Goal: Task Accomplishment & Management: Use online tool/utility

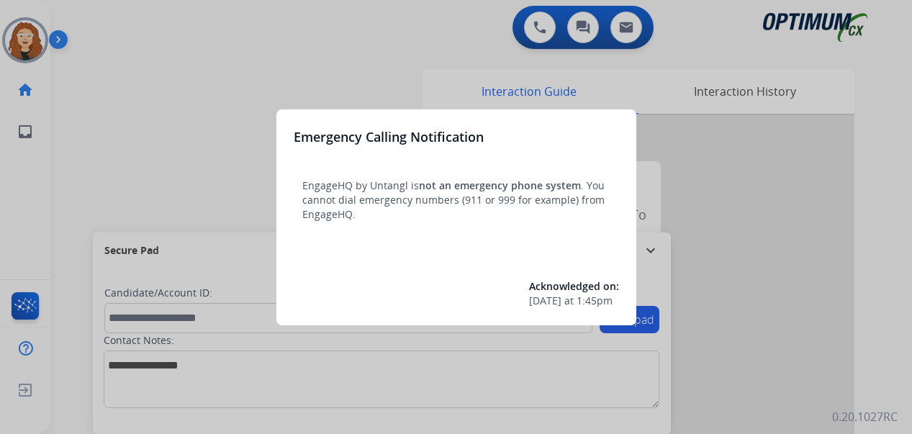
click at [304, 55] on div at bounding box center [456, 217] width 912 height 434
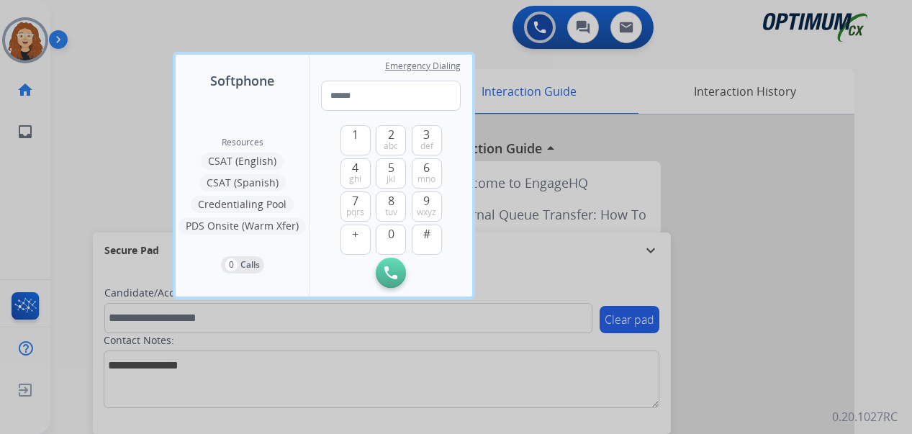
click at [137, 36] on div at bounding box center [456, 217] width 912 height 434
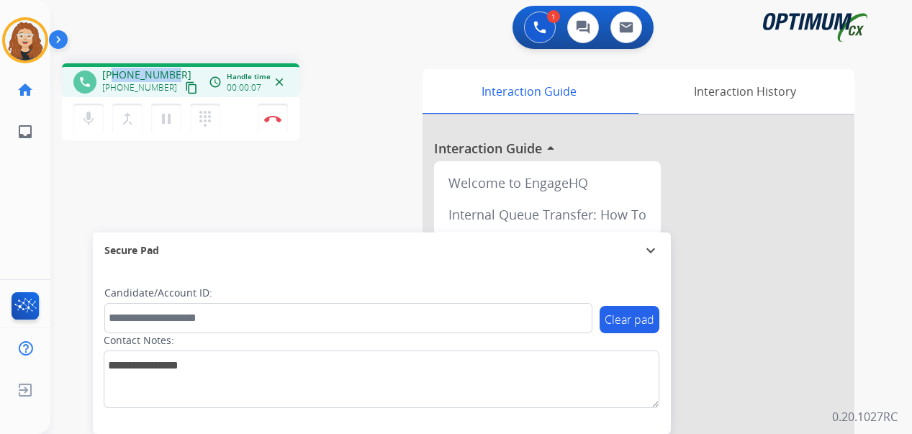
drag, startPoint x: 113, startPoint y: 74, endPoint x: 173, endPoint y: 74, distance: 59.7
click at [173, 74] on div "[PHONE_NUMBER] [PHONE_NUMBER] content_copy" at bounding box center [151, 82] width 98 height 29
click at [172, 74] on div "[PHONE_NUMBER] [PHONE_NUMBER] content_copy" at bounding box center [151, 82] width 98 height 29
copy span "7012265746"
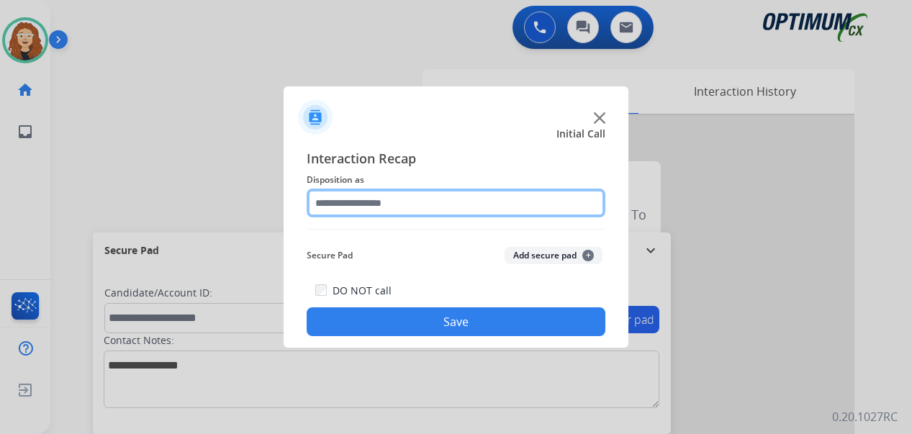
click at [390, 199] on input "text" at bounding box center [456, 203] width 299 height 29
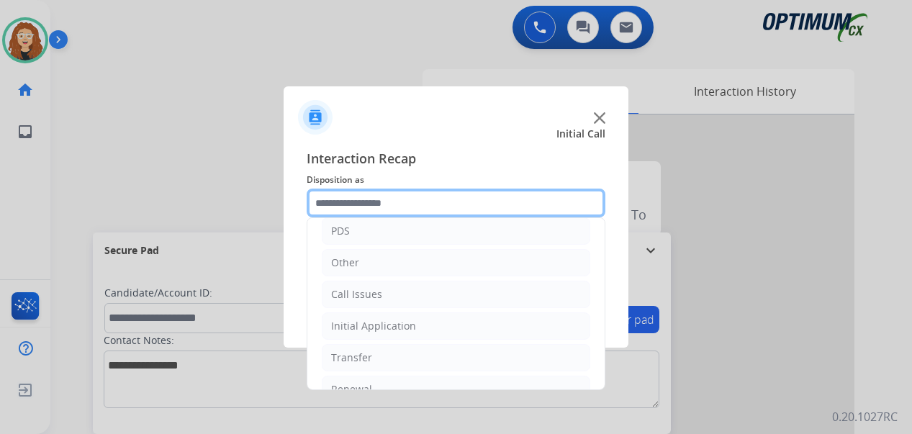
scroll to position [98, 0]
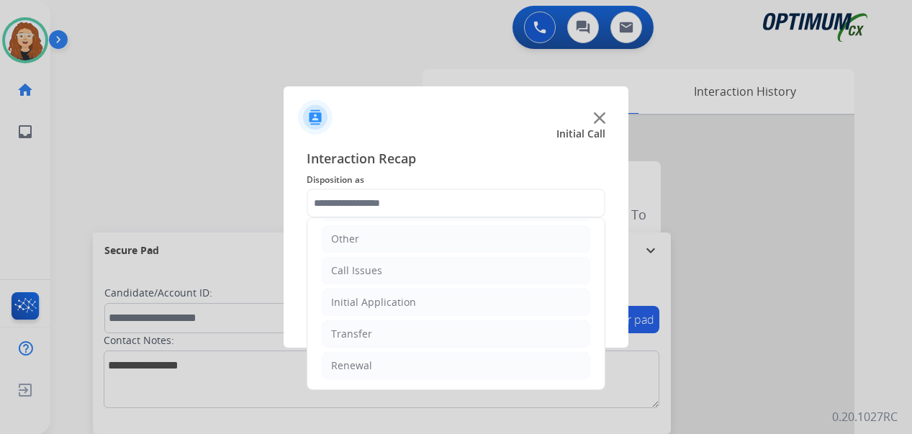
click at [231, 215] on div at bounding box center [456, 217] width 912 height 434
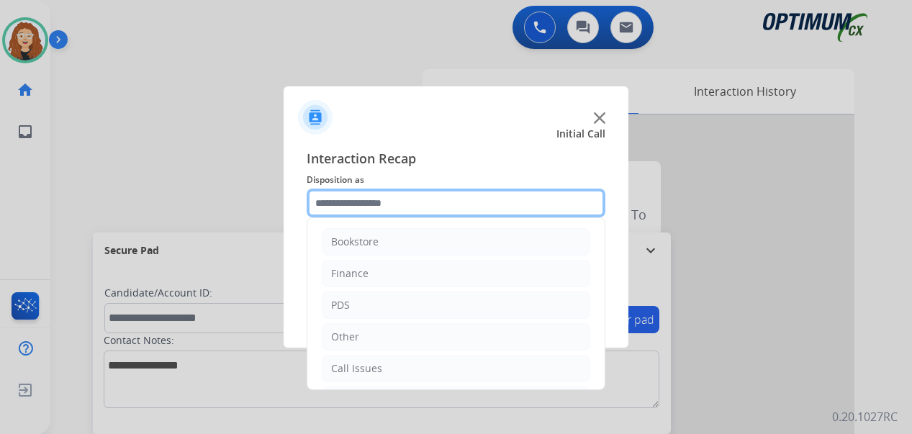
click at [346, 206] on input "text" at bounding box center [456, 203] width 299 height 29
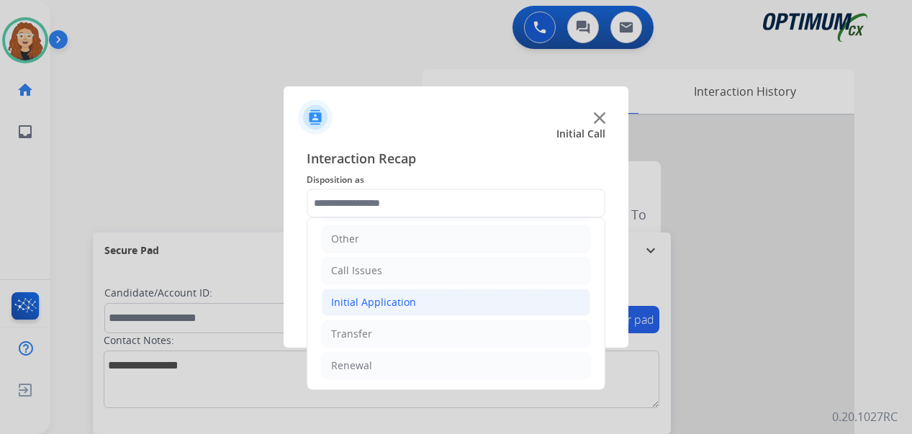
click at [412, 298] on li "Initial Application" at bounding box center [456, 302] width 268 height 27
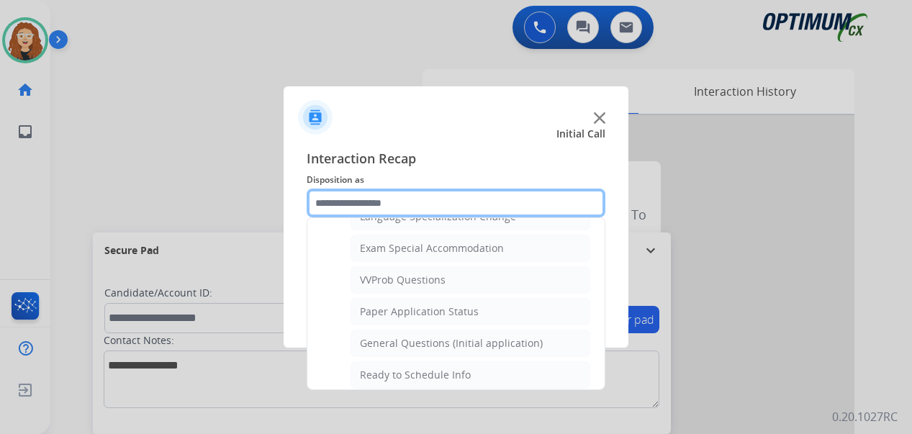
scroll to position [741, 0]
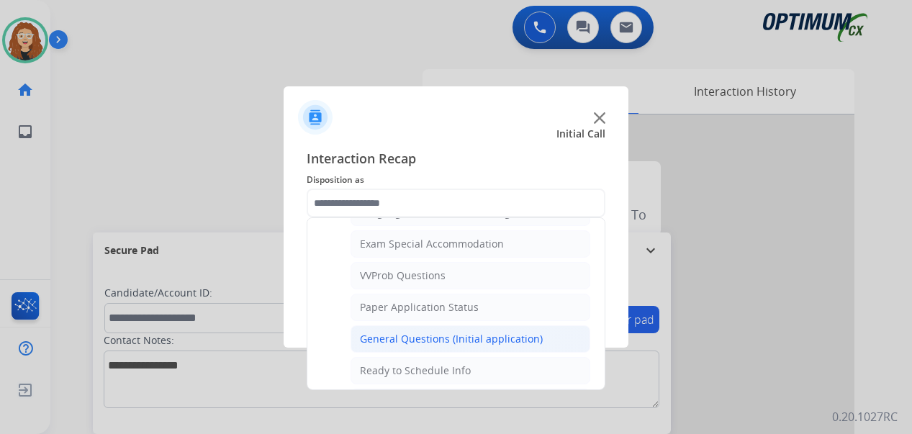
click at [503, 338] on div "General Questions (Initial application)" at bounding box center [451, 339] width 183 height 14
type input "**********"
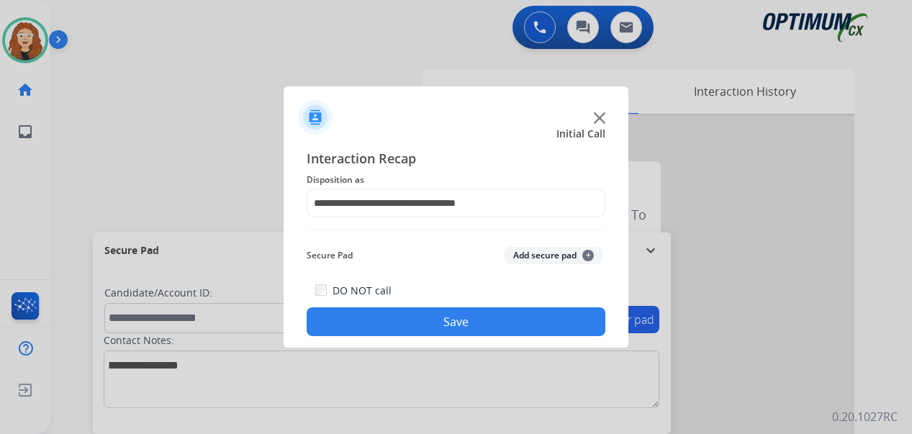
click at [472, 319] on button "Save" at bounding box center [456, 321] width 299 height 29
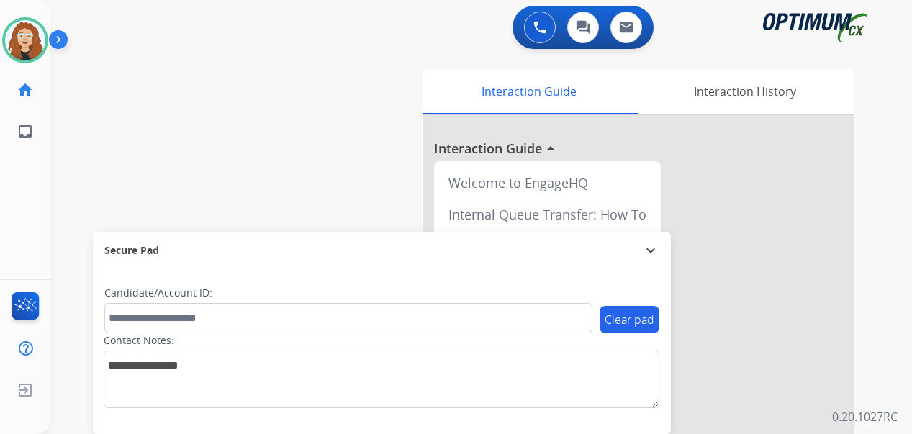
click at [69, 197] on div "swap_horiz Break voice bridge close_fullscreen Connect 3-Way Call merge_type Se…" at bounding box center [463, 352] width 827 height 600
click at [74, 206] on div "swap_horiz Break voice bridge close_fullscreen Connect 3-Way Call merge_type Se…" at bounding box center [463, 352] width 827 height 600
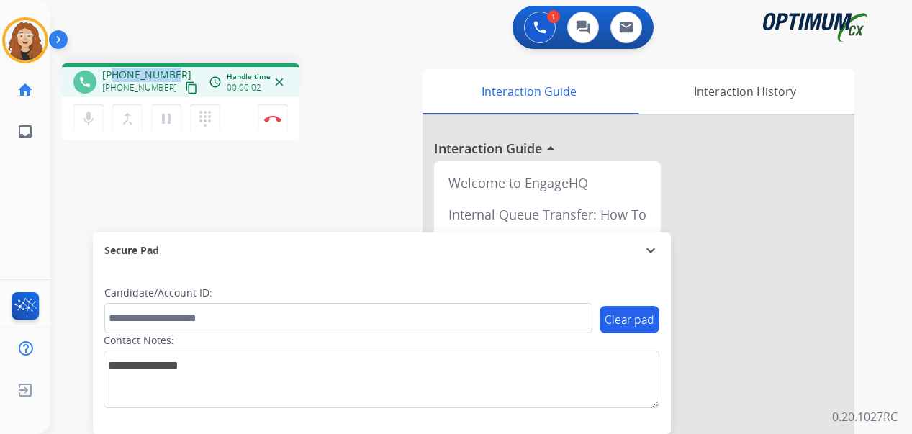
drag, startPoint x: 115, startPoint y: 75, endPoint x: 172, endPoint y: 73, distance: 56.9
click at [172, 73] on div "[PHONE_NUMBER] [PHONE_NUMBER] content_copy" at bounding box center [151, 82] width 98 height 29
copy span "4752540588"
click at [277, 123] on button "Disconnect" at bounding box center [273, 119] width 30 height 30
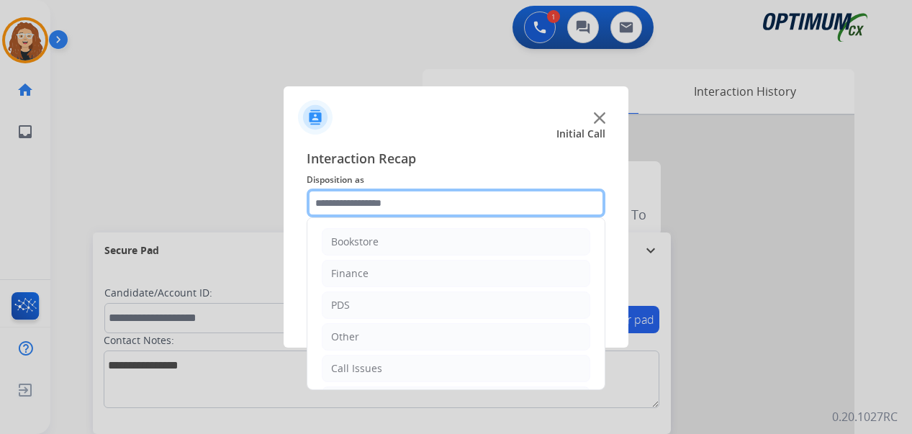
drag, startPoint x: 388, startPoint y: 199, endPoint x: 367, endPoint y: 194, distance: 21.5
click at [383, 199] on input "text" at bounding box center [456, 203] width 299 height 29
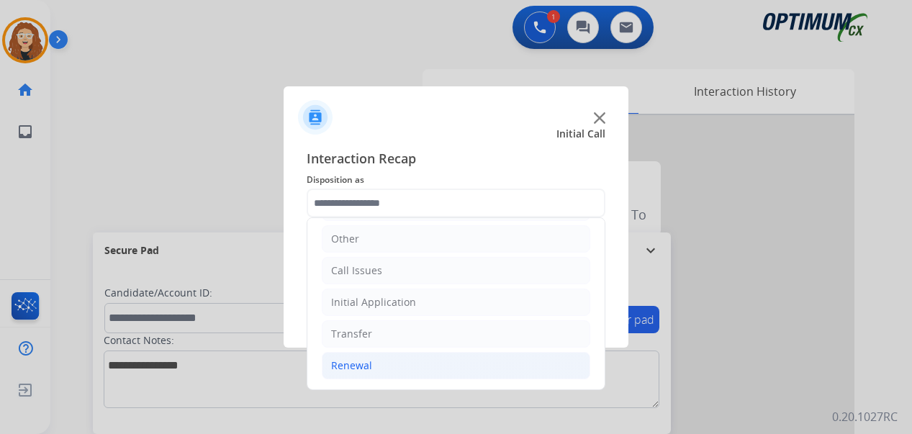
click at [380, 364] on li "Renewal" at bounding box center [456, 365] width 268 height 27
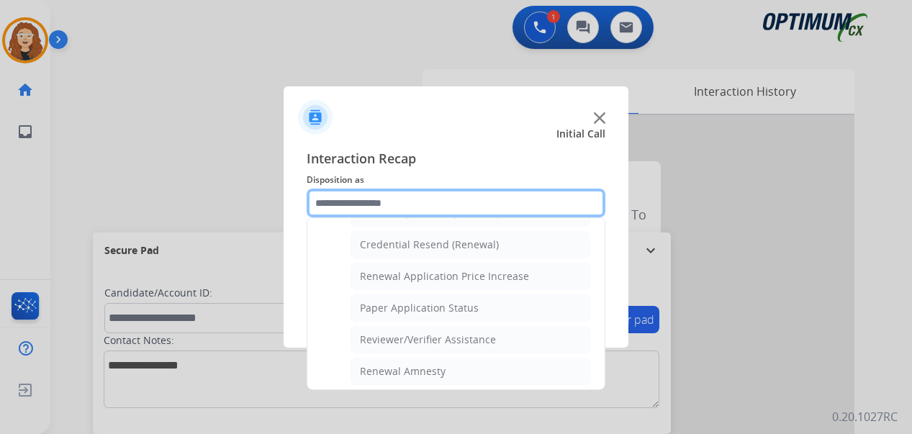
scroll to position [464, 0]
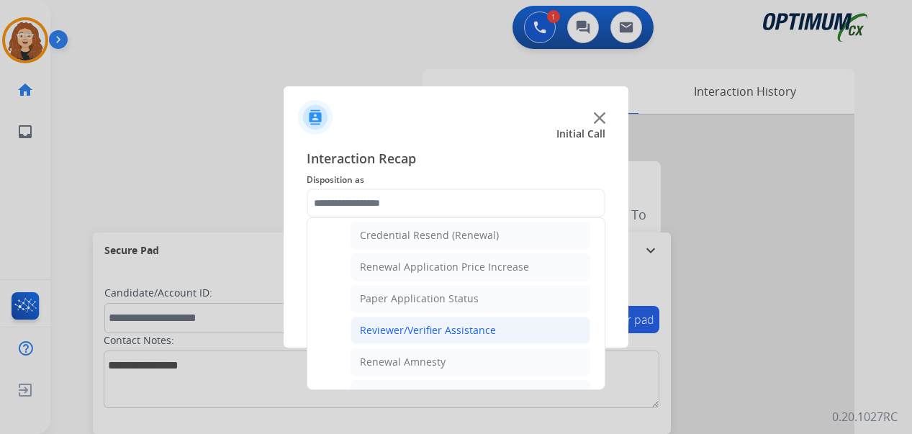
click at [528, 335] on li "Reviewer/Verifier Assistance" at bounding box center [471, 330] width 240 height 27
type input "**********"
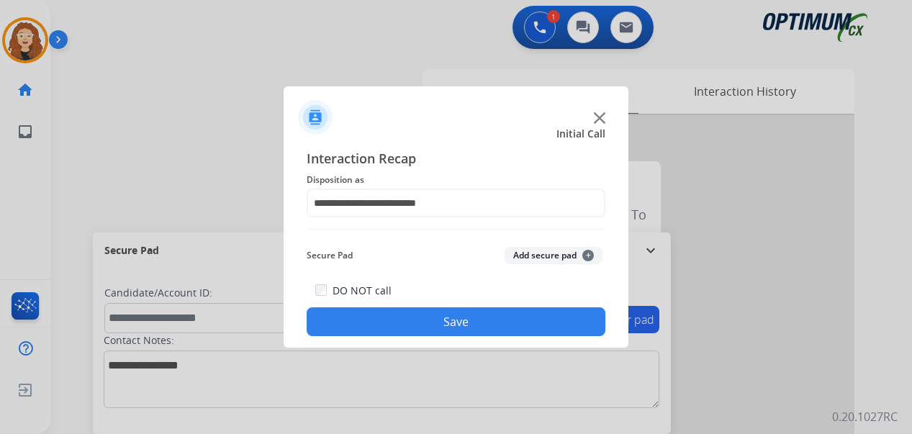
click at [479, 320] on button "Save" at bounding box center [456, 321] width 299 height 29
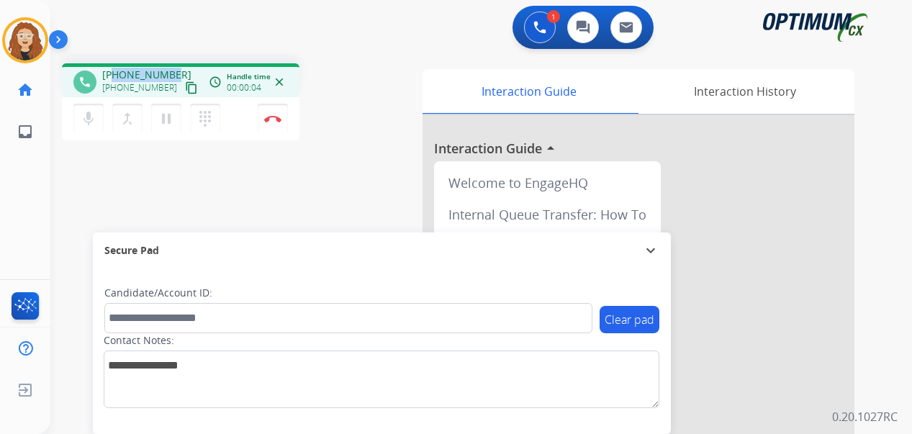
drag, startPoint x: 114, startPoint y: 73, endPoint x: 176, endPoint y: 71, distance: 61.2
click at [178, 69] on div "[PHONE_NUMBER] [PHONE_NUMBER] content_copy" at bounding box center [151, 82] width 98 height 29
copy span "6676002000"
click at [277, 121] on img at bounding box center [272, 118] width 17 height 7
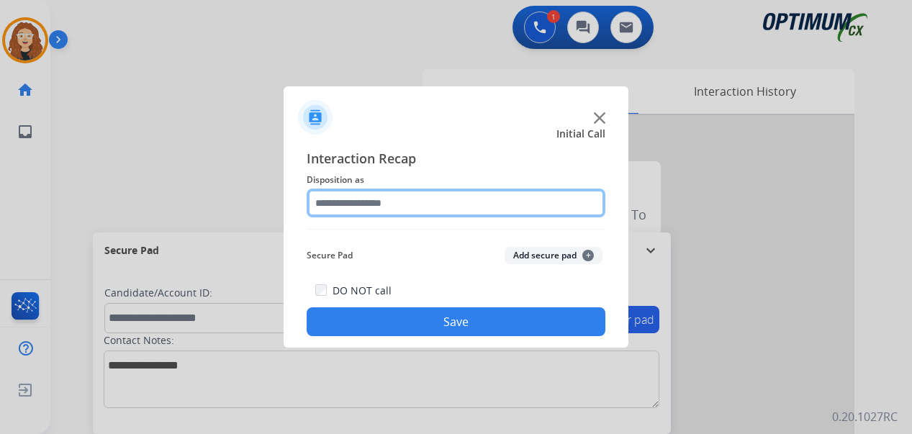
click at [358, 203] on input "text" at bounding box center [456, 203] width 299 height 29
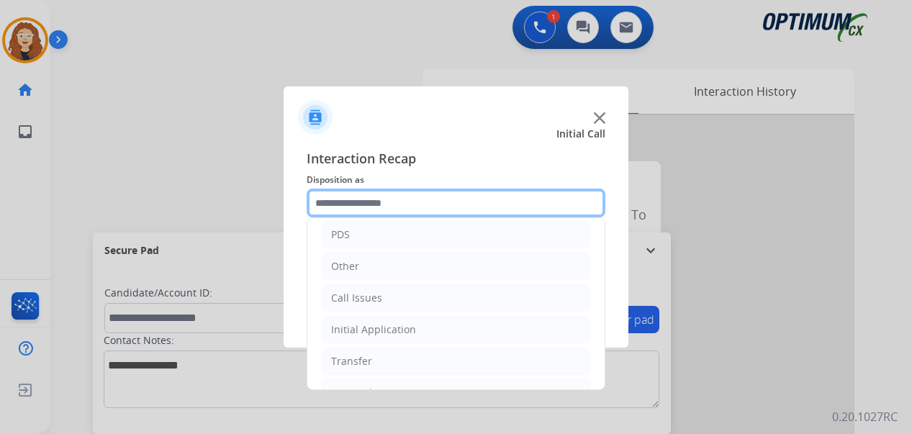
scroll to position [98, 0]
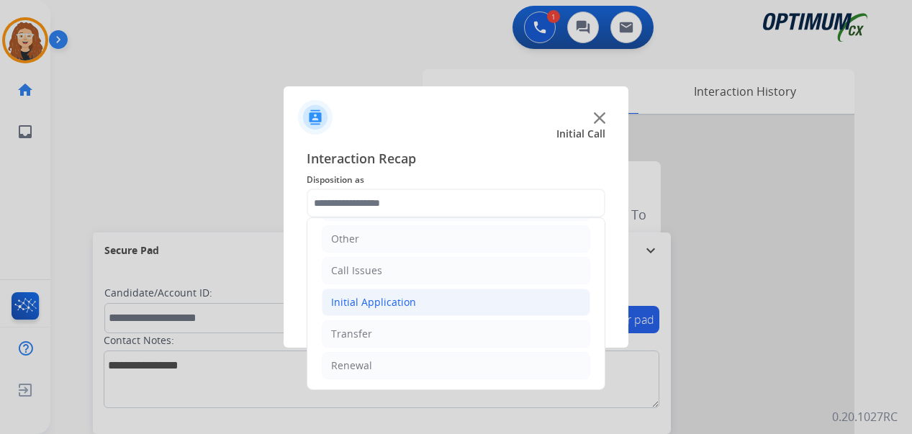
click at [406, 310] on div "Initial Application" at bounding box center [373, 302] width 85 height 14
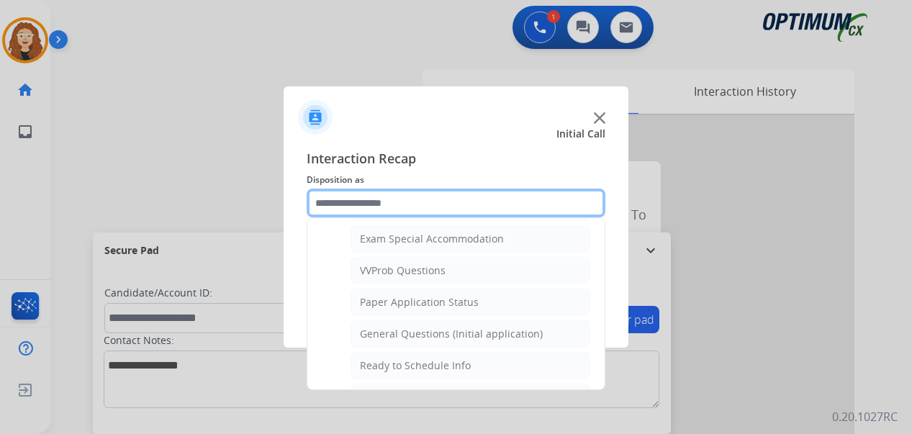
scroll to position [750, 0]
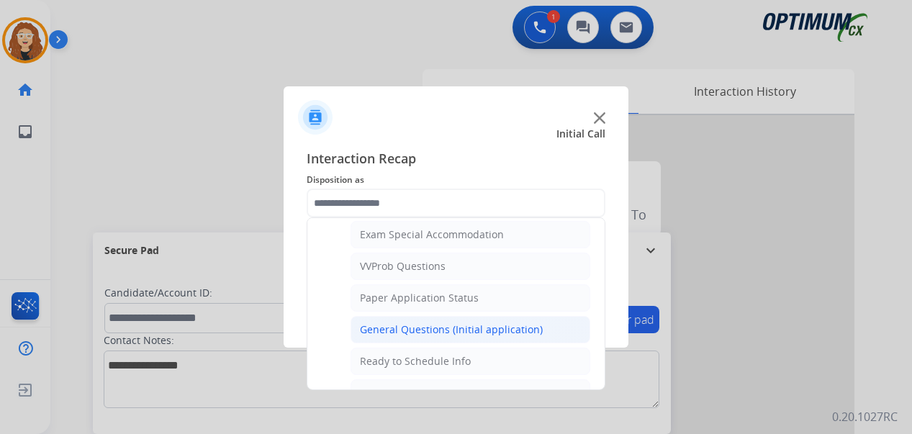
click at [500, 330] on div "General Questions (Initial application)" at bounding box center [451, 329] width 183 height 14
type input "**********"
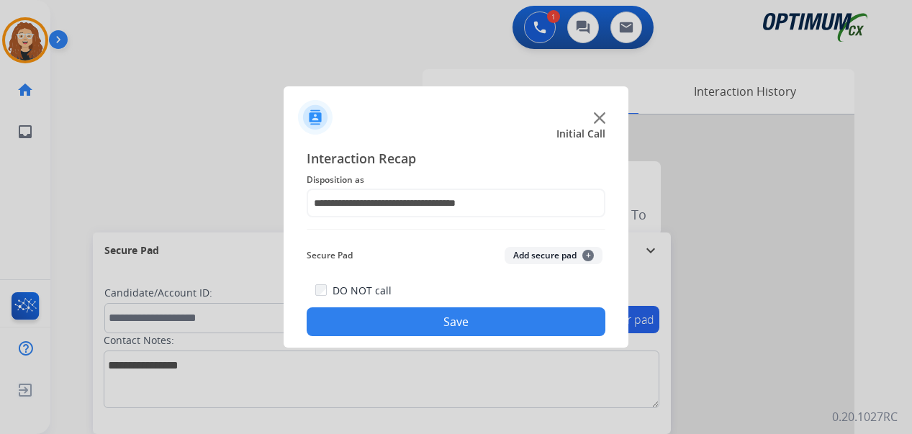
drag, startPoint x: 488, startPoint y: 325, endPoint x: 328, endPoint y: 178, distance: 217.0
click at [487, 323] on button "Save" at bounding box center [456, 321] width 299 height 29
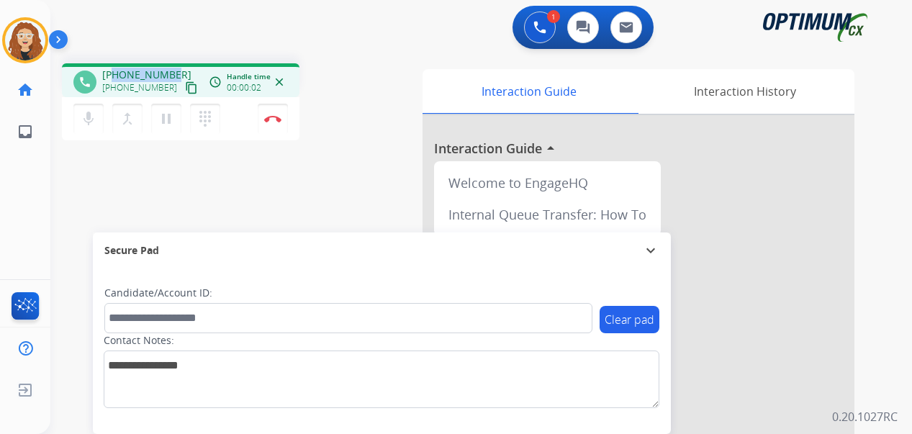
drag, startPoint x: 112, startPoint y: 75, endPoint x: 173, endPoint y: 71, distance: 62.0
click at [173, 71] on div "[PHONE_NUMBER] [PHONE_NUMBER] content_copy" at bounding box center [151, 82] width 98 height 29
copy span "5512165974"
click at [274, 115] on img at bounding box center [272, 118] width 17 height 7
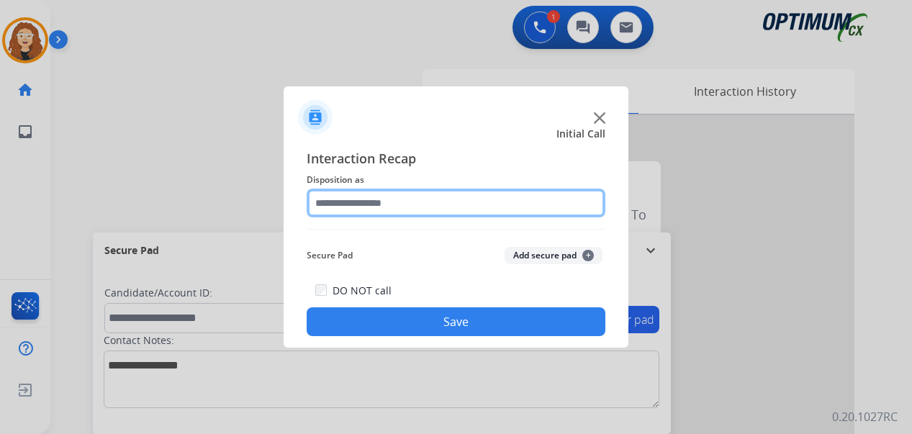
click at [393, 202] on input "text" at bounding box center [456, 203] width 299 height 29
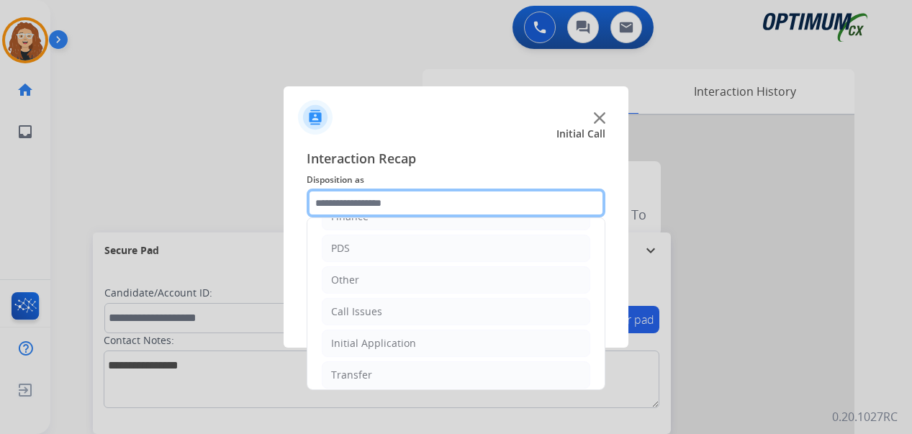
scroll to position [98, 0]
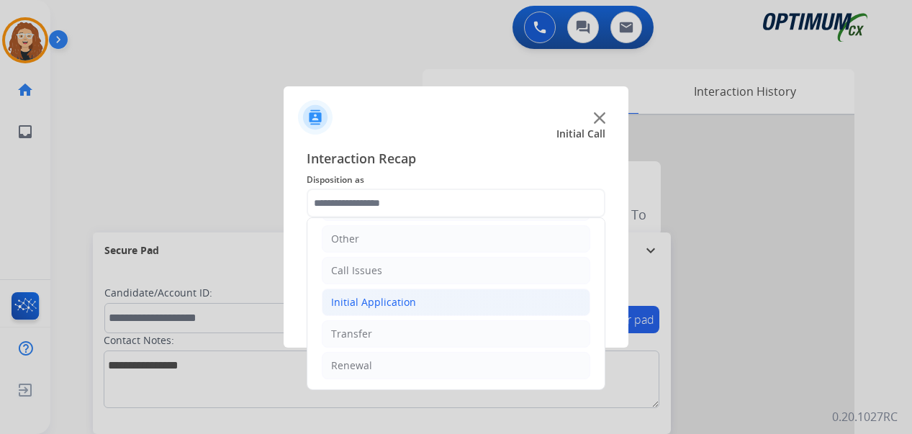
click at [392, 303] on div "Initial Application" at bounding box center [373, 302] width 85 height 14
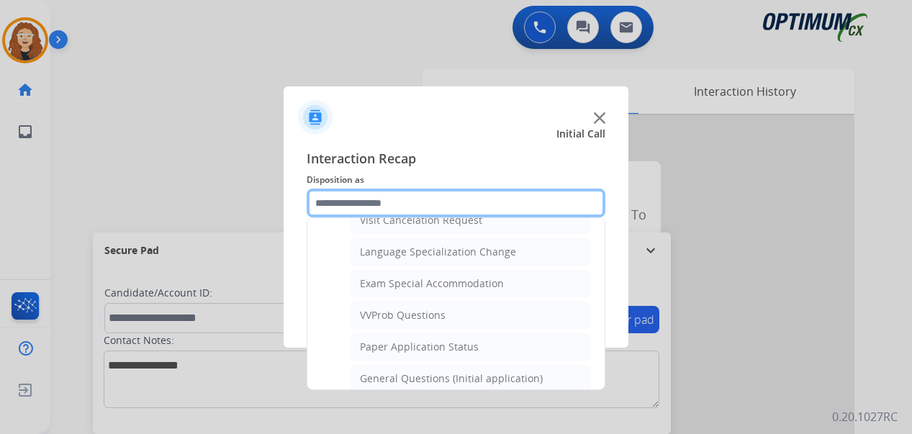
scroll to position [736, 0]
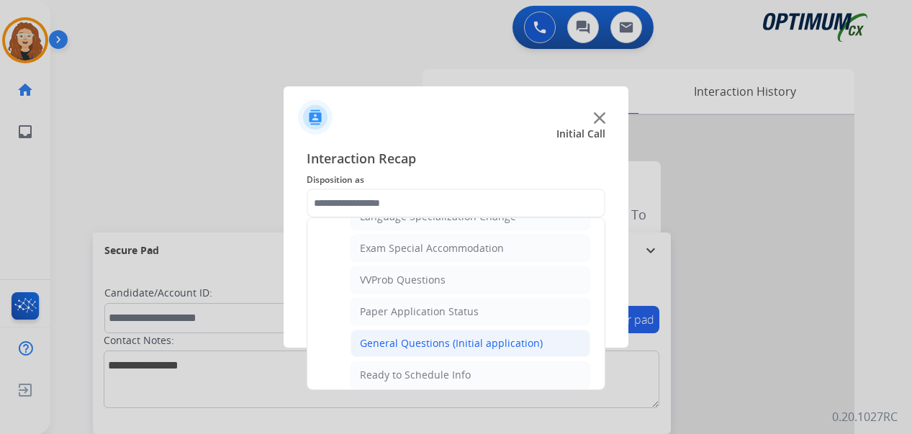
click at [504, 343] on div "General Questions (Initial application)" at bounding box center [451, 343] width 183 height 14
type input "**********"
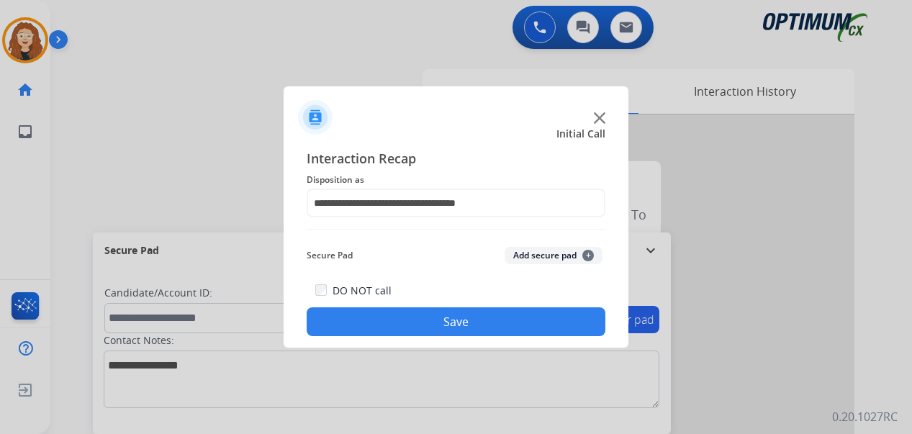
drag, startPoint x: 484, startPoint y: 329, endPoint x: 323, endPoint y: 271, distance: 170.8
click at [483, 328] on button "Save" at bounding box center [456, 321] width 299 height 29
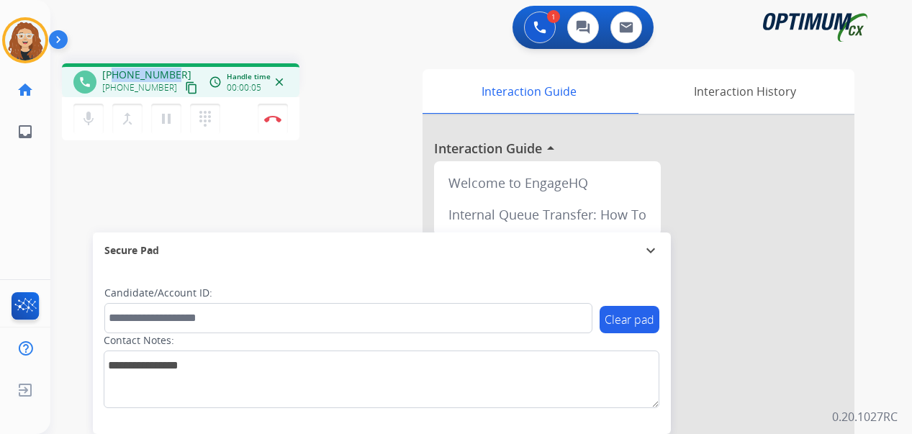
drag, startPoint x: 113, startPoint y: 73, endPoint x: 172, endPoint y: 74, distance: 59.0
click at [172, 74] on div "[PHONE_NUMBER] [PHONE_NUMBER] content_copy" at bounding box center [151, 82] width 98 height 29
copy span "7343120552"
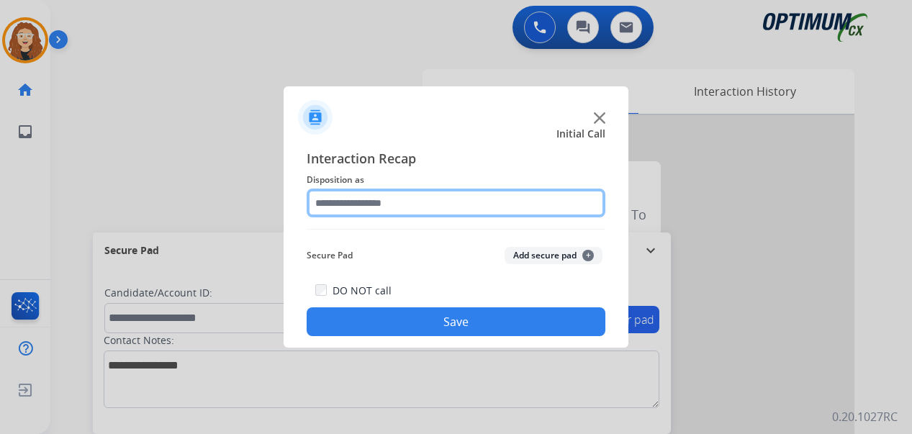
click at [359, 206] on input "text" at bounding box center [456, 203] width 299 height 29
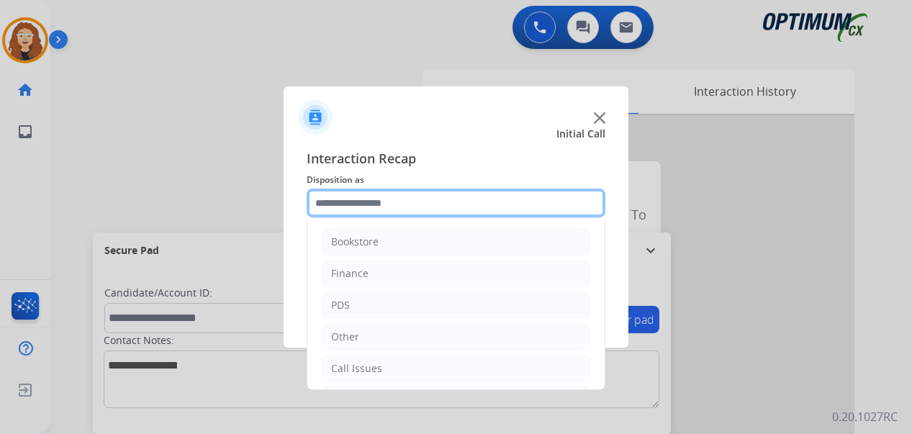
scroll to position [98, 0]
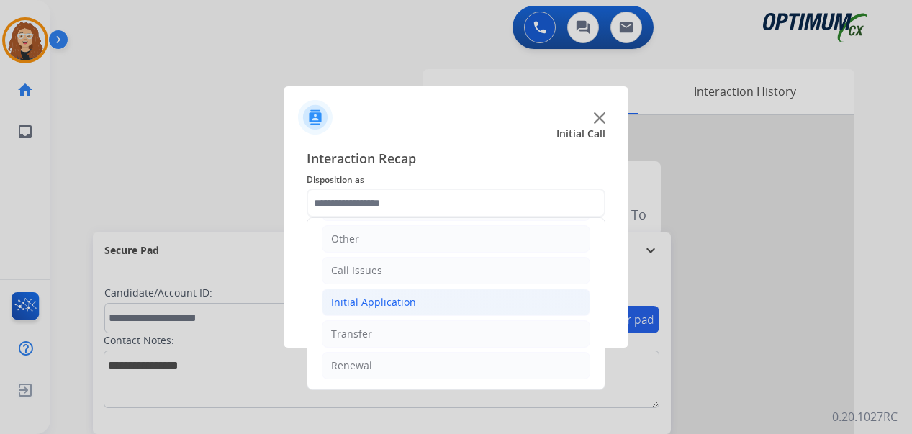
click at [413, 306] on li "Initial Application" at bounding box center [456, 302] width 268 height 27
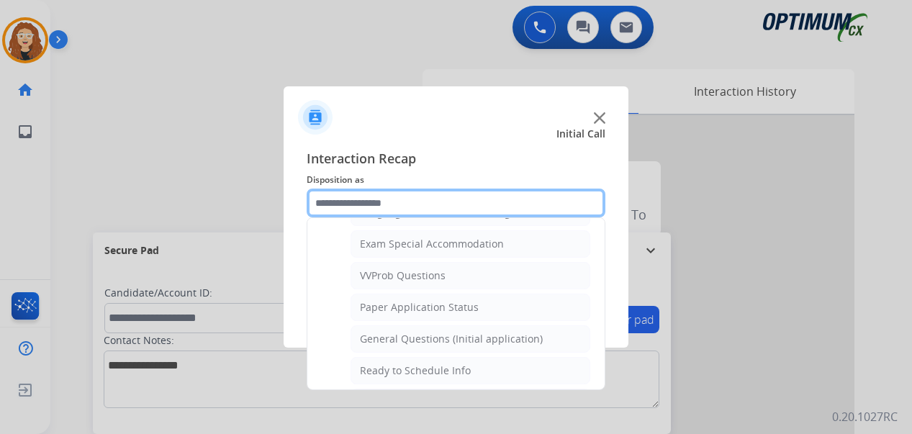
scroll to position [759, 0]
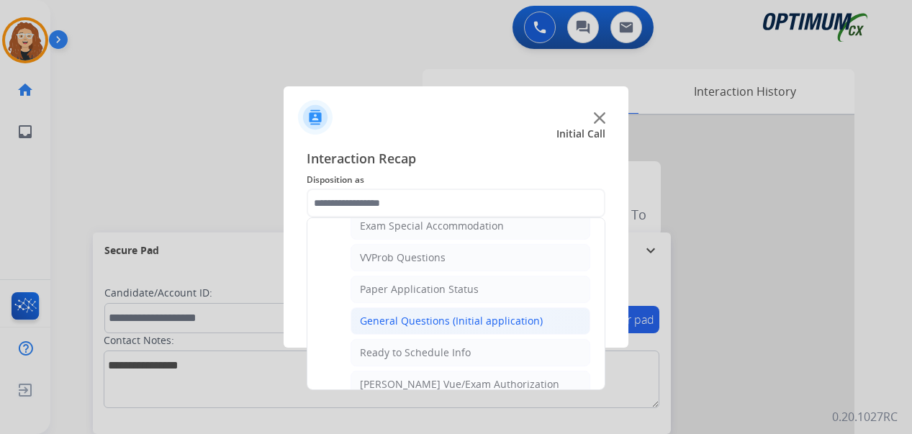
click at [487, 324] on div "General Questions (Initial application)" at bounding box center [451, 321] width 183 height 14
type input "**********"
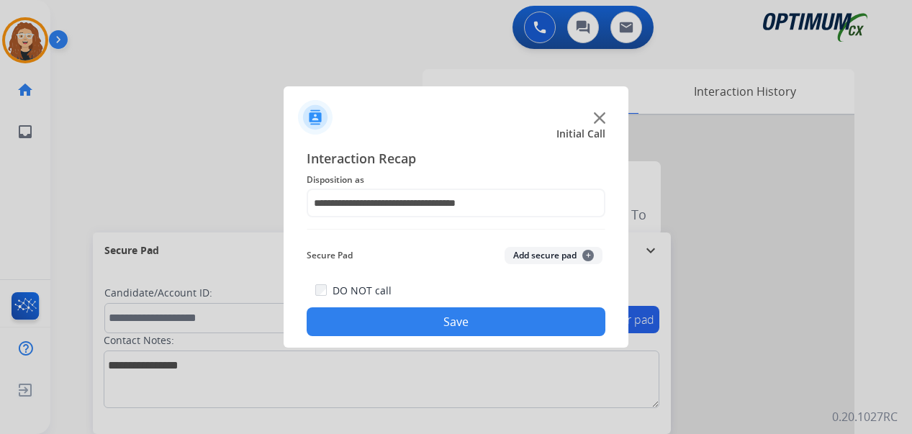
click at [482, 323] on button "Save" at bounding box center [456, 321] width 299 height 29
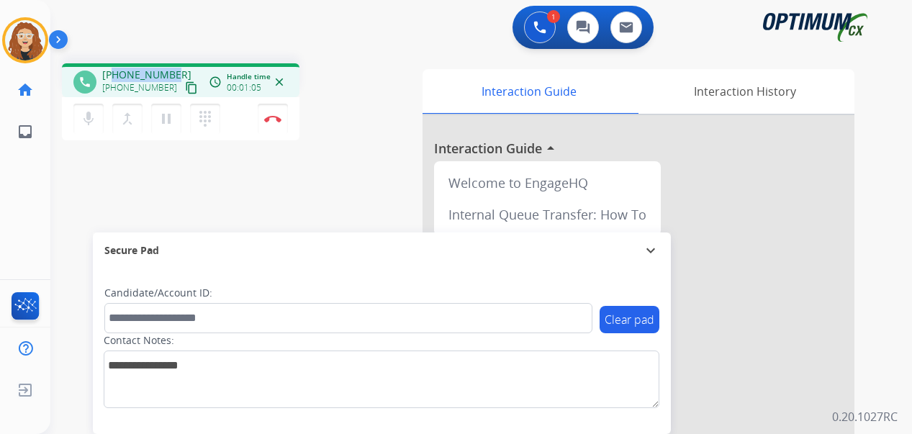
drag, startPoint x: 114, startPoint y: 74, endPoint x: 173, endPoint y: 74, distance: 58.3
click at [173, 74] on div "[PHONE_NUMBER] [PHONE_NUMBER] content_copy" at bounding box center [151, 82] width 98 height 29
copy span "5132222469"
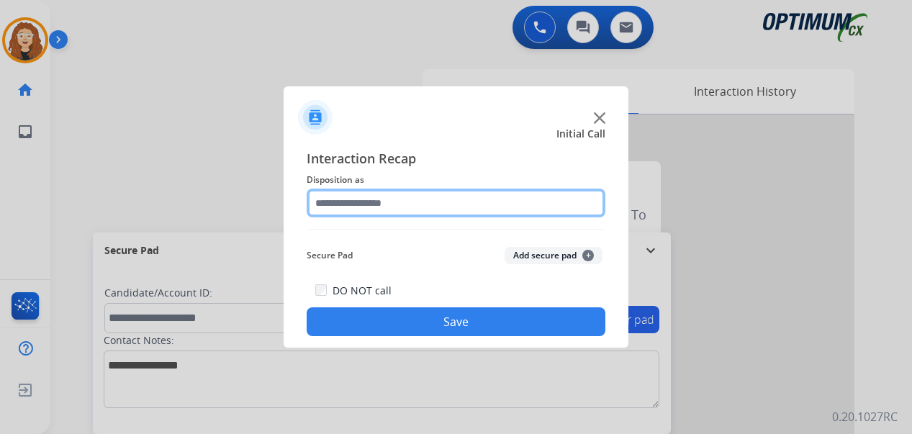
click at [378, 208] on input "text" at bounding box center [456, 203] width 299 height 29
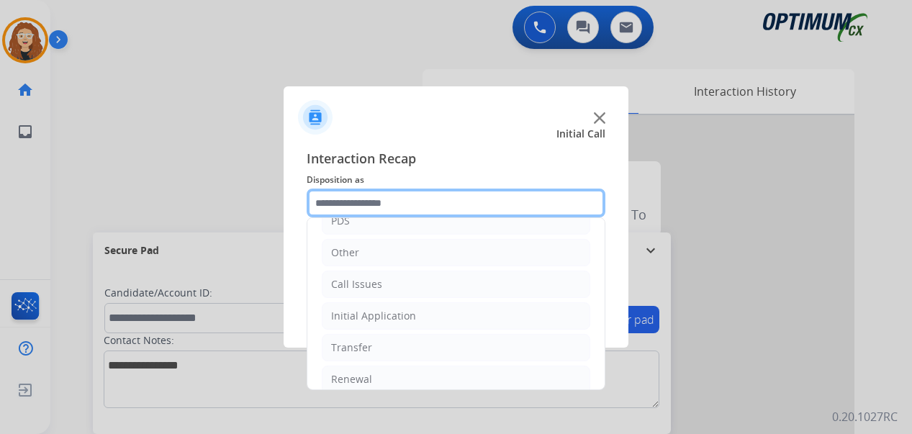
scroll to position [98, 0]
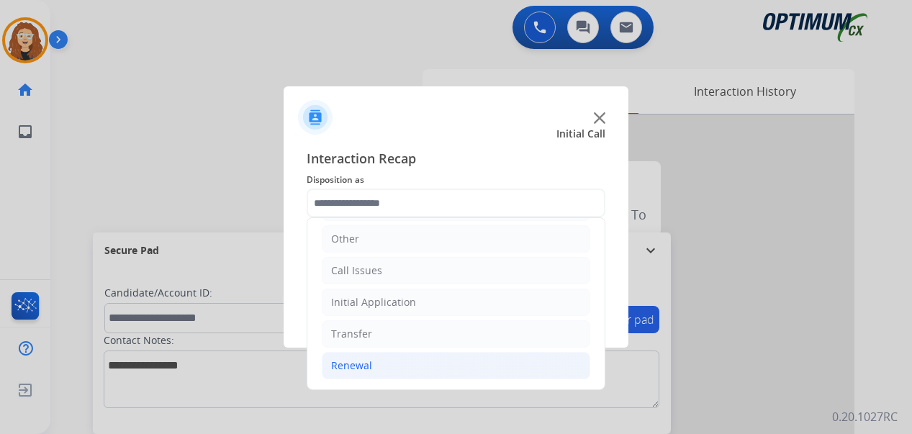
click at [343, 366] on div "Renewal" at bounding box center [351, 365] width 41 height 14
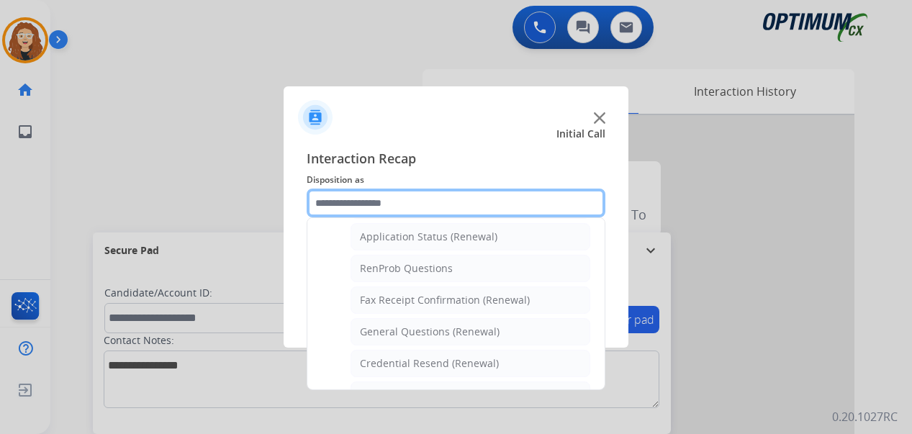
scroll to position [369, 0]
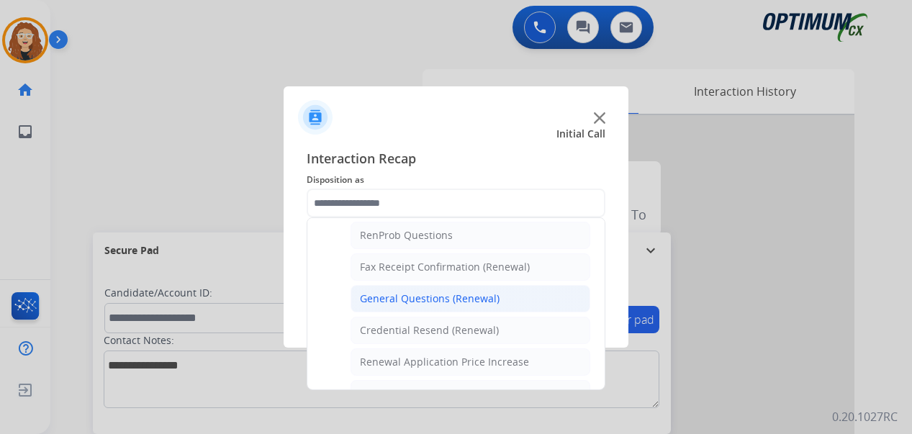
click at [452, 301] on div "General Questions (Renewal)" at bounding box center [430, 299] width 140 height 14
type input "**********"
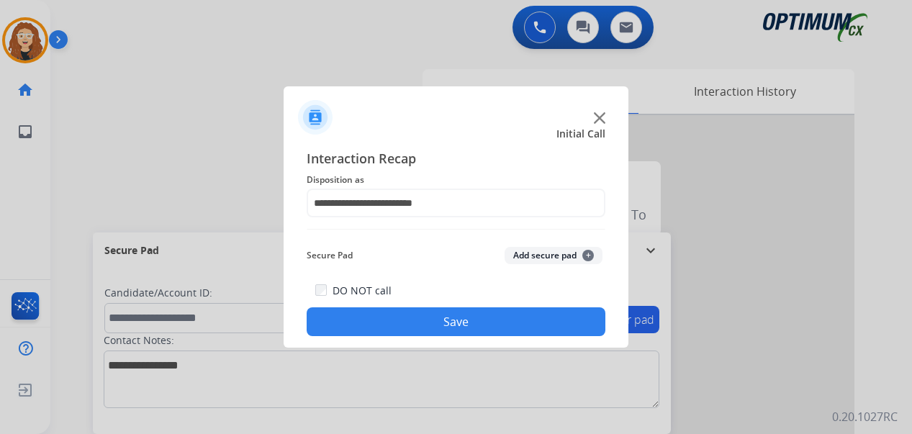
click at [443, 322] on button "Save" at bounding box center [456, 321] width 299 height 29
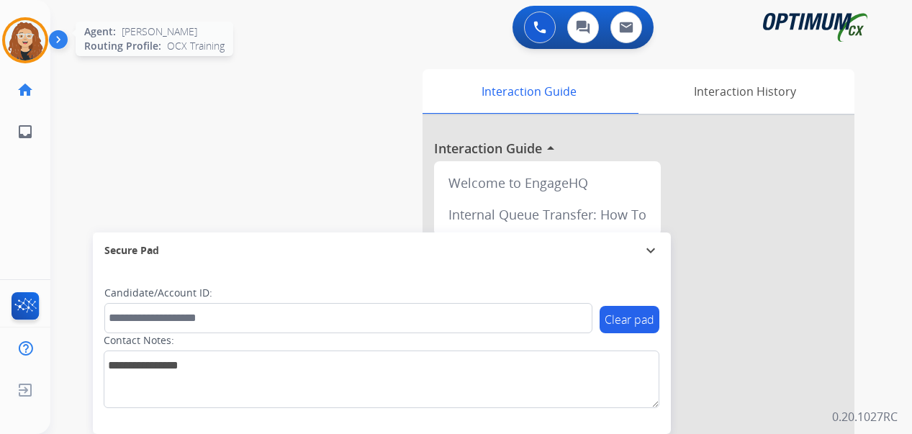
click at [23, 42] on img at bounding box center [25, 40] width 40 height 40
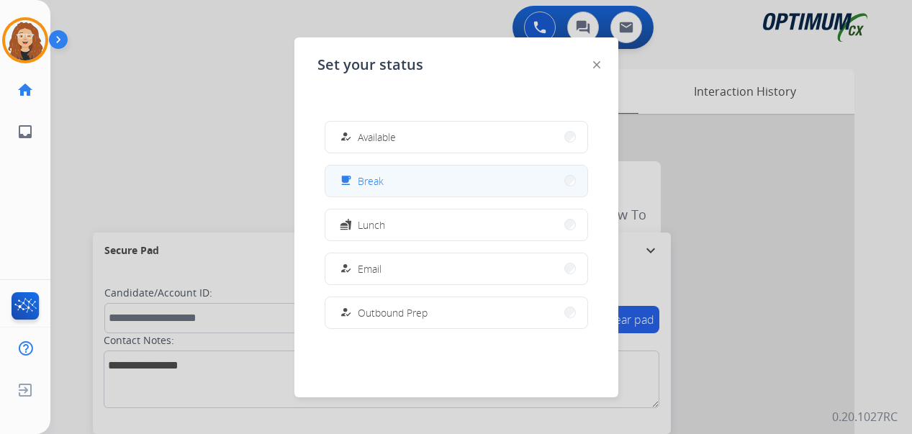
click at [450, 186] on button "free_breakfast Break" at bounding box center [456, 181] width 262 height 31
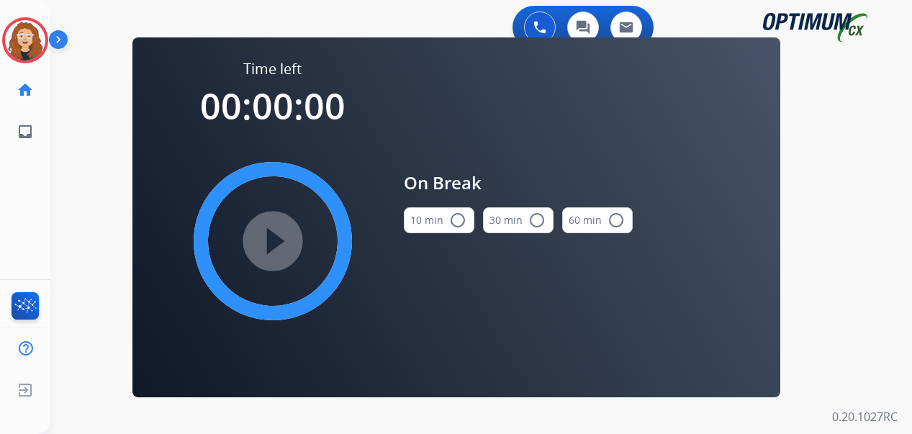
drag, startPoint x: 464, startPoint y: 220, endPoint x: 367, endPoint y: 245, distance: 99.7
click at [461, 220] on mat-icon "radio_button_unchecked" at bounding box center [457, 220] width 17 height 17
click at [266, 250] on mat-icon "play_circle_filled" at bounding box center [272, 241] width 17 height 17
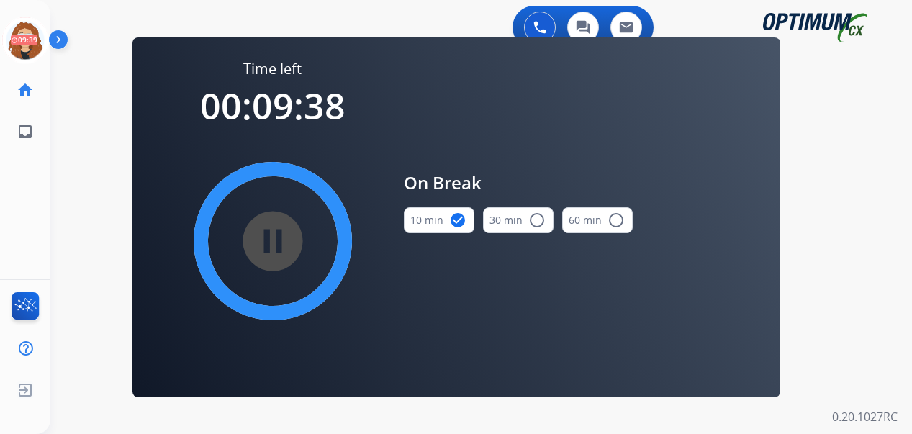
click at [869, 227] on div "0 Voice Interactions 0 Chat Interactions 0 Email Interactions swap_horiz Break …" at bounding box center [481, 217] width 862 height 434
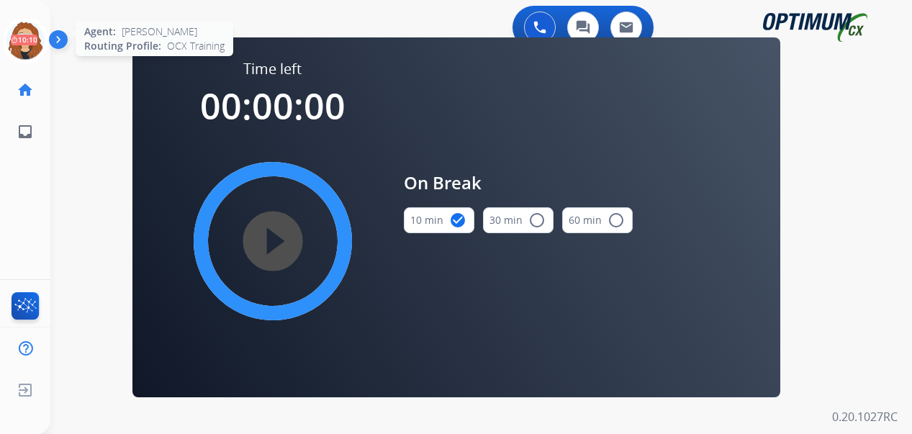
click at [27, 42] on icon at bounding box center [25, 40] width 47 height 47
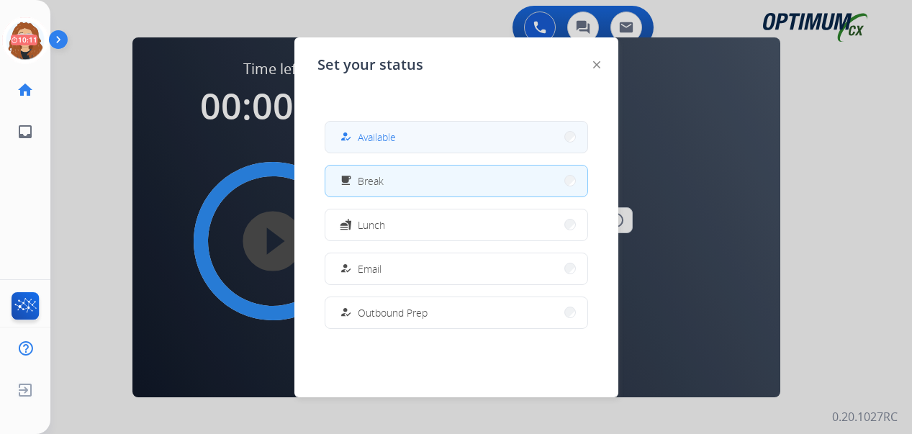
click at [449, 139] on button "how_to_reg Available" at bounding box center [456, 137] width 262 height 31
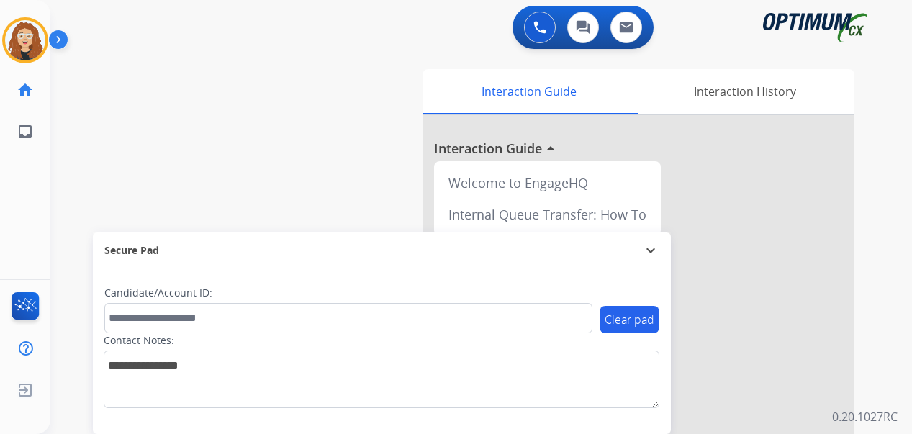
click at [68, 253] on div "swap_horiz Break voice bridge close_fullscreen Connect 3-Way Call merge_type Se…" at bounding box center [463, 352] width 827 height 600
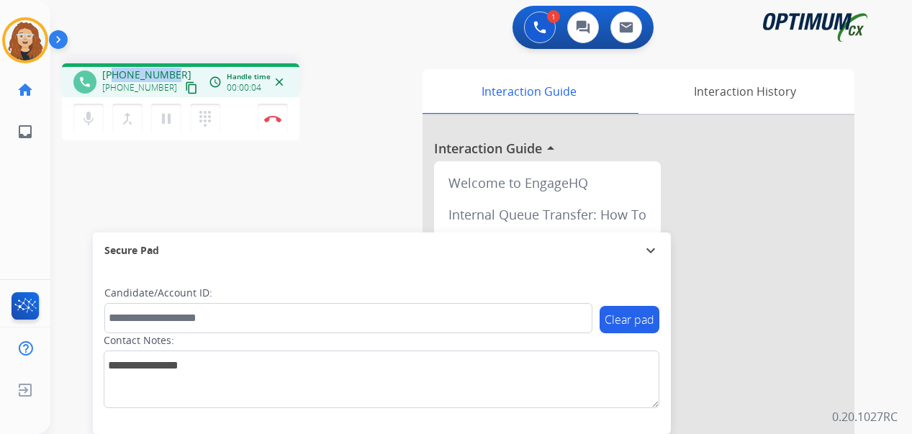
drag, startPoint x: 116, startPoint y: 74, endPoint x: 176, endPoint y: 69, distance: 60.0
click at [176, 69] on div "[PHONE_NUMBER] [PHONE_NUMBER] content_copy" at bounding box center [151, 82] width 98 height 29
copy span "9294416109"
click at [279, 120] on img at bounding box center [272, 118] width 17 height 7
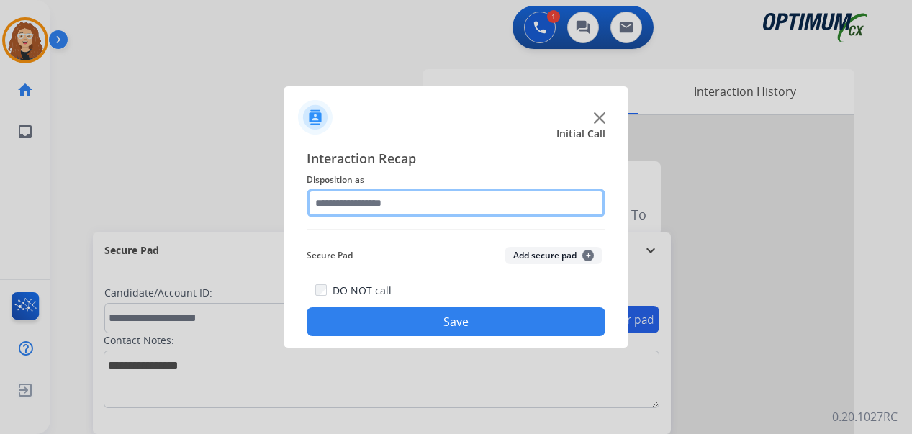
click at [351, 199] on input "text" at bounding box center [456, 203] width 299 height 29
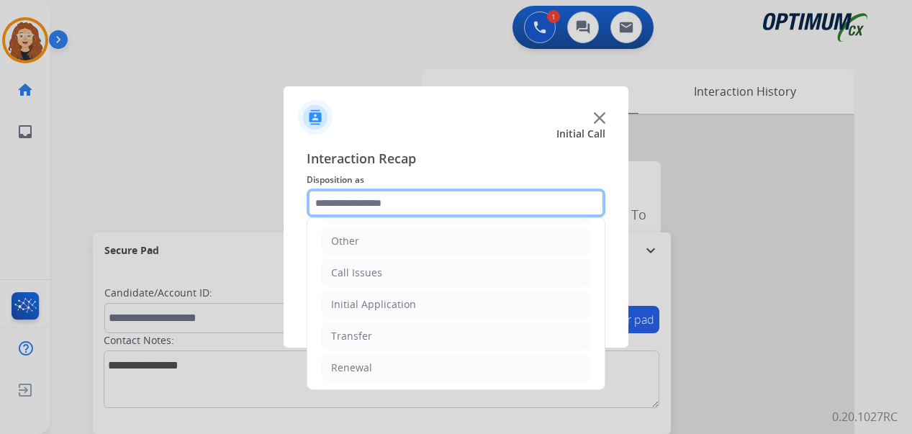
scroll to position [98, 0]
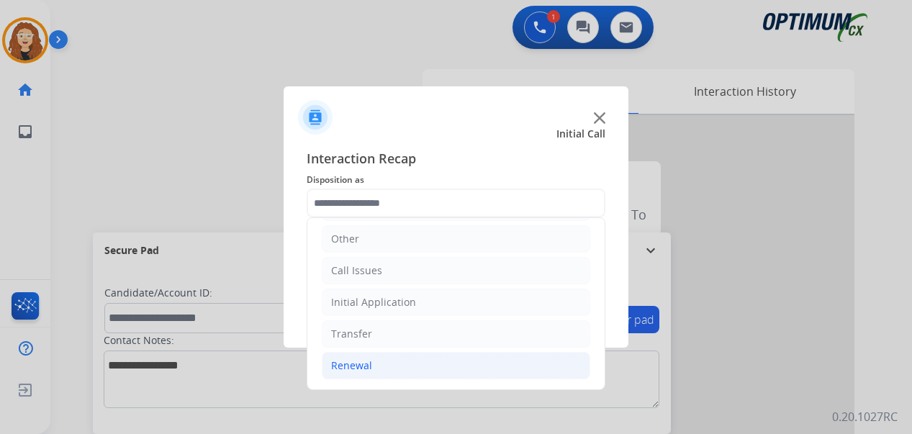
drag, startPoint x: 460, startPoint y: 364, endPoint x: 558, endPoint y: 356, distance: 98.2
click at [462, 364] on li "Renewal" at bounding box center [456, 365] width 268 height 27
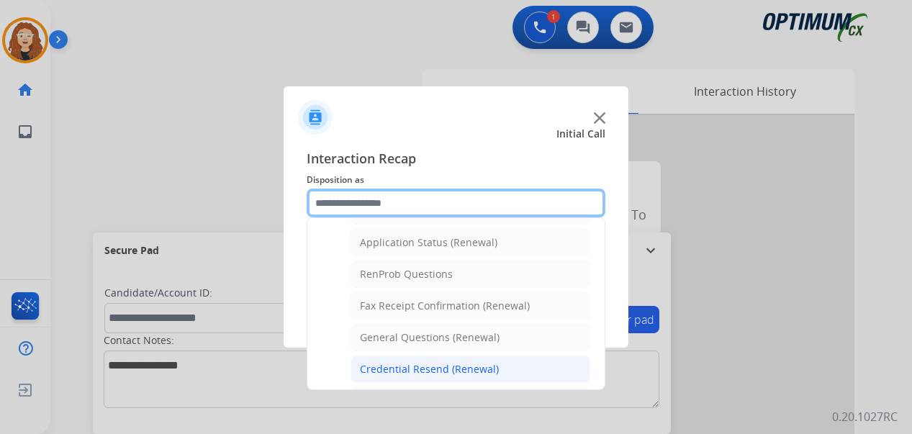
scroll to position [339, 0]
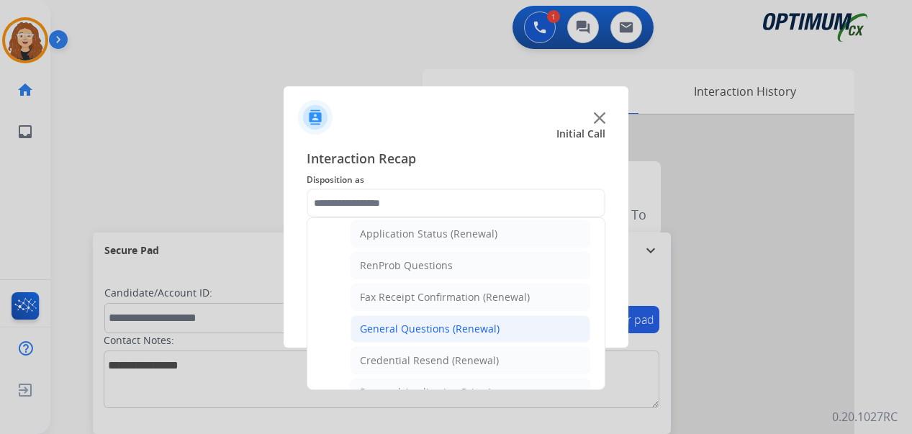
click at [466, 332] on div "General Questions (Renewal)" at bounding box center [430, 329] width 140 height 14
type input "**********"
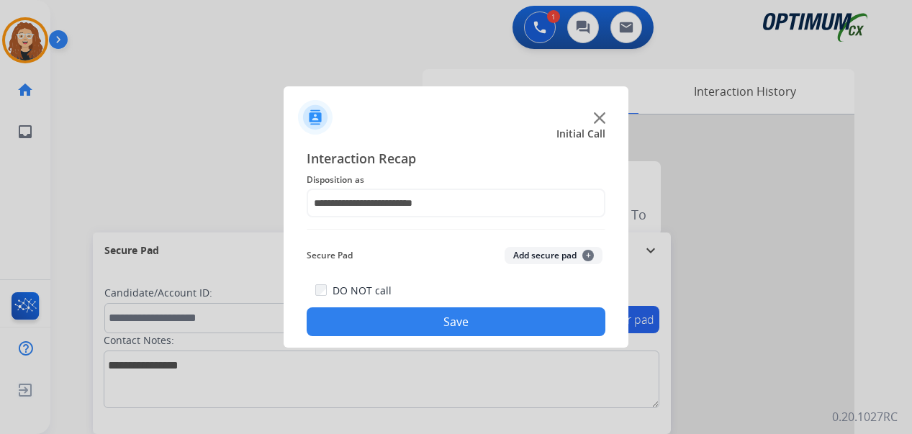
click at [466, 332] on button "Save" at bounding box center [456, 321] width 299 height 29
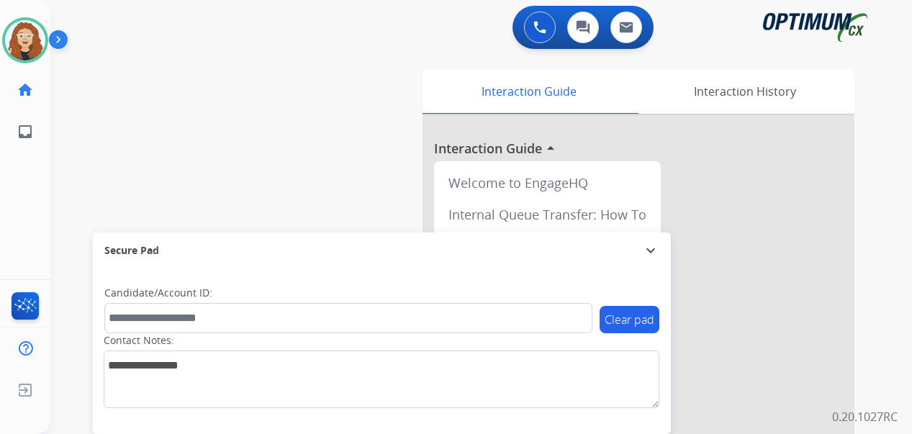
click at [58, 175] on div "swap_horiz Break voice bridge close_fullscreen Connect 3-Way Call merge_type Se…" at bounding box center [463, 352] width 827 height 600
click at [66, 243] on div "swap_horiz Break voice bridge close_fullscreen Connect 3-Way Call merge_type Se…" at bounding box center [463, 352] width 827 height 600
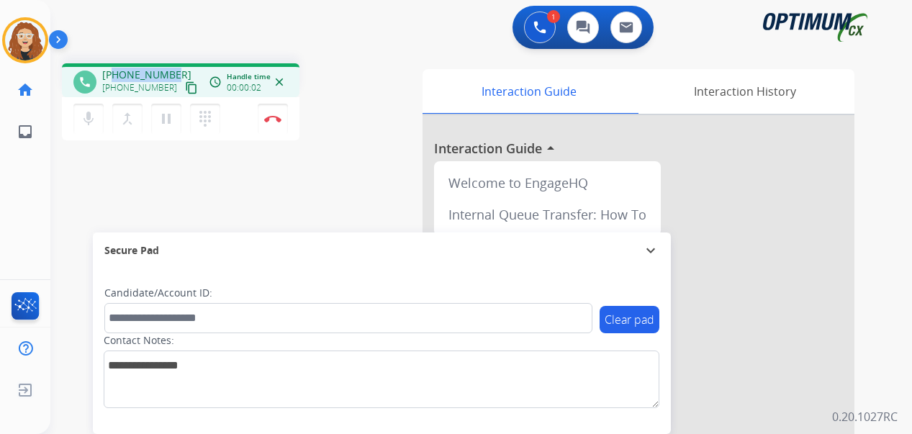
drag, startPoint x: 115, startPoint y: 73, endPoint x: 179, endPoint y: 69, distance: 64.2
click at [179, 69] on div "[PHONE_NUMBER] [PHONE_NUMBER] content_copy" at bounding box center [151, 82] width 98 height 29
copy span "3132825426"
click at [275, 120] on img at bounding box center [272, 118] width 17 height 7
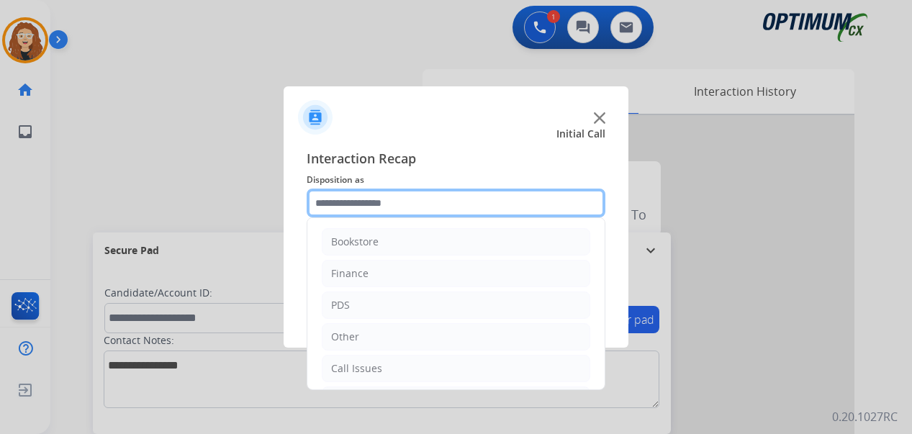
click at [343, 204] on input "text" at bounding box center [456, 203] width 299 height 29
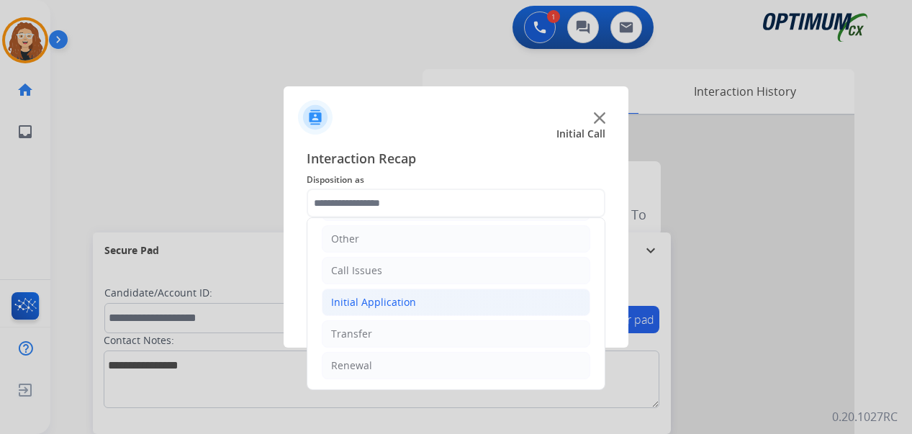
click at [423, 302] on li "Initial Application" at bounding box center [456, 302] width 268 height 27
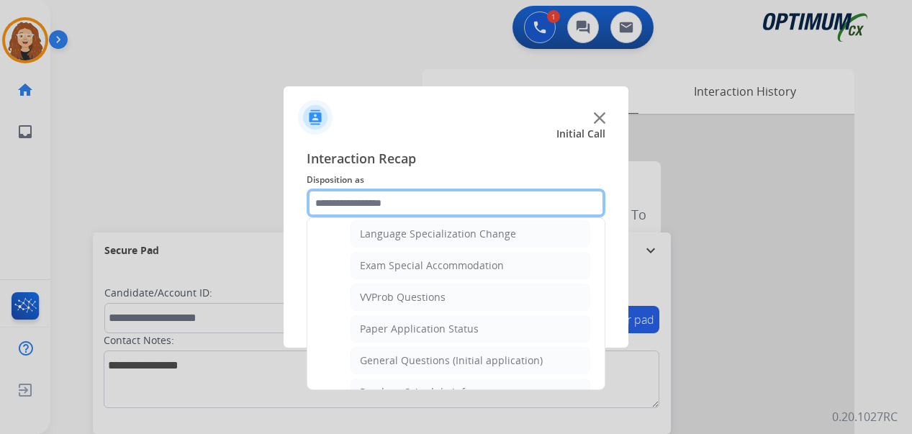
scroll to position [732, 0]
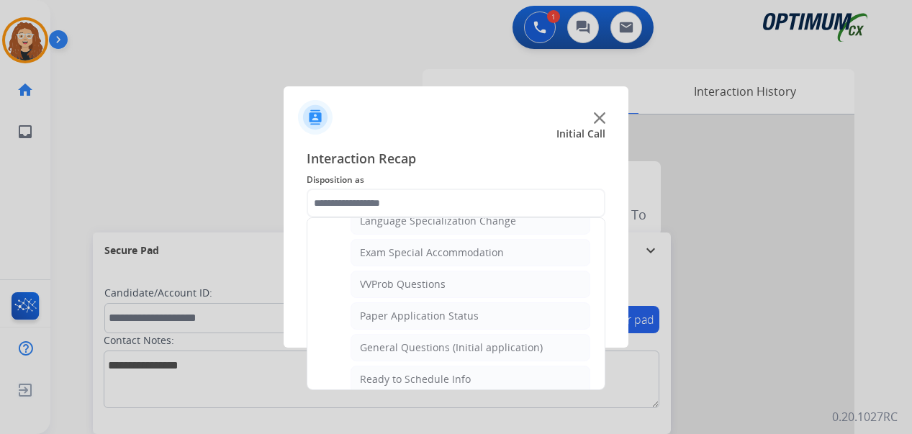
drag, startPoint x: 539, startPoint y: 347, endPoint x: 531, endPoint y: 348, distance: 8.0
click at [538, 347] on li "General Questions (Initial application)" at bounding box center [471, 347] width 240 height 27
type input "**********"
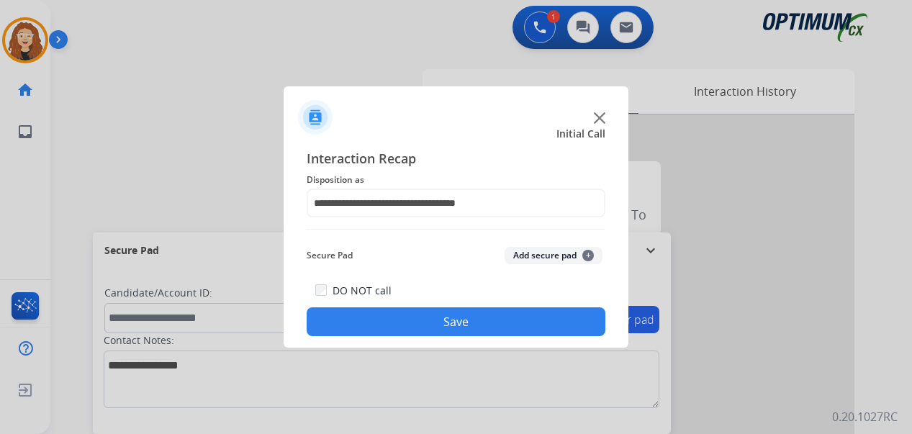
click at [489, 325] on button "Save" at bounding box center [456, 321] width 299 height 29
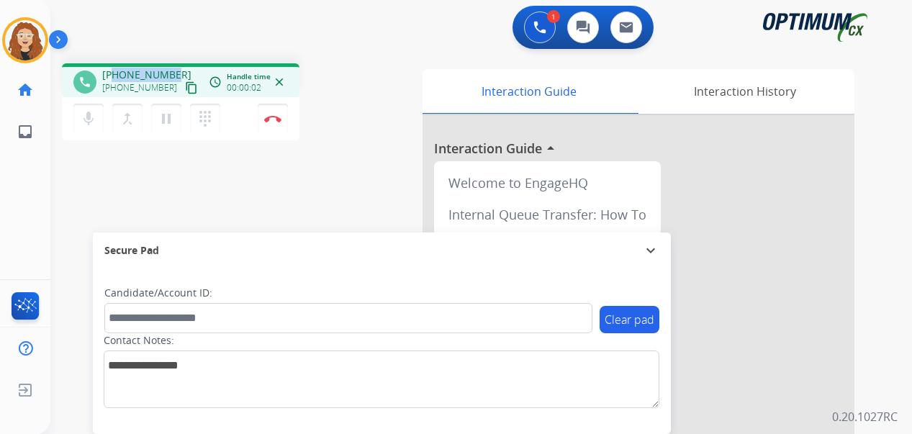
drag, startPoint x: 115, startPoint y: 74, endPoint x: 176, endPoint y: 68, distance: 61.5
click at [176, 68] on div "[PHONE_NUMBER] [PHONE_NUMBER] content_copy" at bounding box center [151, 82] width 98 height 29
copy span "7873948686"
click at [276, 119] on img at bounding box center [272, 118] width 17 height 7
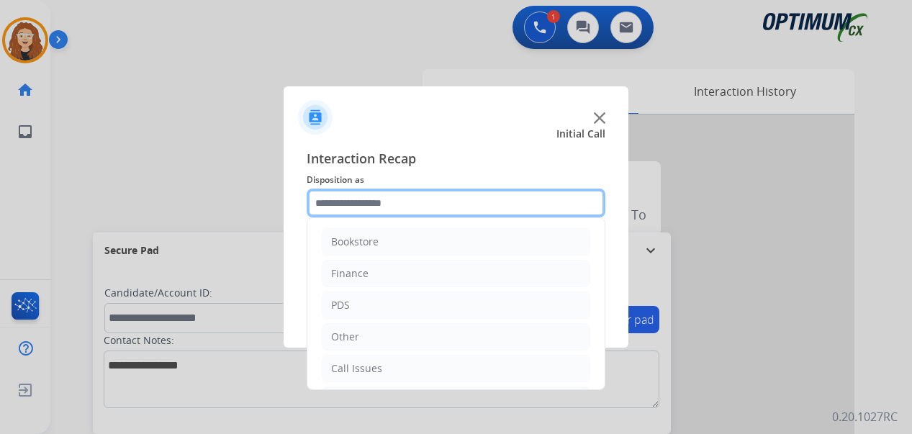
click at [361, 198] on input "text" at bounding box center [456, 203] width 299 height 29
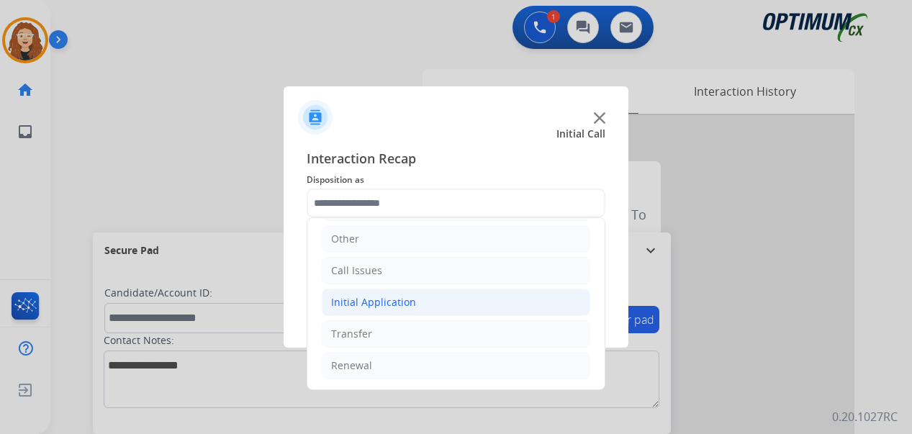
click at [384, 307] on div "Initial Application" at bounding box center [373, 302] width 85 height 14
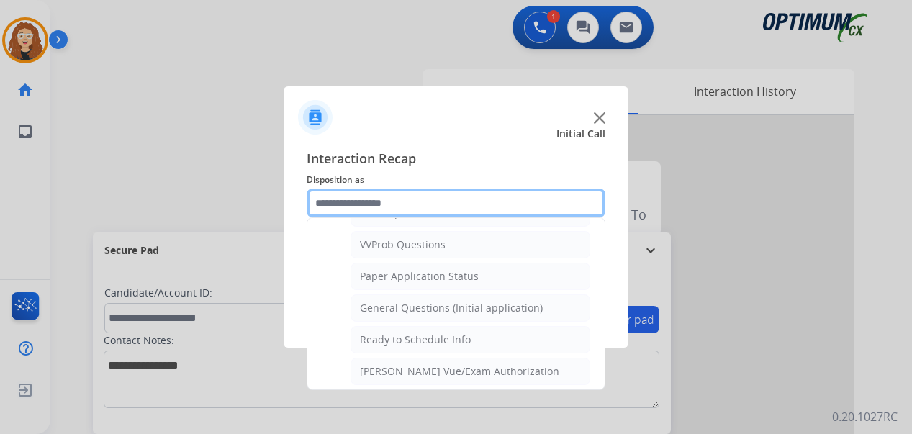
scroll to position [776, 0]
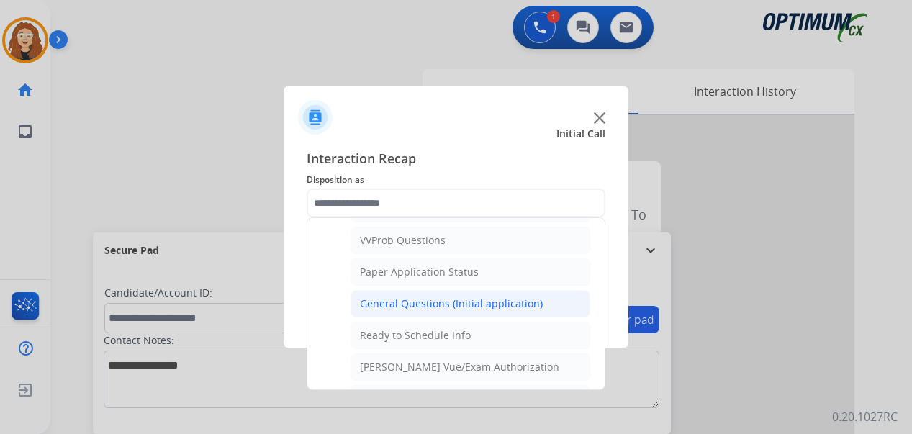
click at [517, 301] on div "General Questions (Initial application)" at bounding box center [451, 304] width 183 height 14
type input "**********"
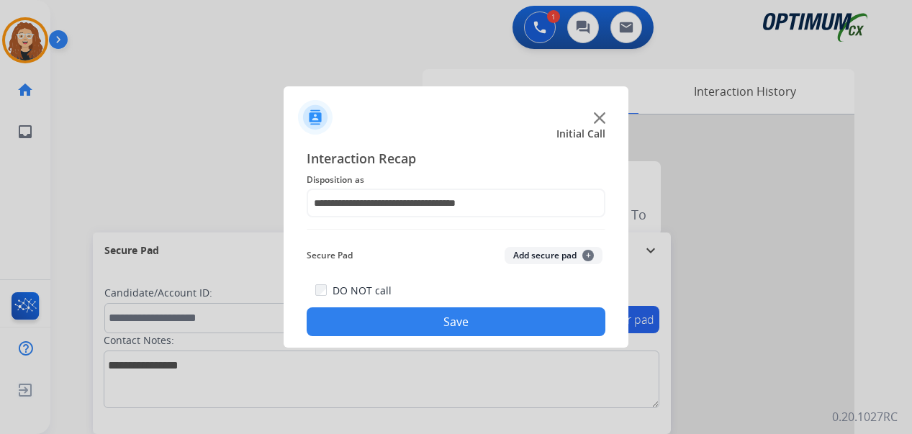
click at [503, 315] on button "Save" at bounding box center [456, 321] width 299 height 29
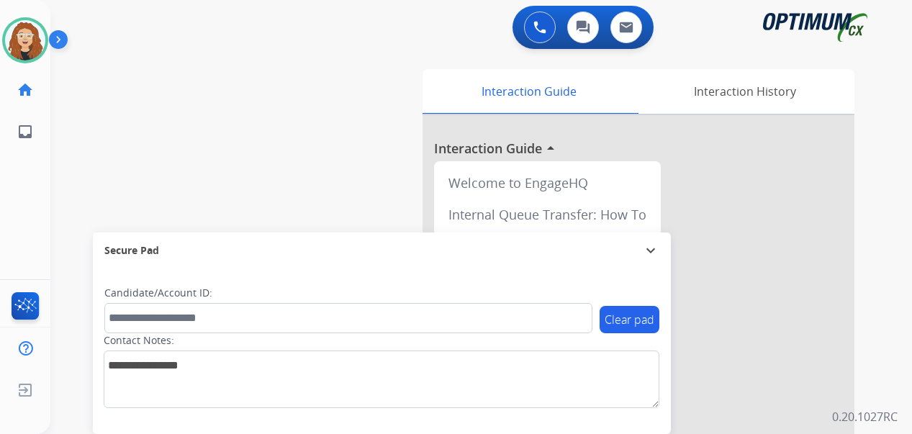
click at [865, 300] on div "Interaction Guide Interaction History Interaction Guide arrow_drop_up Welcome t…" at bounding box center [644, 357] width 466 height 589
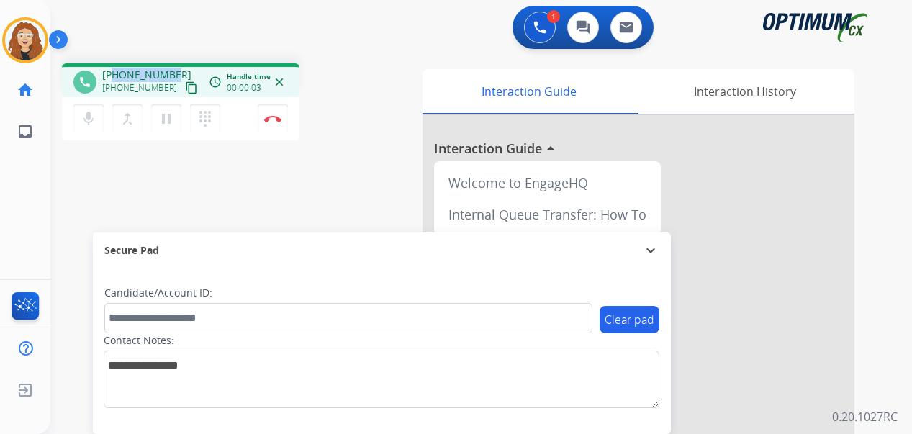
drag, startPoint x: 113, startPoint y: 74, endPoint x: 173, endPoint y: 74, distance: 60.5
click at [173, 74] on div "[PHONE_NUMBER] [PHONE_NUMBER] content_copy" at bounding box center [151, 82] width 98 height 29
copy span "9094919472"
click at [276, 117] on img at bounding box center [272, 118] width 17 height 7
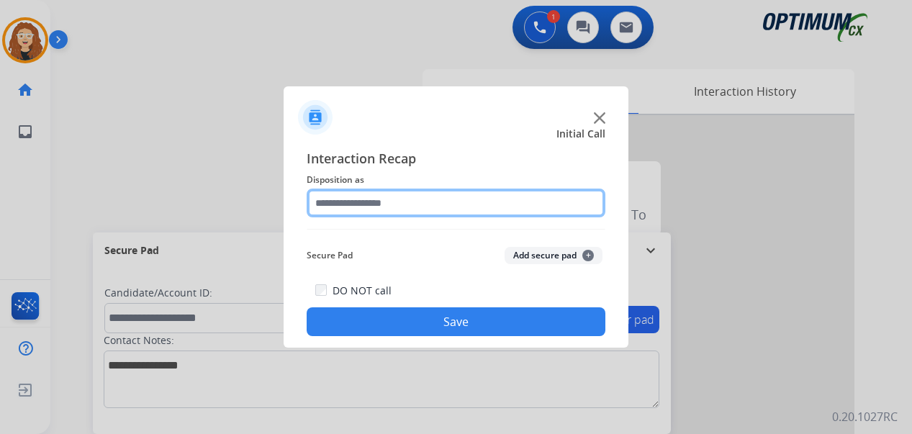
click at [351, 204] on input "text" at bounding box center [456, 203] width 299 height 29
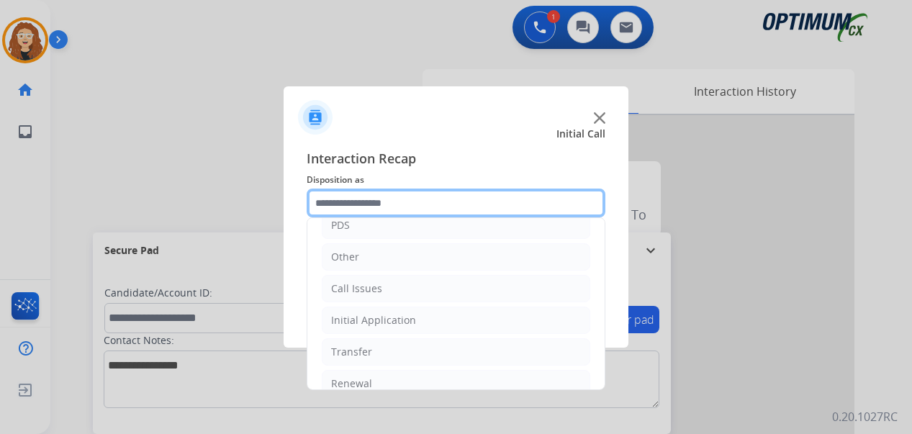
scroll to position [98, 0]
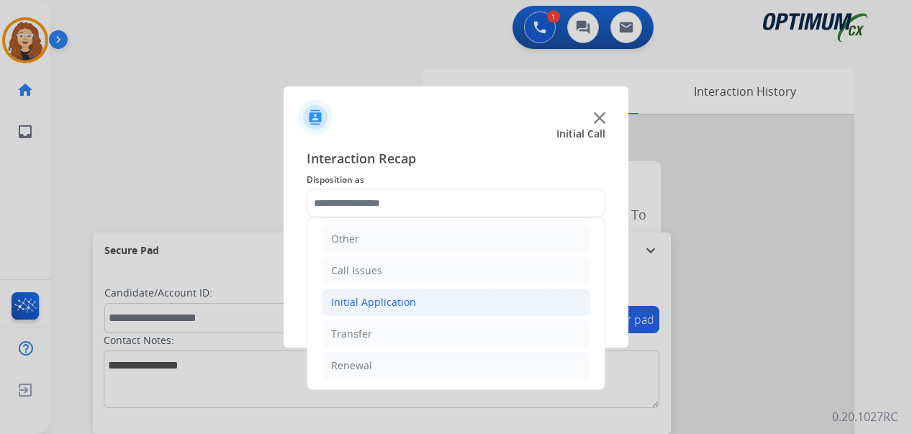
click at [398, 292] on li "Initial Application" at bounding box center [456, 302] width 268 height 27
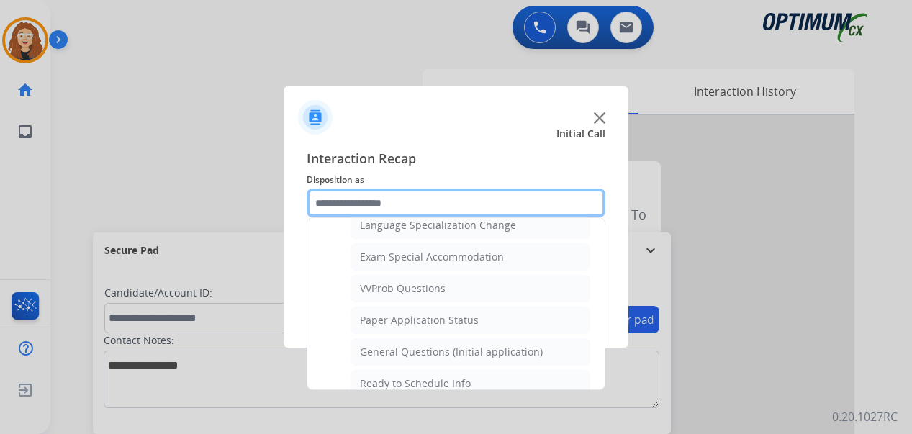
scroll to position [754, 0]
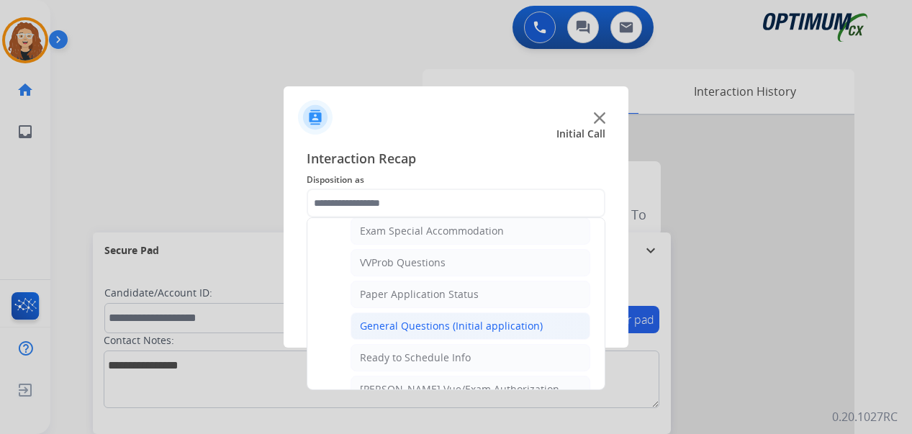
click at [531, 328] on div "General Questions (Initial application)" at bounding box center [451, 326] width 183 height 14
type input "**********"
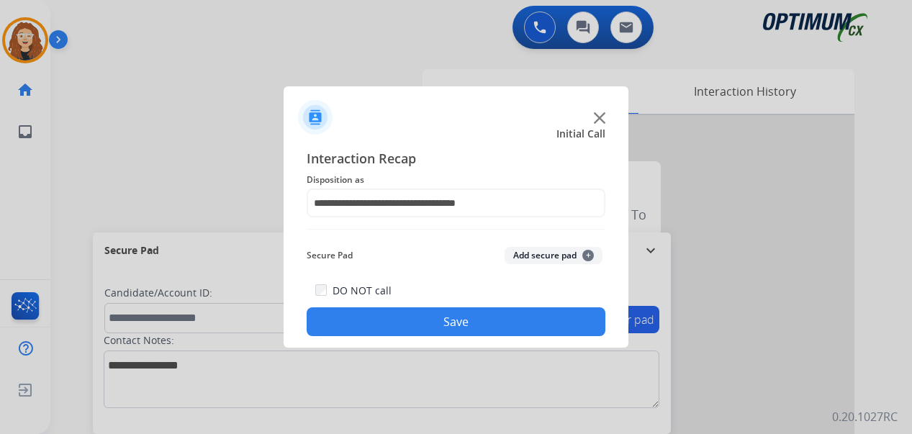
drag, startPoint x: 502, startPoint y: 324, endPoint x: 431, endPoint y: 261, distance: 95.3
click at [500, 324] on button "Save" at bounding box center [456, 321] width 299 height 29
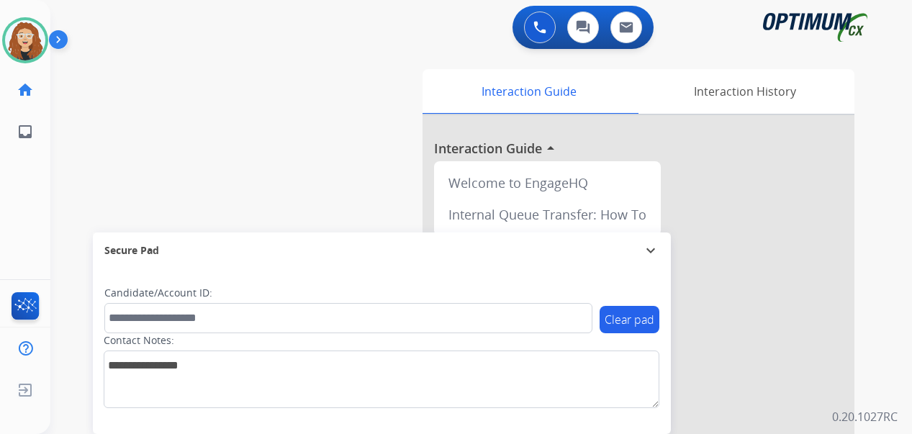
click at [71, 276] on div "swap_horiz Break voice bridge close_fullscreen Connect 3-Way Call merge_type Se…" at bounding box center [463, 352] width 827 height 600
click at [35, 42] on img at bounding box center [25, 40] width 40 height 40
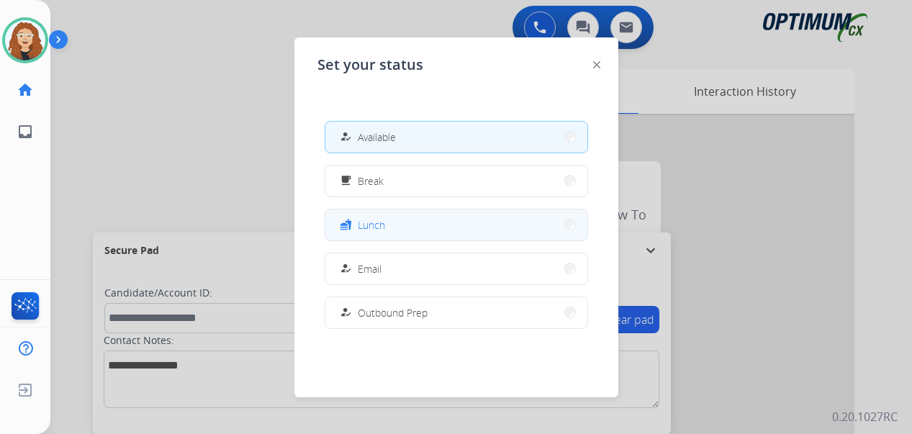
click at [484, 227] on button "fastfood Lunch" at bounding box center [456, 224] width 262 height 31
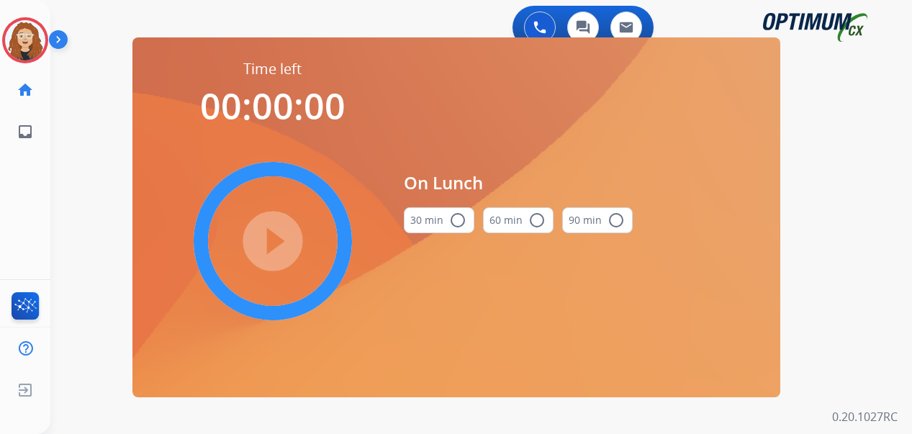
click at [461, 215] on mat-icon "radio_button_unchecked" at bounding box center [457, 220] width 17 height 17
click at [281, 238] on mat-icon "play_circle_filled" at bounding box center [272, 241] width 17 height 17
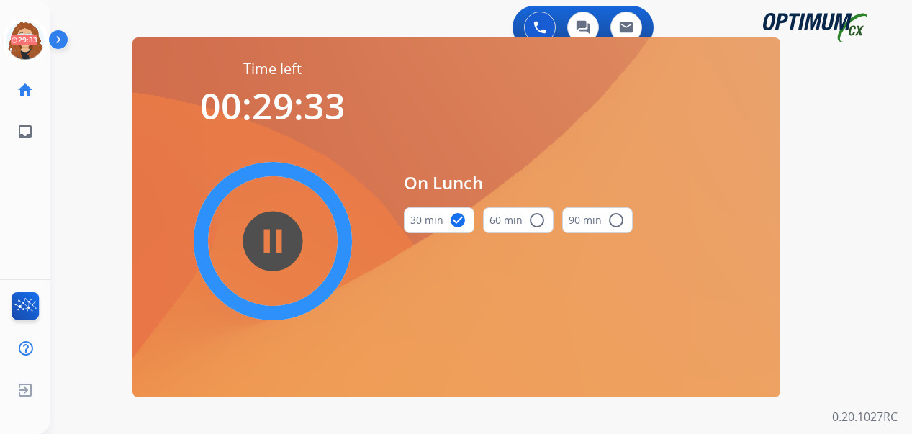
click at [69, 219] on div "0 Voice Interactions 0 Chat Interactions 0 Email Interactions swap_horiz Break …" at bounding box center [481, 217] width 862 height 434
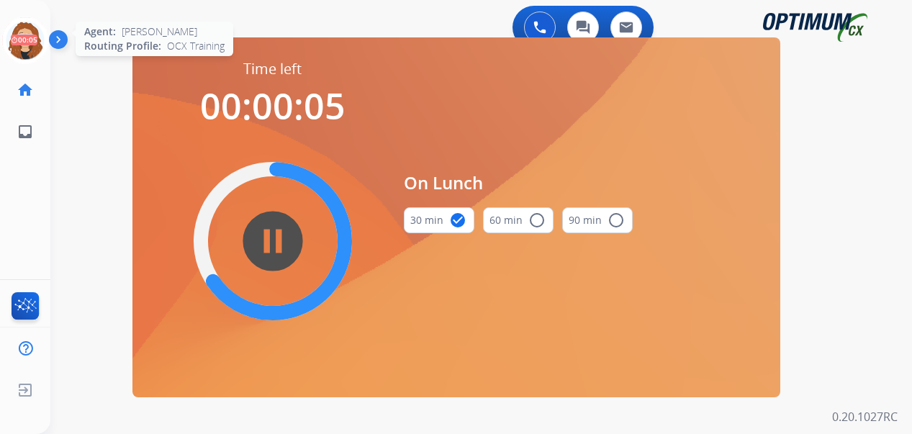
click at [32, 33] on icon at bounding box center [25, 40] width 47 height 47
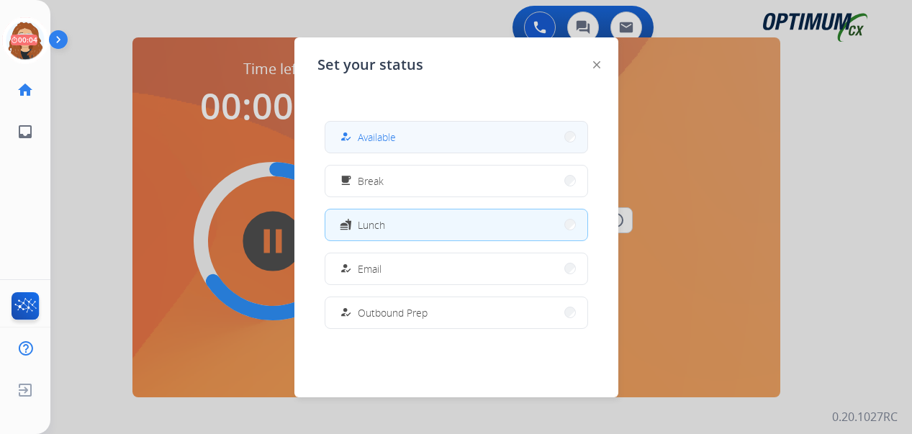
click at [434, 140] on button "how_to_reg Available" at bounding box center [456, 137] width 262 height 31
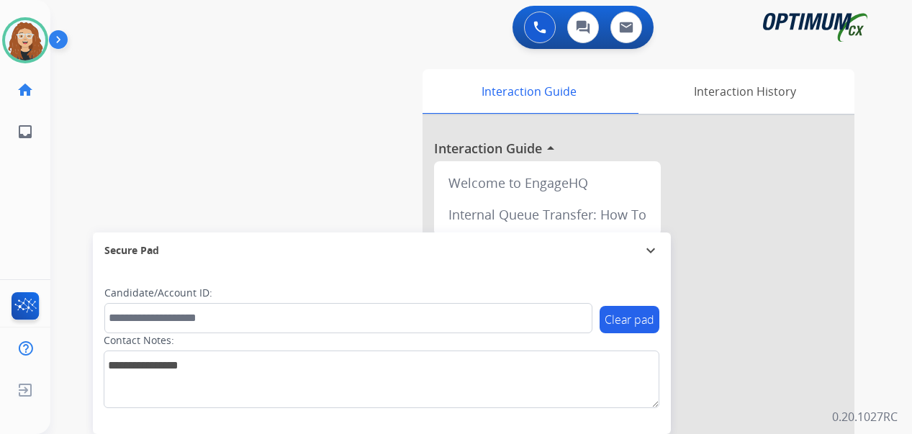
click at [68, 191] on div "swap_horiz Break voice bridge close_fullscreen Connect 3-Way Call merge_type Se…" at bounding box center [463, 352] width 827 height 600
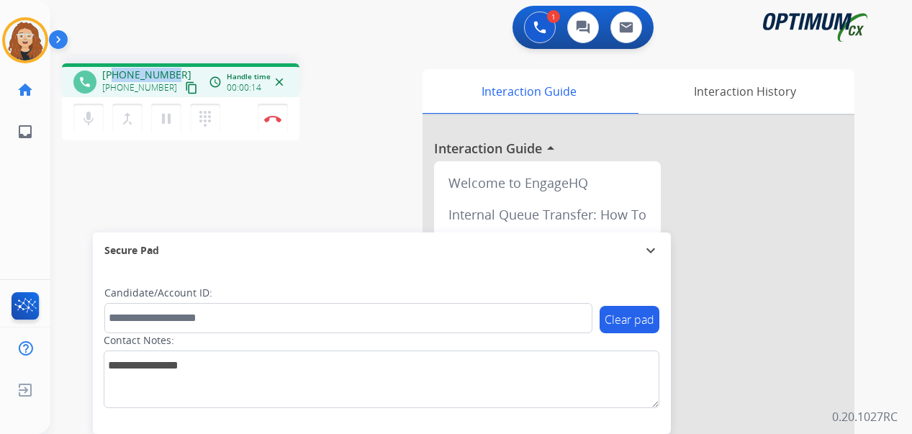
drag, startPoint x: 112, startPoint y: 73, endPoint x: 165, endPoint y: 71, distance: 52.6
click at [173, 71] on div "[PHONE_NUMBER] [PHONE_NUMBER] content_copy" at bounding box center [151, 82] width 98 height 29
click at [280, 123] on button "Disconnect" at bounding box center [273, 119] width 30 height 30
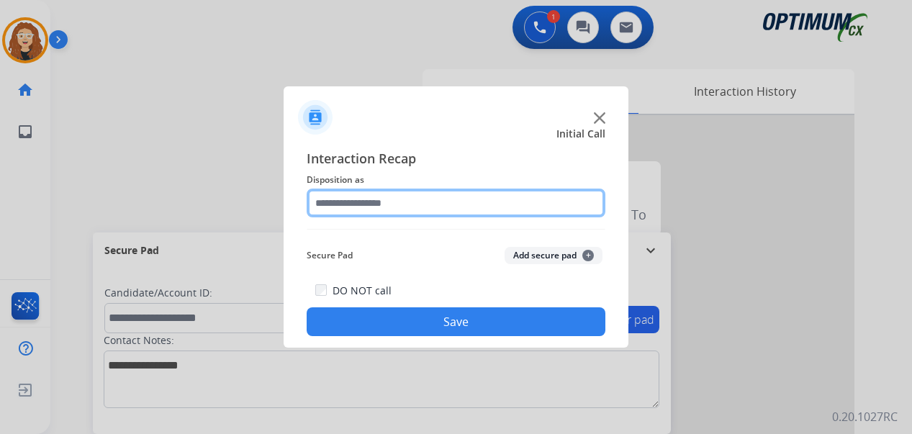
click at [366, 202] on input "text" at bounding box center [456, 203] width 299 height 29
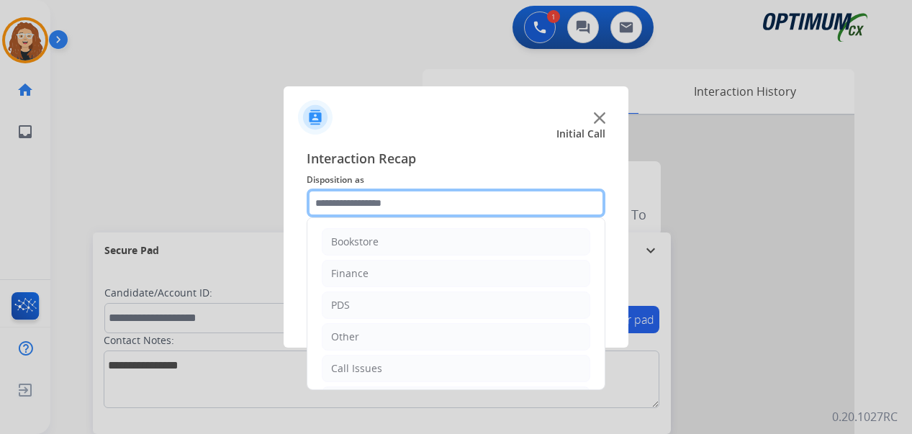
scroll to position [98, 0]
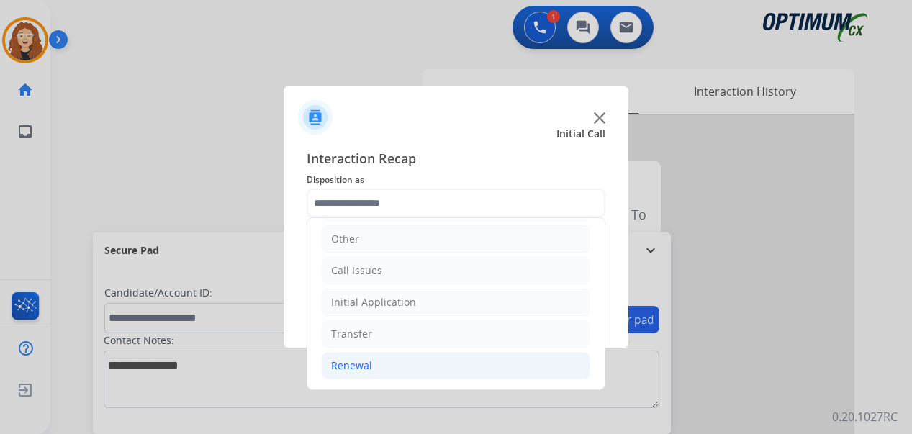
click at [462, 373] on li "Renewal" at bounding box center [456, 365] width 268 height 27
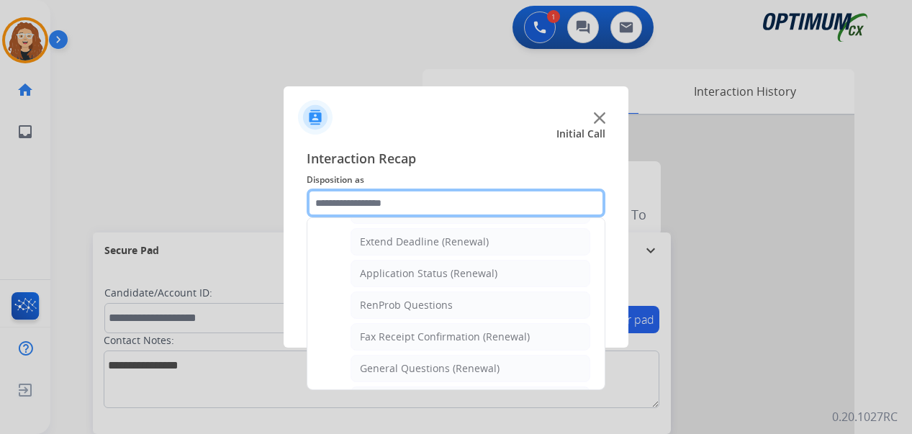
scroll to position [351, 0]
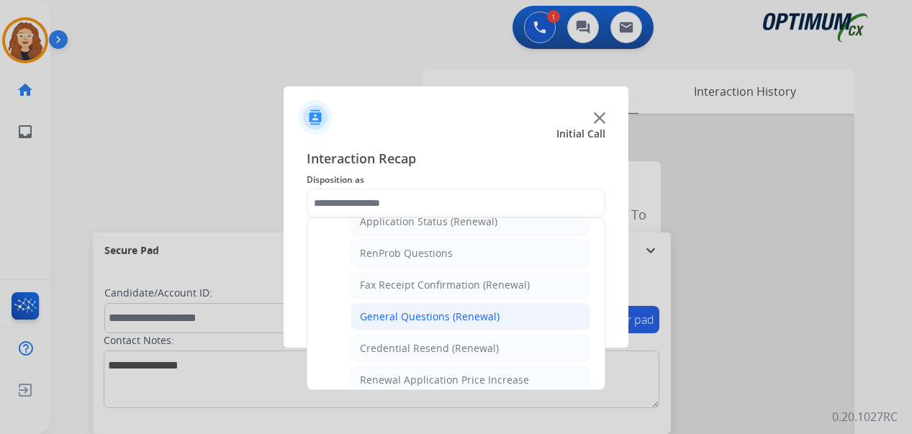
click at [482, 321] on div "General Questions (Renewal)" at bounding box center [430, 317] width 140 height 14
type input "**********"
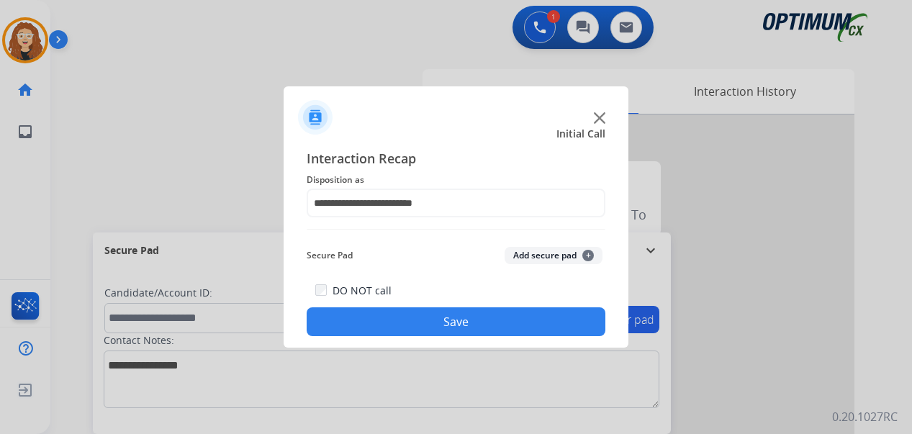
click at [469, 322] on button "Save" at bounding box center [456, 321] width 299 height 29
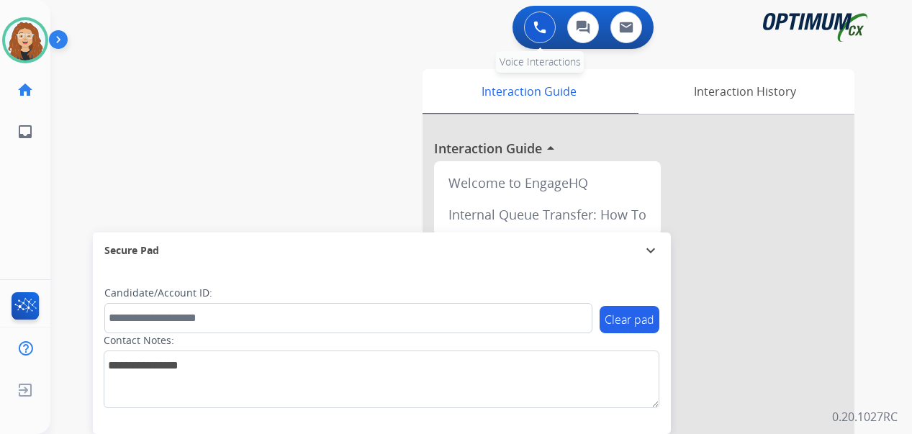
click at [533, 28] on button at bounding box center [540, 28] width 32 height 32
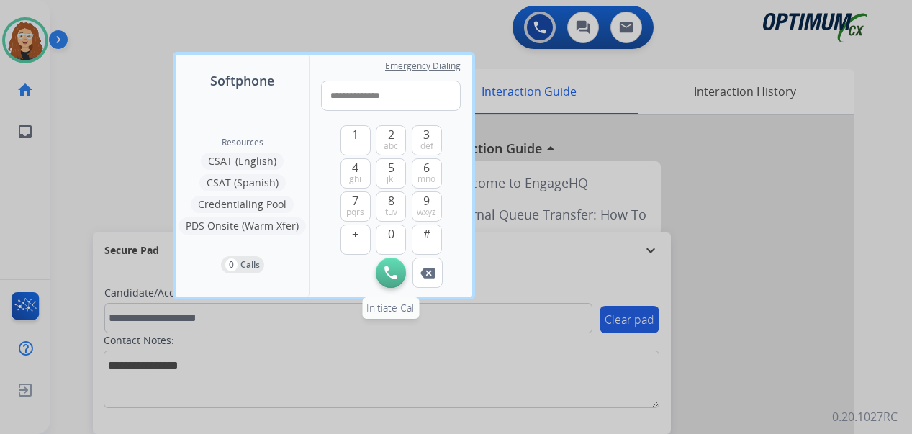
type input "**********"
click at [385, 276] on img at bounding box center [390, 272] width 13 height 13
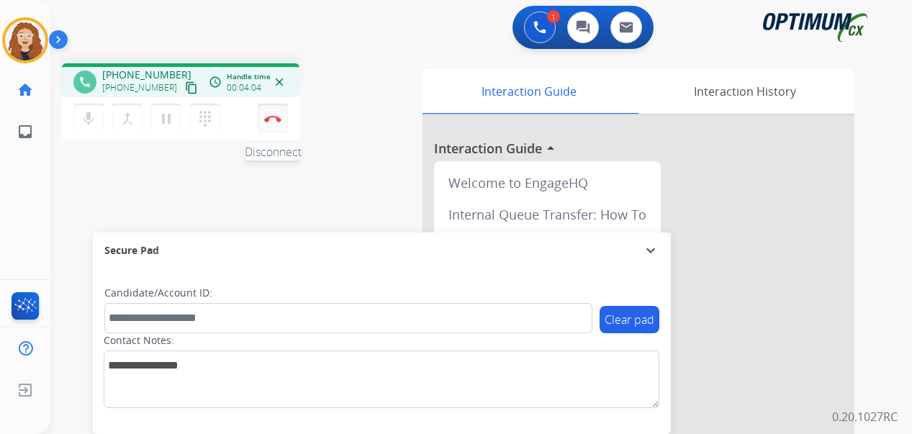
click at [278, 122] on img at bounding box center [272, 118] width 17 height 7
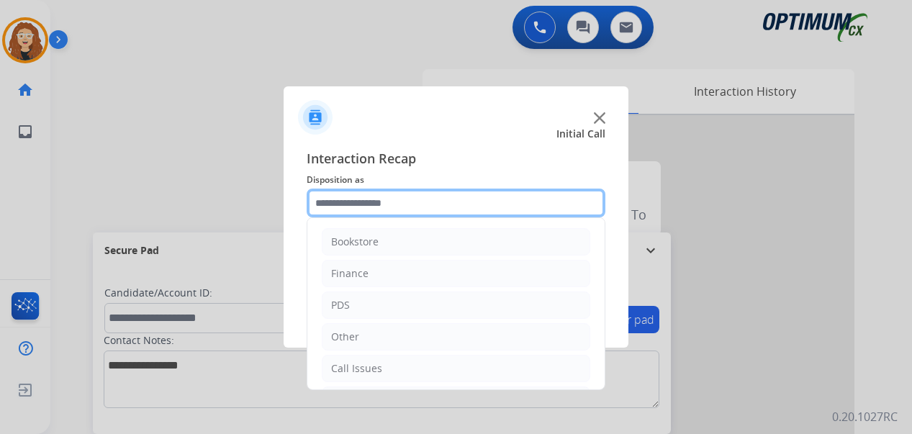
click at [377, 209] on input "text" at bounding box center [456, 203] width 299 height 29
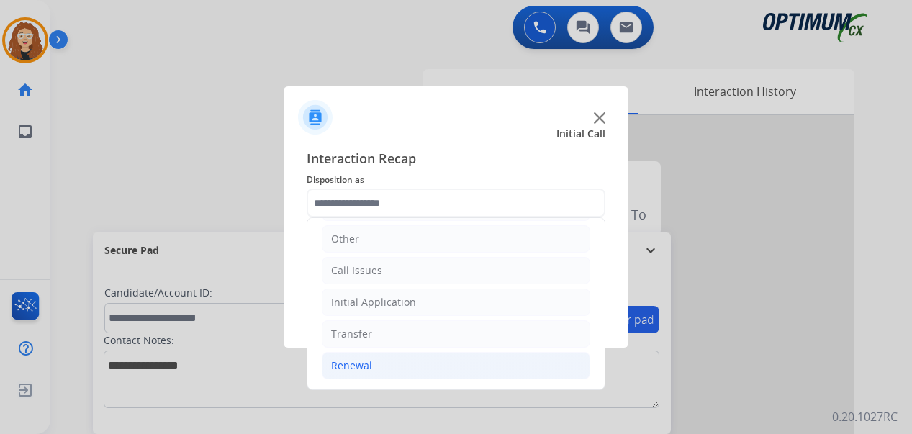
click at [431, 369] on li "Renewal" at bounding box center [456, 365] width 268 height 27
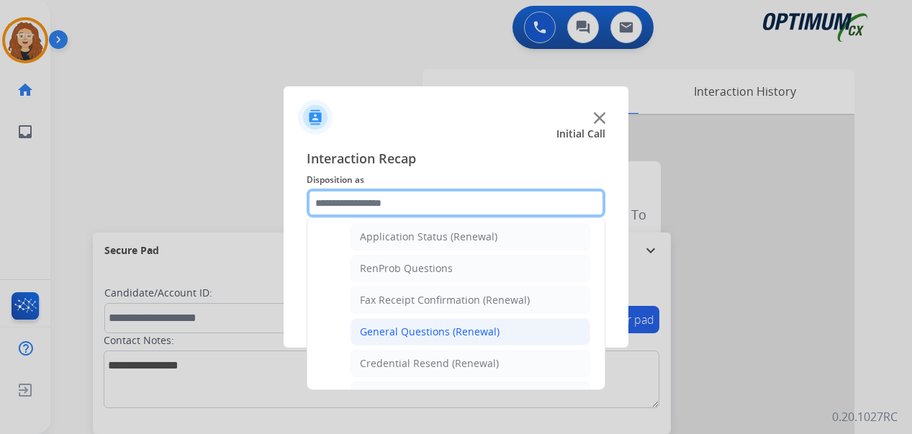
scroll to position [343, 0]
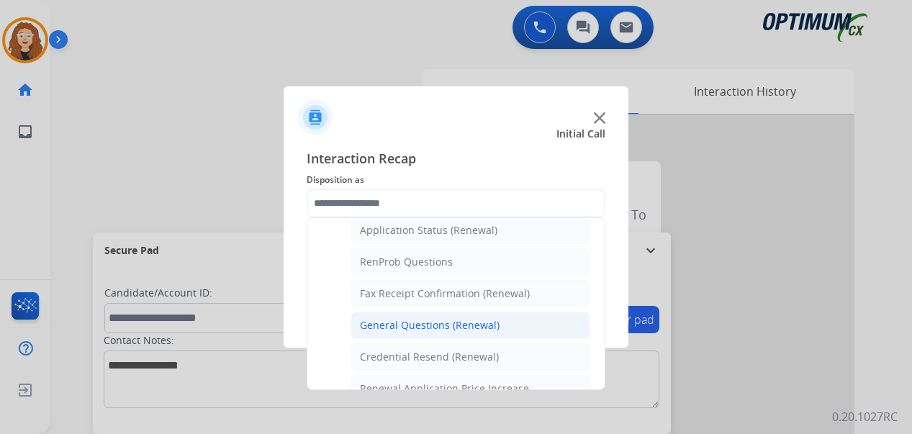
click at [468, 327] on div "General Questions (Renewal)" at bounding box center [430, 325] width 140 height 14
type input "**********"
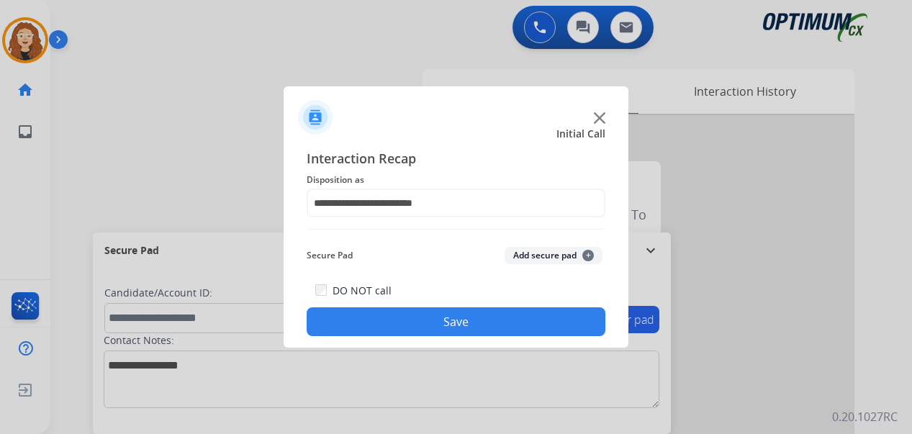
drag, startPoint x: 456, startPoint y: 326, endPoint x: 428, endPoint y: 279, distance: 54.6
click at [455, 324] on button "Save" at bounding box center [456, 321] width 299 height 29
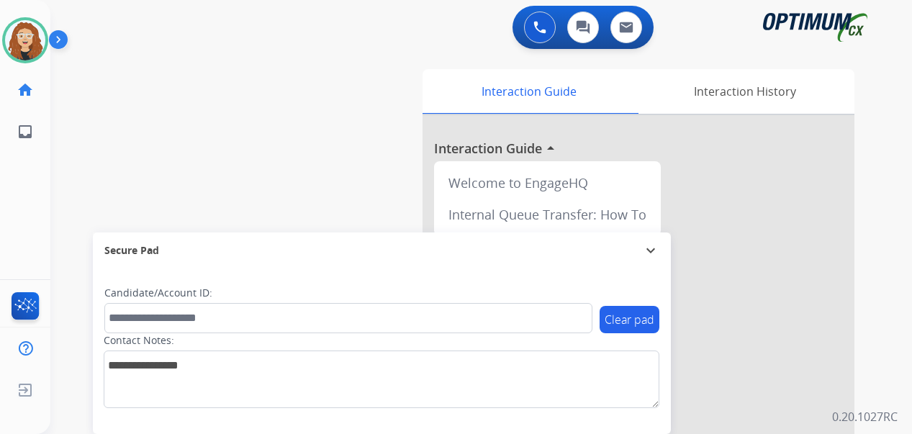
click at [59, 225] on div "swap_horiz Break voice bridge close_fullscreen Connect 3-Way Call merge_type Se…" at bounding box center [463, 352] width 827 height 600
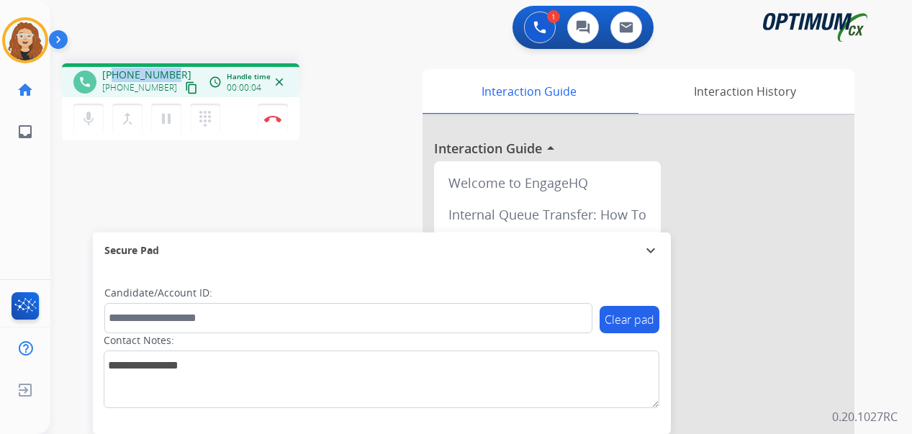
drag, startPoint x: 116, startPoint y: 73, endPoint x: 177, endPoint y: 66, distance: 61.7
click at [177, 66] on div "phone [PHONE_NUMBER] [PHONE_NUMBER] content_copy access_time Call metrics Queue…" at bounding box center [181, 80] width 238 height 34
click at [279, 120] on img at bounding box center [272, 118] width 17 height 7
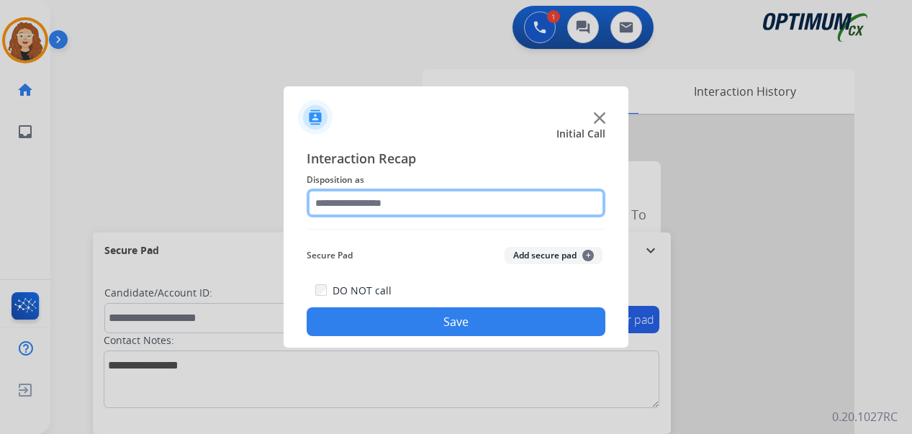
click at [393, 205] on input "text" at bounding box center [456, 203] width 299 height 29
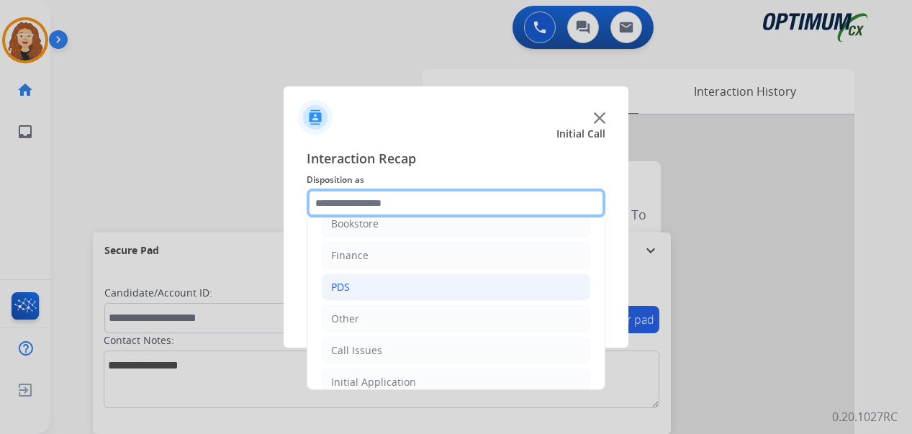
scroll to position [19, 0]
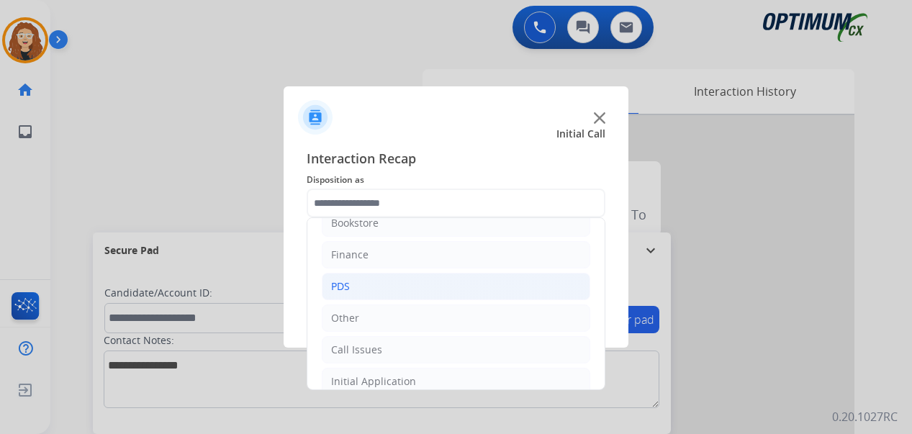
click at [488, 283] on li "PDS" at bounding box center [456, 286] width 268 height 27
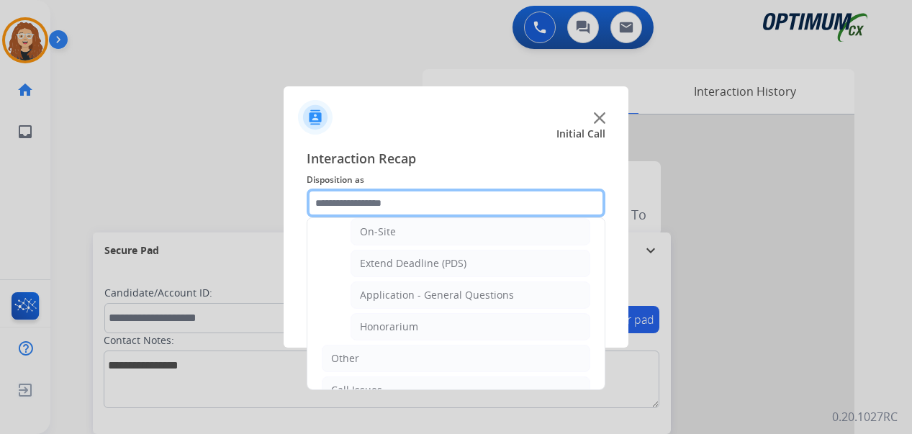
scroll to position [393, 0]
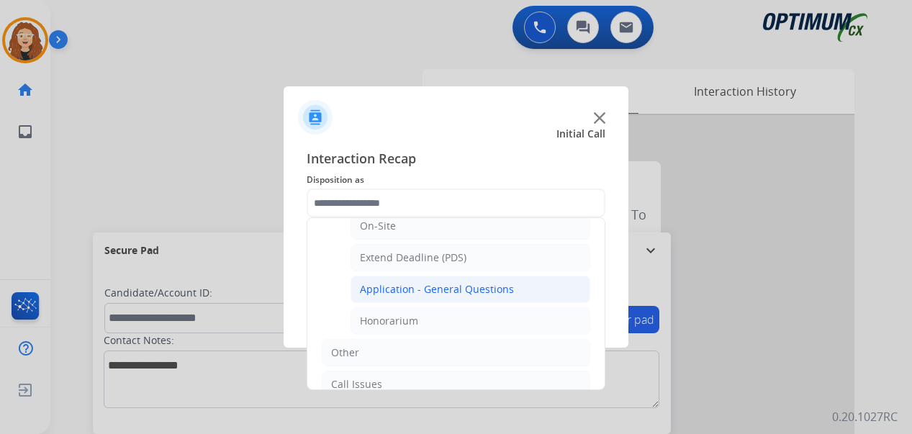
click at [485, 293] on div "Application - General Questions" at bounding box center [437, 289] width 154 height 14
type input "**********"
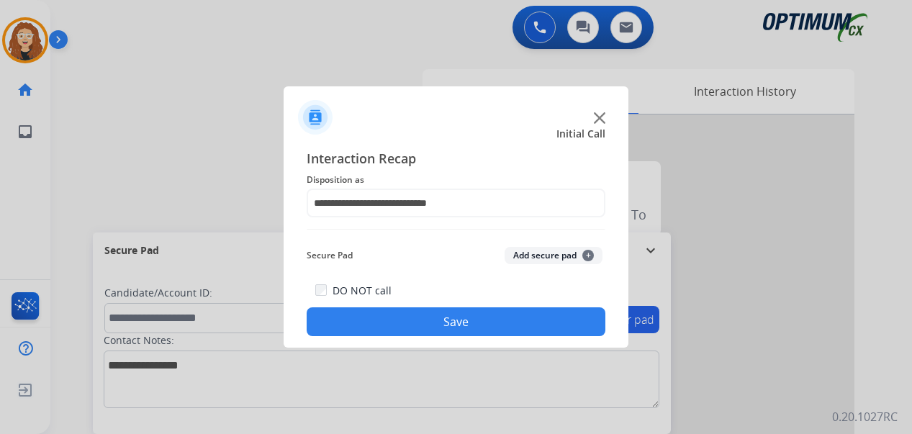
click at [466, 322] on button "Save" at bounding box center [456, 321] width 299 height 29
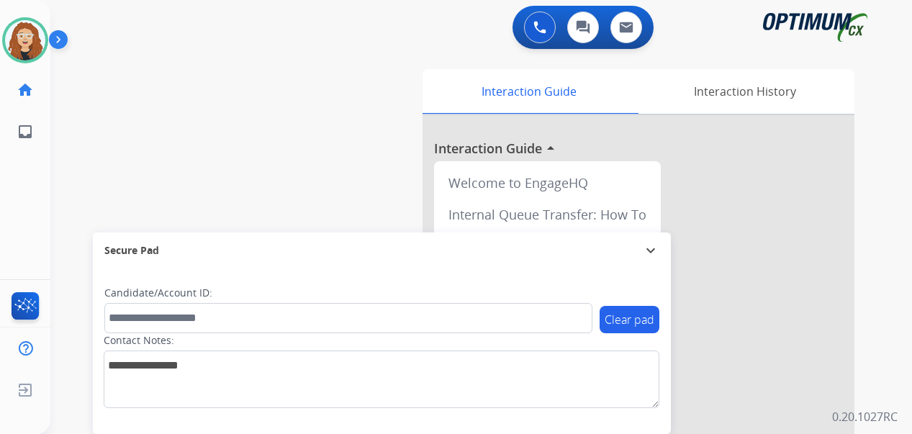
click at [76, 207] on div "swap_horiz Break voice bridge close_fullscreen Connect 3-Way Call merge_type Se…" at bounding box center [463, 352] width 827 height 600
click at [74, 201] on div "swap_horiz Break voice bridge close_fullscreen Connect 3-Way Call merge_type Se…" at bounding box center [463, 352] width 827 height 600
click at [883, 262] on div "0 Voice Interactions 0 Chat Interactions 0 Email Interactions swap_horiz Break …" at bounding box center [481, 217] width 862 height 434
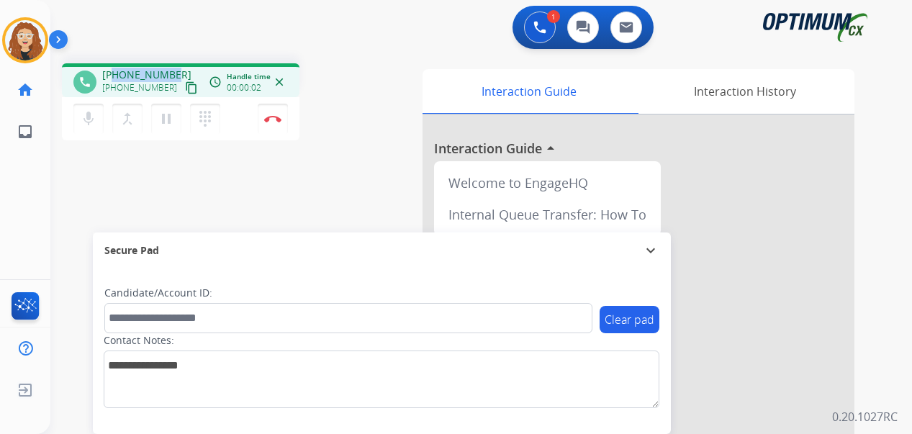
drag, startPoint x: 115, startPoint y: 76, endPoint x: 171, endPoint y: 71, distance: 56.4
click at [171, 71] on span "[PHONE_NUMBER]" at bounding box center [146, 75] width 89 height 14
click at [282, 117] on button "Disconnect" at bounding box center [273, 119] width 30 height 30
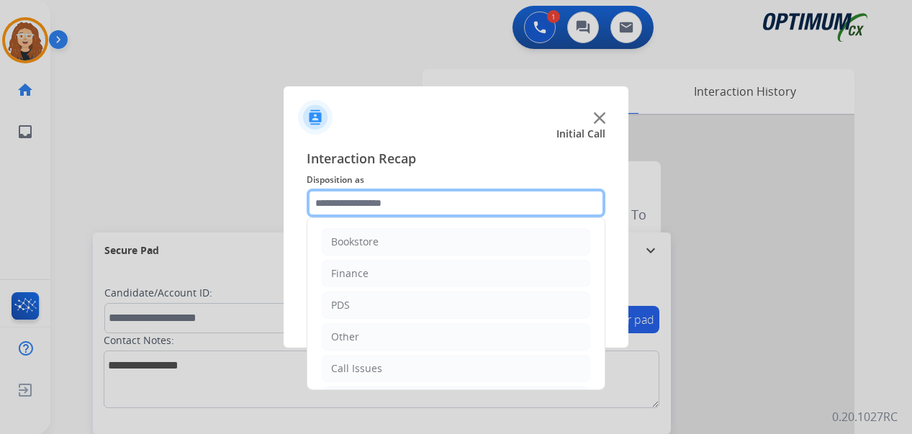
click at [343, 200] on input "text" at bounding box center [456, 203] width 299 height 29
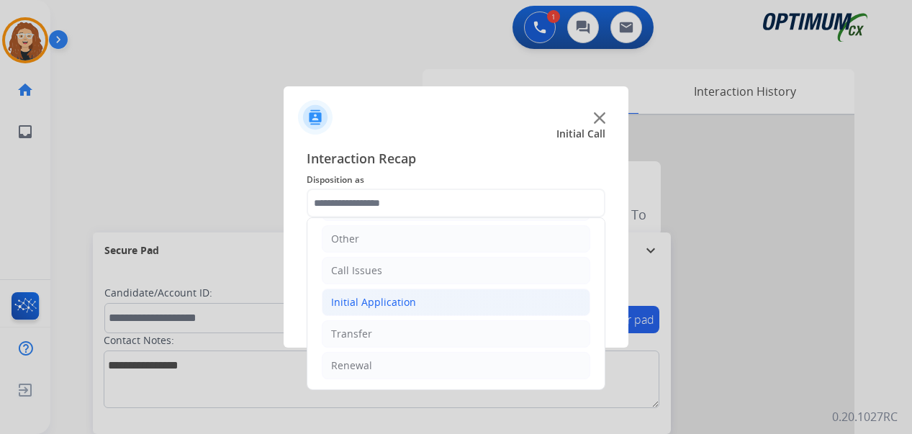
click at [364, 291] on li "Initial Application" at bounding box center [456, 302] width 268 height 27
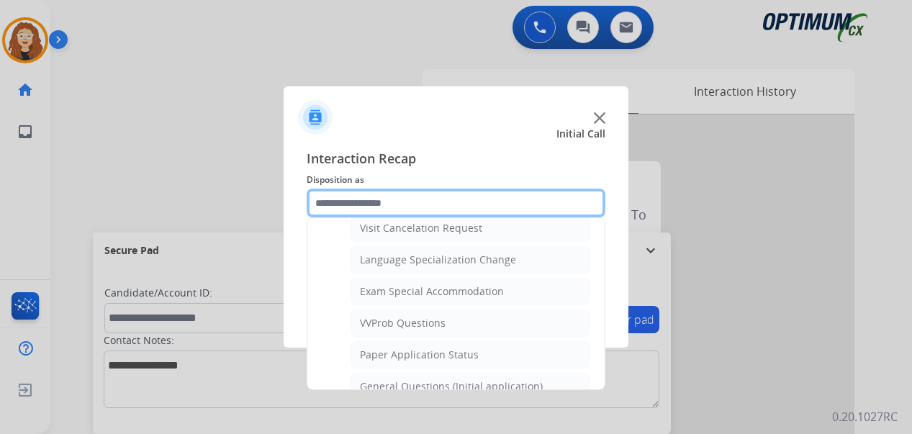
scroll to position [754, 0]
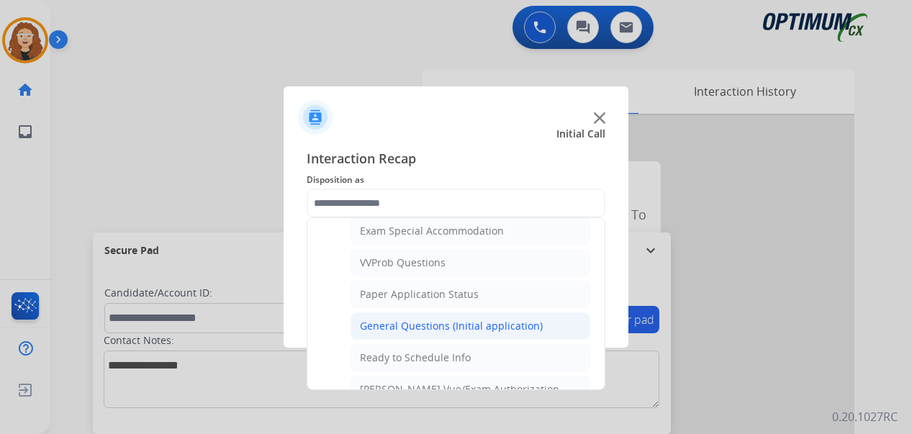
click at [499, 329] on div "General Questions (Initial application)" at bounding box center [451, 326] width 183 height 14
type input "**********"
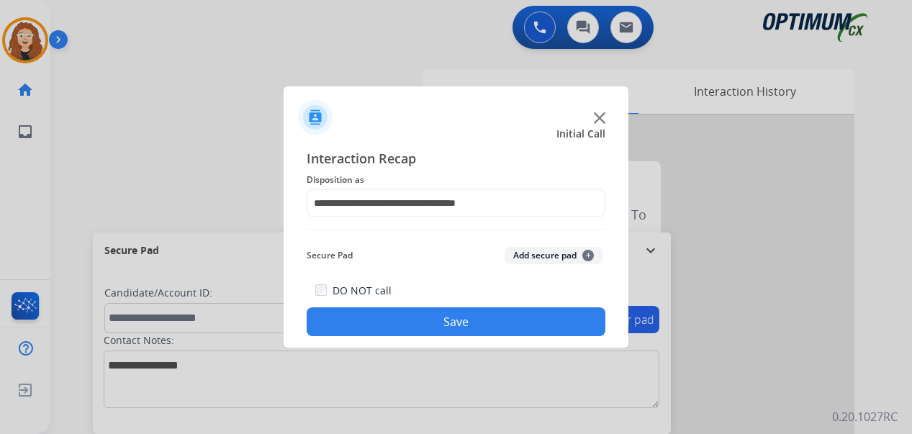
drag, startPoint x: 490, startPoint y: 326, endPoint x: 366, endPoint y: 194, distance: 181.3
click at [489, 325] on button "Save" at bounding box center [456, 321] width 299 height 29
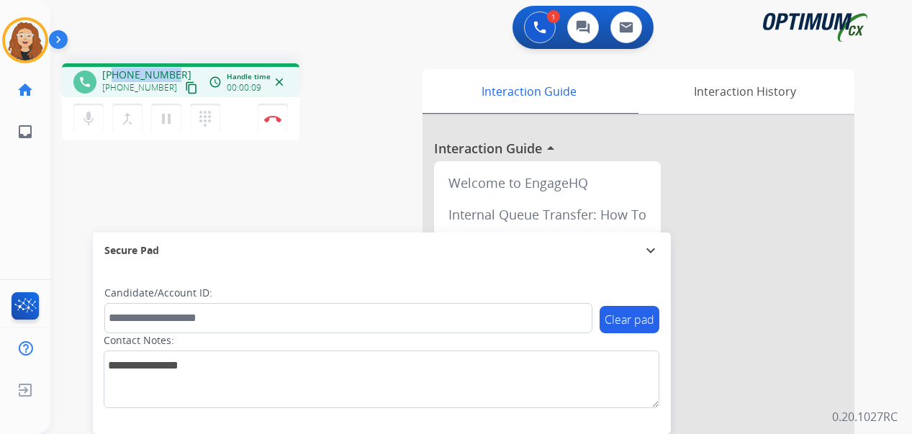
drag, startPoint x: 114, startPoint y: 73, endPoint x: 173, endPoint y: 70, distance: 58.4
click at [173, 70] on div "[PHONE_NUMBER] [PHONE_NUMBER] content_copy" at bounding box center [151, 82] width 98 height 29
click at [277, 121] on img at bounding box center [272, 118] width 17 height 7
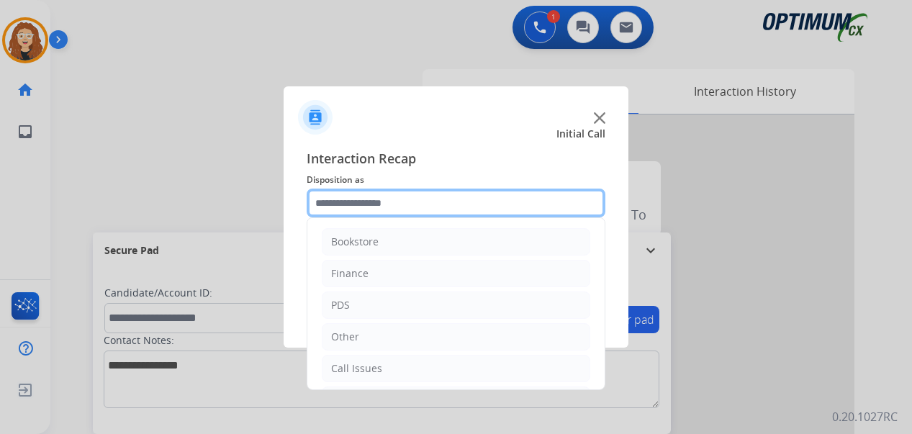
click at [378, 200] on input "text" at bounding box center [456, 203] width 299 height 29
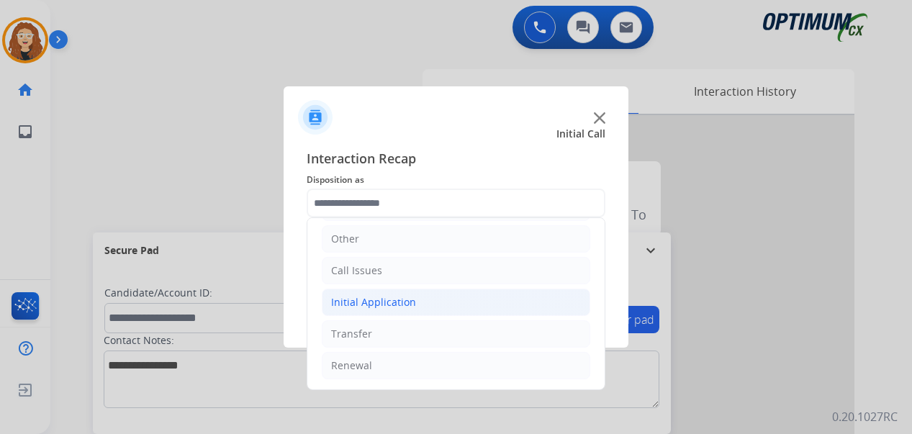
click at [427, 296] on li "Initial Application" at bounding box center [456, 302] width 268 height 27
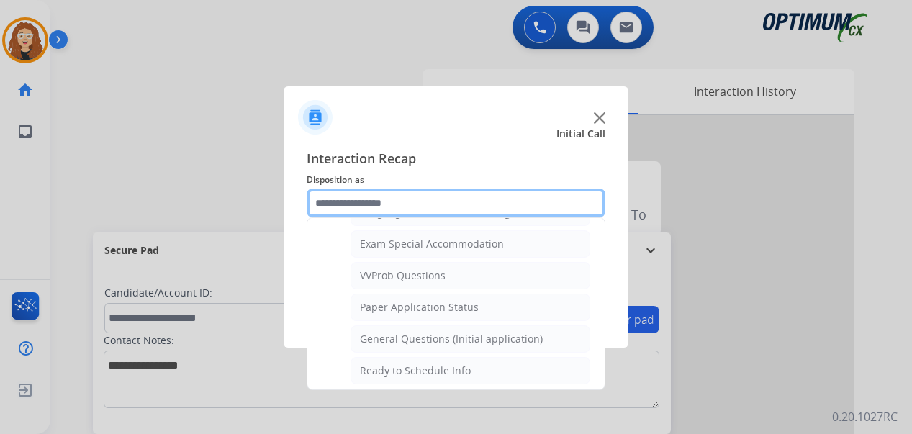
scroll to position [754, 0]
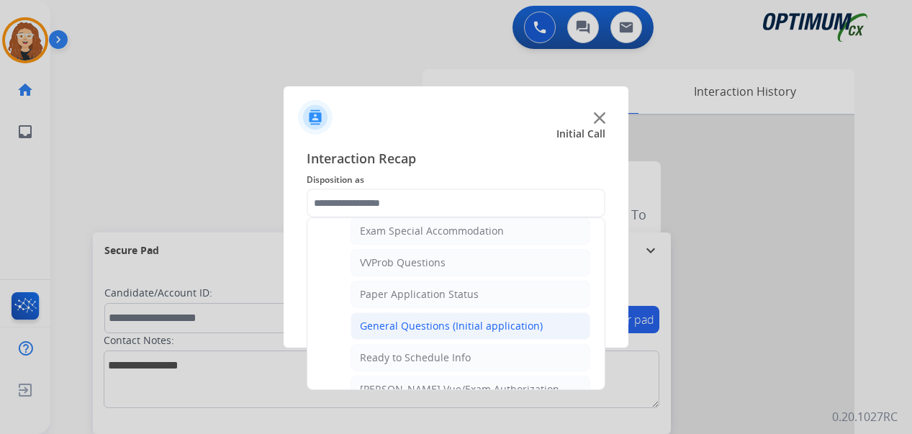
click at [498, 329] on div "General Questions (Initial application)" at bounding box center [451, 326] width 183 height 14
type input "**********"
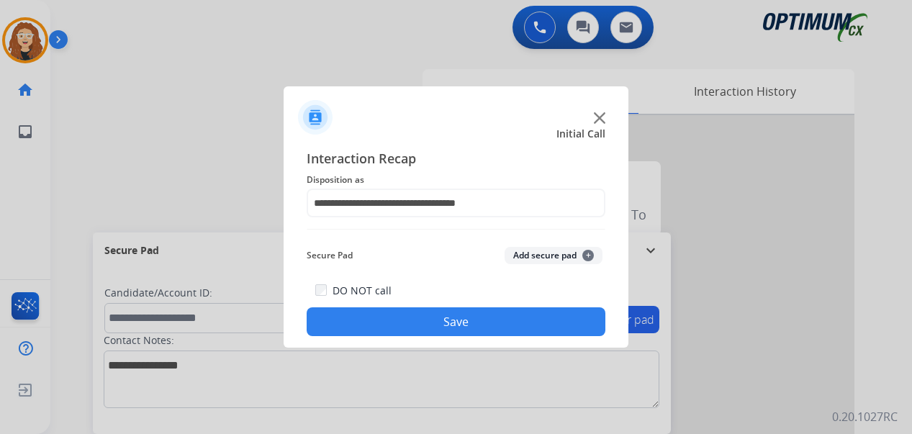
click at [495, 328] on button "Save" at bounding box center [456, 321] width 299 height 29
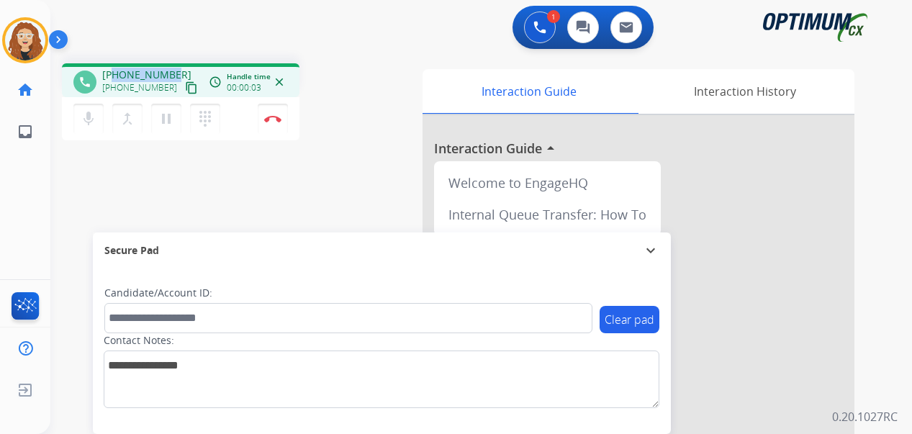
drag, startPoint x: 112, startPoint y: 73, endPoint x: 175, endPoint y: 71, distance: 62.6
click at [175, 71] on div "[PHONE_NUMBER] [PHONE_NUMBER] content_copy" at bounding box center [151, 82] width 98 height 29
click at [351, 132] on div "phone [PHONE_NUMBER] [PHONE_NUMBER] content_copy access_time Call metrics Queue…" at bounding box center [233, 103] width 343 height 81
click at [277, 123] on button "Disconnect" at bounding box center [273, 119] width 30 height 30
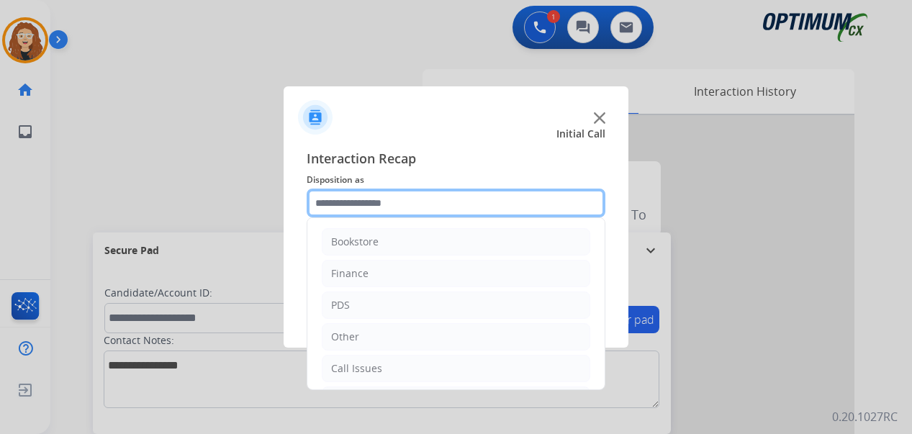
click at [371, 199] on input "text" at bounding box center [456, 203] width 299 height 29
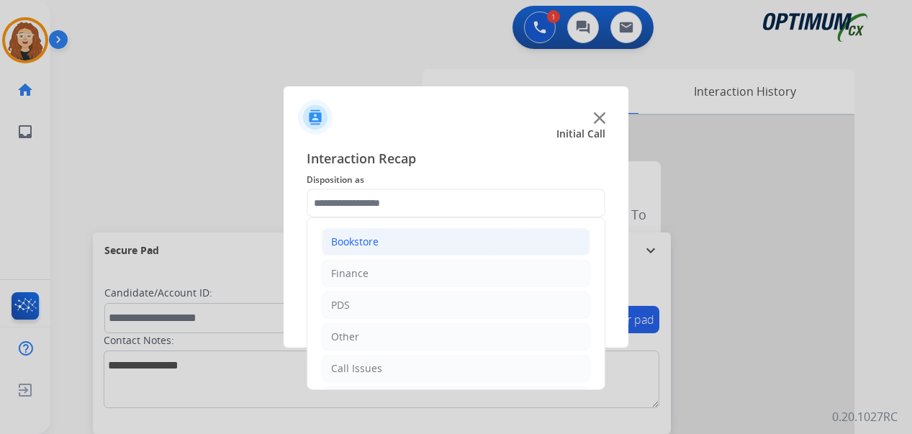
click at [475, 236] on li "Bookstore" at bounding box center [456, 241] width 268 height 27
click at [460, 294] on li "General Questions (Bookstore)" at bounding box center [471, 305] width 240 height 27
type input "**********"
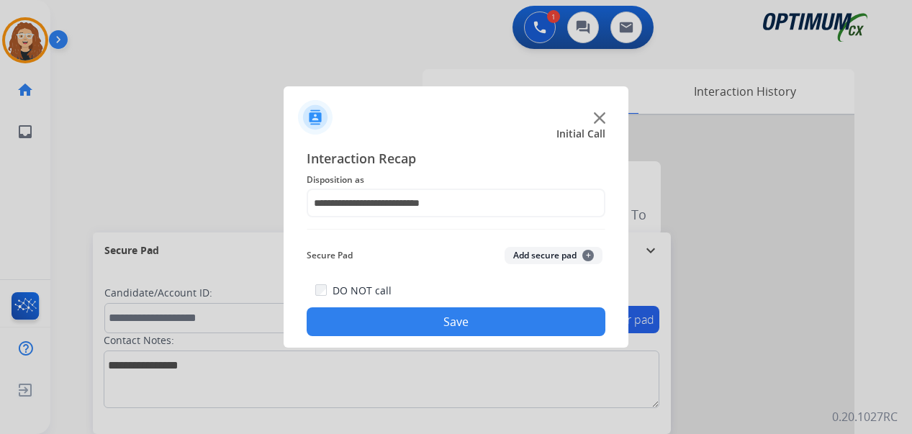
drag, startPoint x: 458, startPoint y: 319, endPoint x: 448, endPoint y: 315, distance: 10.3
click at [451, 315] on button "Save" at bounding box center [456, 321] width 299 height 29
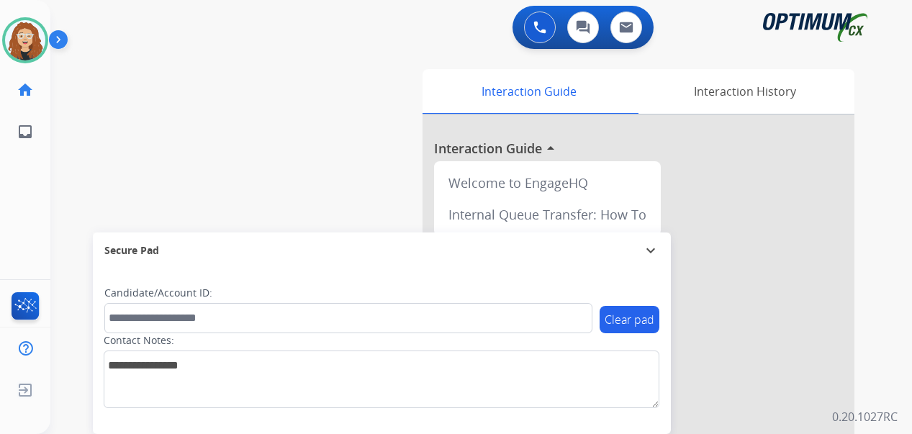
click at [379, 95] on div "swap_horiz Break voice bridge close_fullscreen Connect 3-Way Call merge_type Se…" at bounding box center [463, 352] width 827 height 600
click at [72, 191] on div "swap_horiz Break voice bridge close_fullscreen Connect 3-Way Call merge_type Se…" at bounding box center [463, 352] width 827 height 600
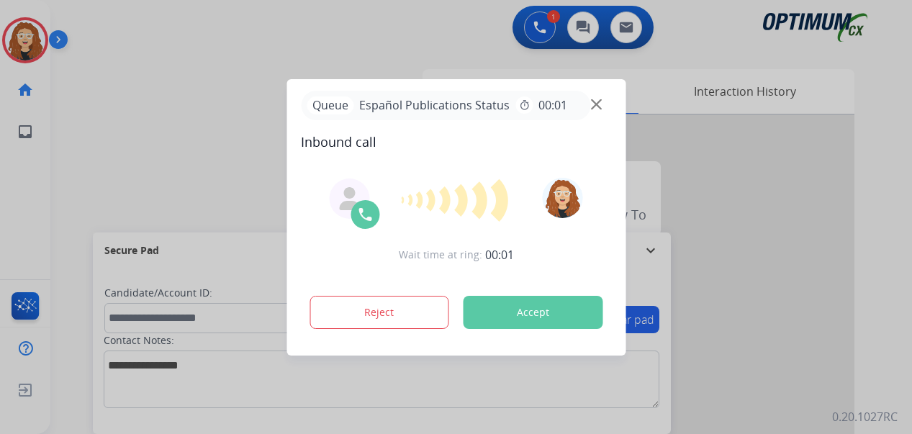
click at [65, 158] on div at bounding box center [456, 217] width 912 height 434
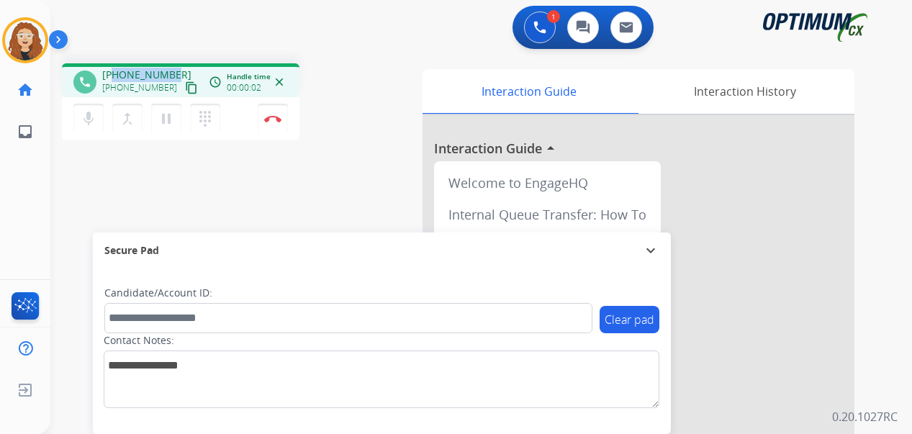
drag, startPoint x: 116, startPoint y: 73, endPoint x: 170, endPoint y: 66, distance: 54.4
click at [170, 66] on div "phone [PHONE_NUMBER] [PHONE_NUMBER] content_copy access_time Call metrics Queue…" at bounding box center [181, 80] width 238 height 34
click at [275, 124] on button "Disconnect" at bounding box center [273, 119] width 30 height 30
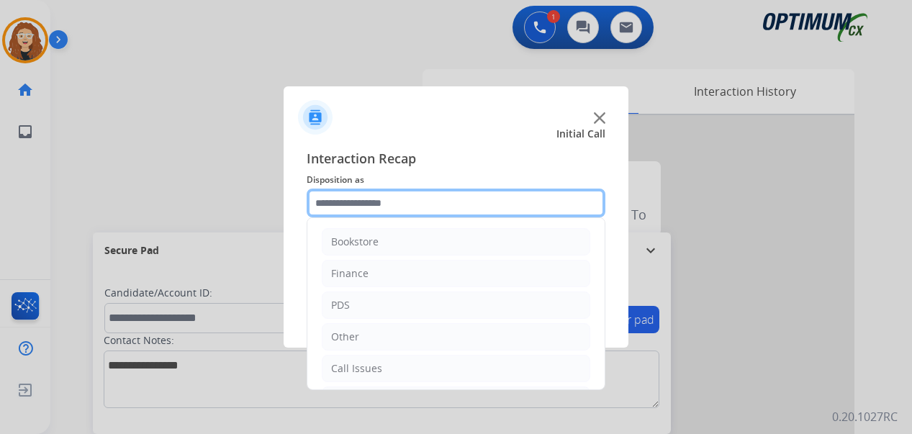
click at [386, 205] on input "text" at bounding box center [456, 203] width 299 height 29
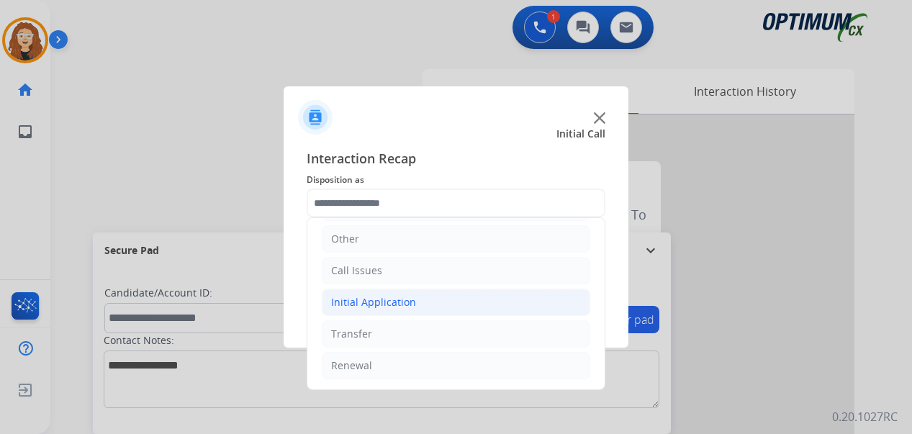
click at [417, 305] on li "Initial Application" at bounding box center [456, 302] width 268 height 27
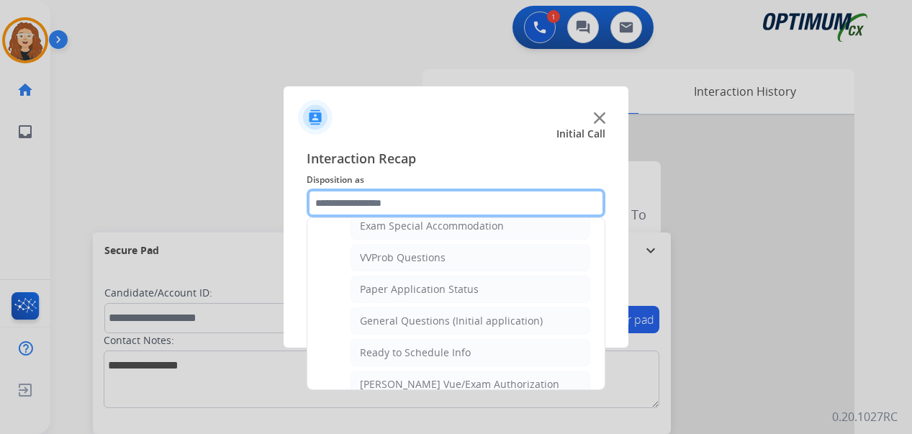
scroll to position [763, 0]
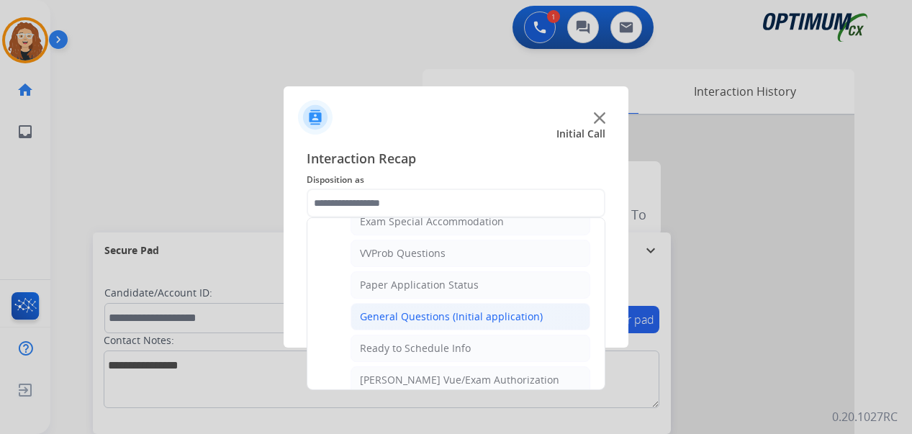
click at [501, 318] on div "General Questions (Initial application)" at bounding box center [451, 317] width 183 height 14
type input "**********"
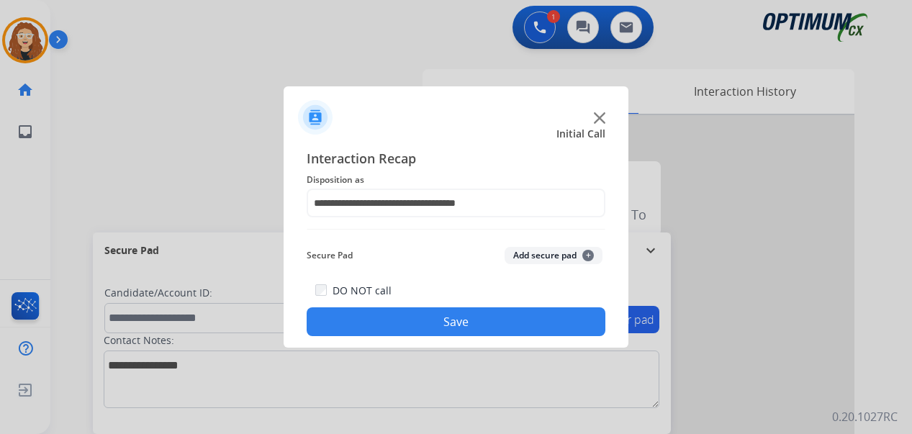
click at [495, 318] on button "Save" at bounding box center [456, 321] width 299 height 29
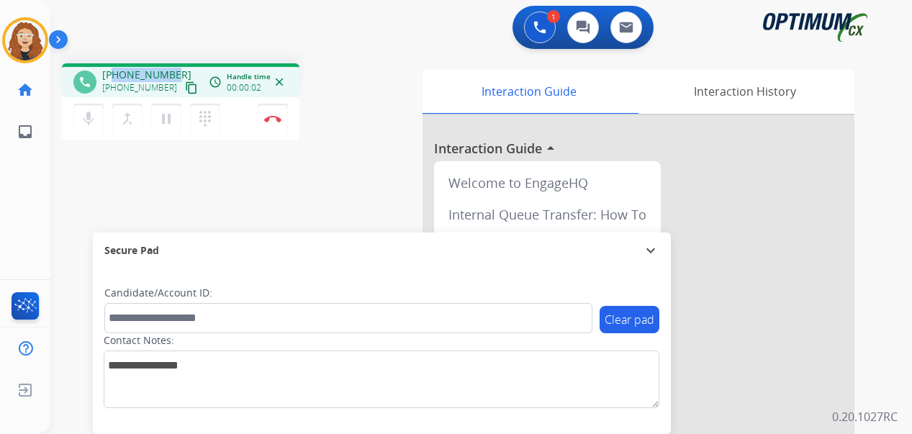
drag, startPoint x: 117, startPoint y: 74, endPoint x: 174, endPoint y: 66, distance: 58.1
click at [174, 66] on div "phone [PHONE_NUMBER] [PHONE_NUMBER] content_copy access_time Call metrics Queue…" at bounding box center [181, 80] width 238 height 34
click at [276, 124] on button "Disconnect" at bounding box center [273, 119] width 30 height 30
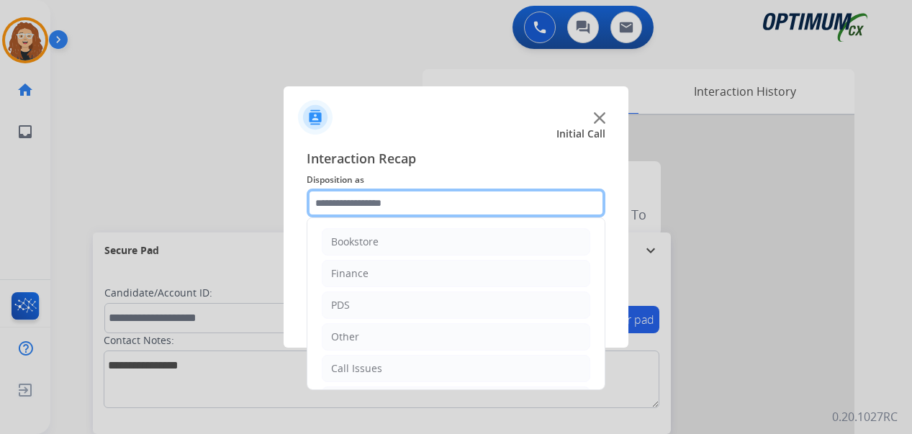
click at [368, 202] on input "text" at bounding box center [456, 203] width 299 height 29
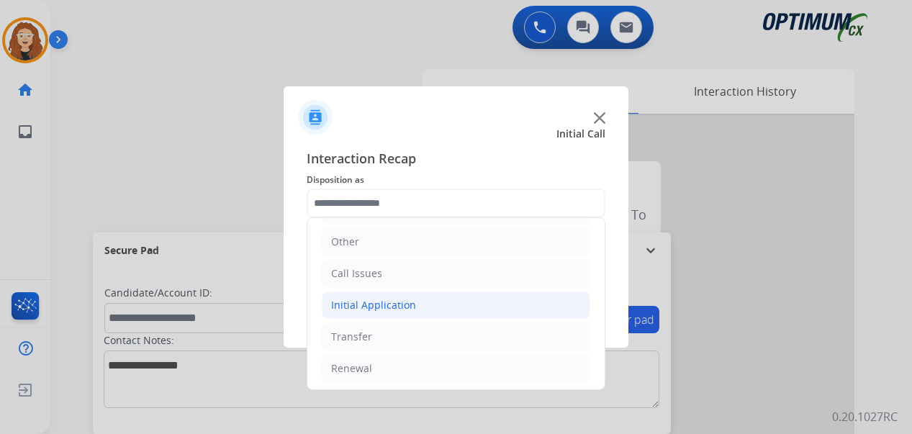
drag, startPoint x: 454, startPoint y: 304, endPoint x: 569, endPoint y: 311, distance: 114.6
click at [456, 305] on li "Initial Application" at bounding box center [456, 305] width 268 height 27
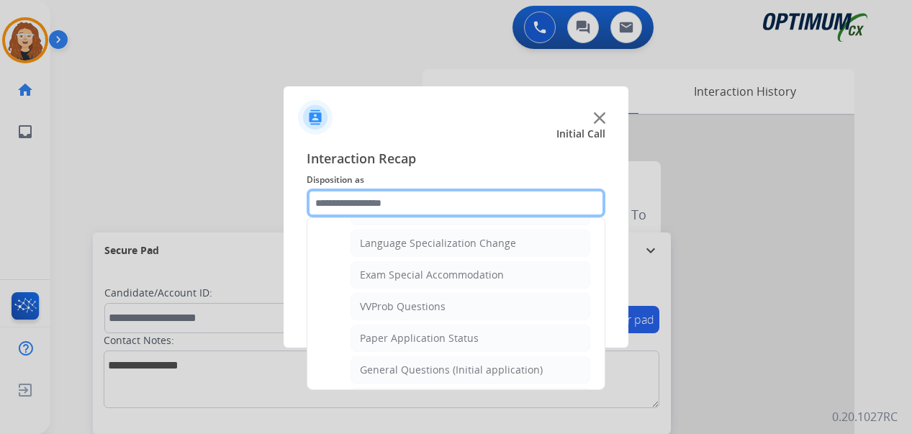
scroll to position [732, 0]
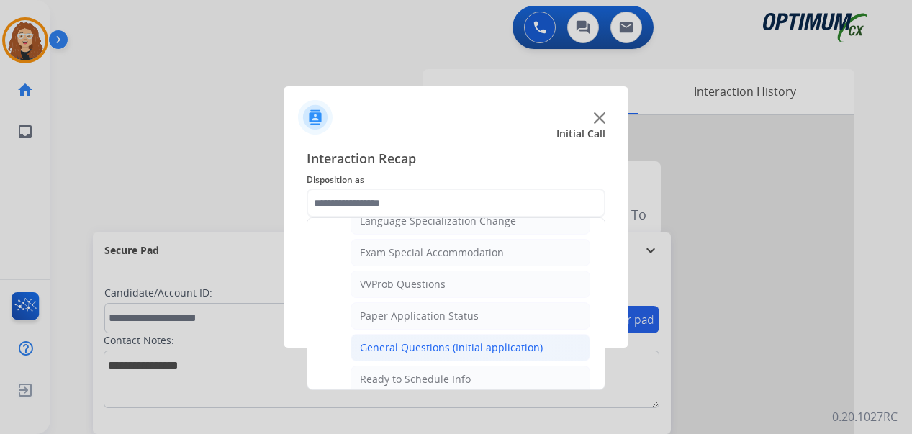
click at [524, 348] on div "General Questions (Initial application)" at bounding box center [451, 347] width 183 height 14
type input "**********"
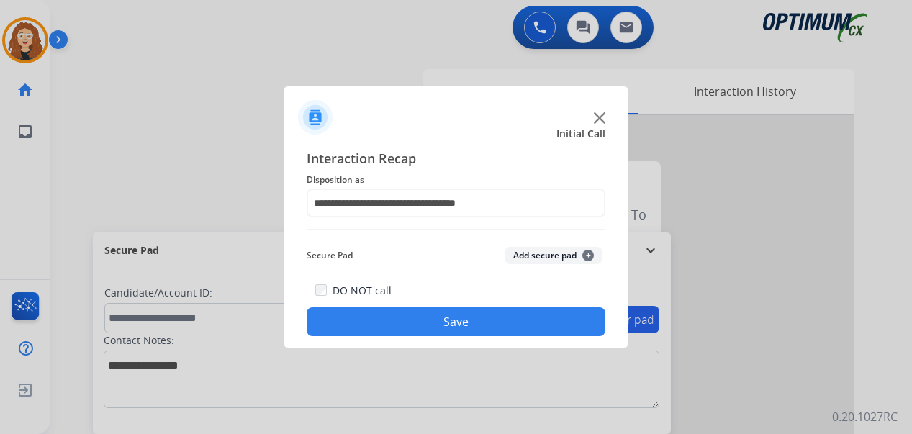
click at [508, 328] on button "Save" at bounding box center [456, 321] width 299 height 29
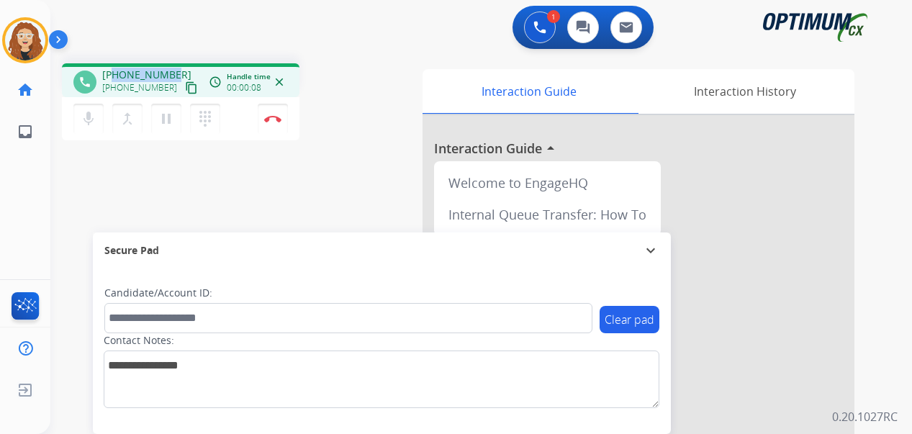
drag, startPoint x: 116, startPoint y: 75, endPoint x: 173, endPoint y: 72, distance: 56.9
click at [173, 72] on div "[PHONE_NUMBER] [PHONE_NUMBER] content_copy" at bounding box center [151, 82] width 98 height 29
click at [274, 123] on button "Disconnect" at bounding box center [273, 119] width 30 height 30
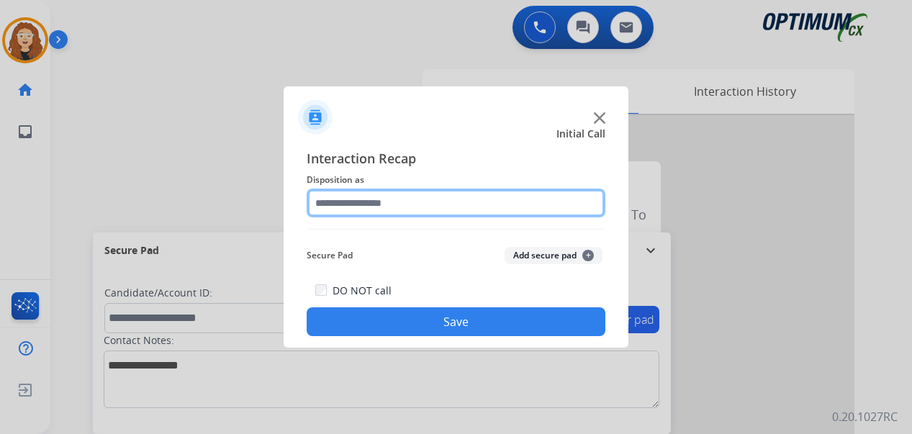
click at [384, 202] on input "text" at bounding box center [456, 203] width 299 height 29
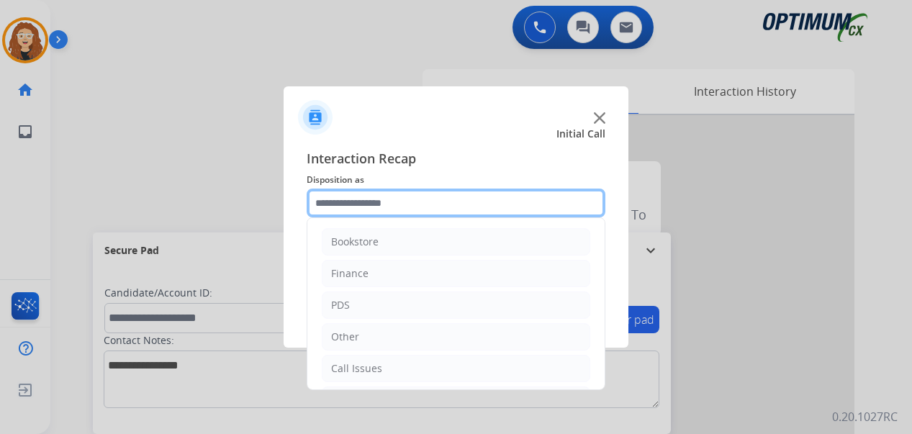
scroll to position [98, 0]
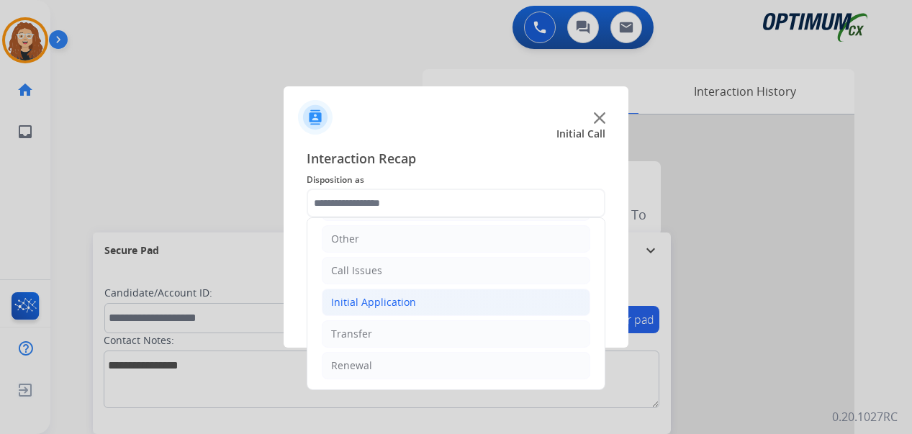
click at [423, 302] on li "Initial Application" at bounding box center [456, 302] width 268 height 27
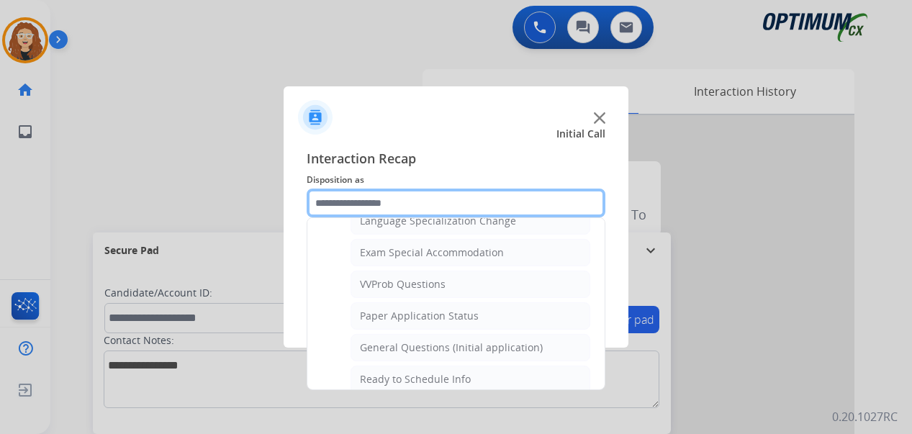
scroll to position [736, 0]
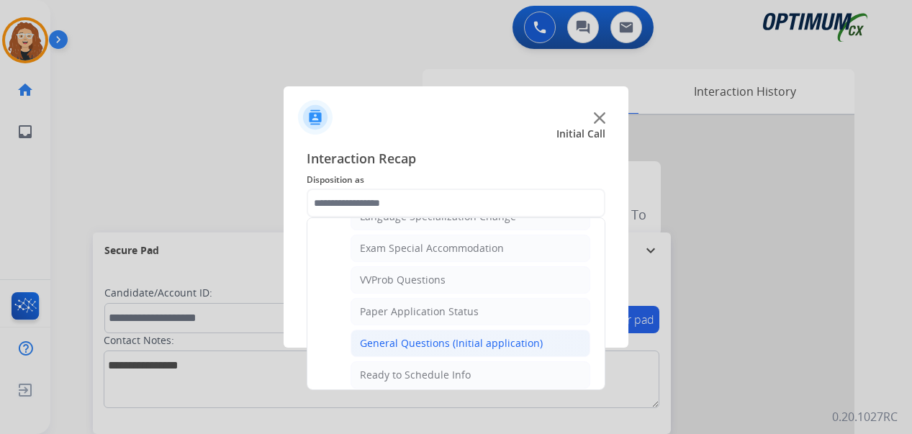
click at [510, 348] on div "General Questions (Initial application)" at bounding box center [451, 343] width 183 height 14
type input "**********"
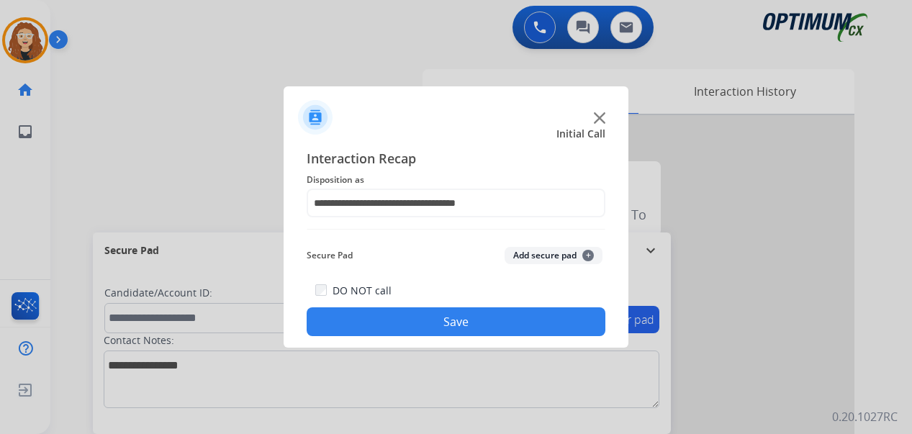
click at [481, 325] on button "Save" at bounding box center [456, 321] width 299 height 29
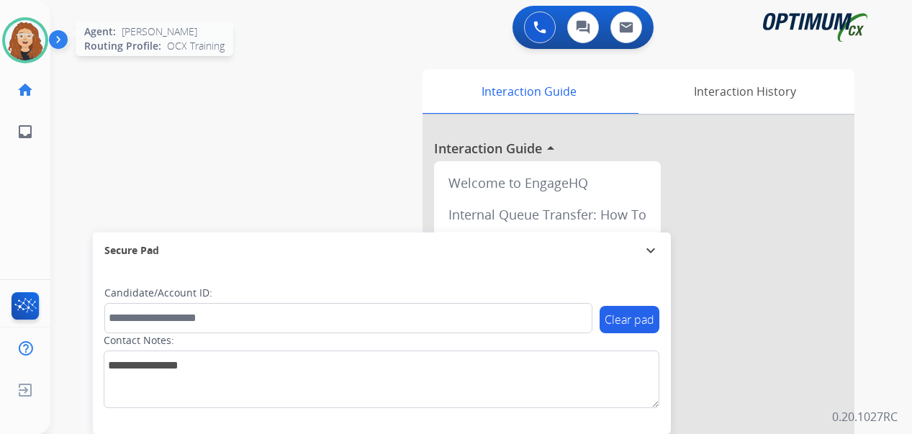
click at [35, 42] on img at bounding box center [25, 40] width 40 height 40
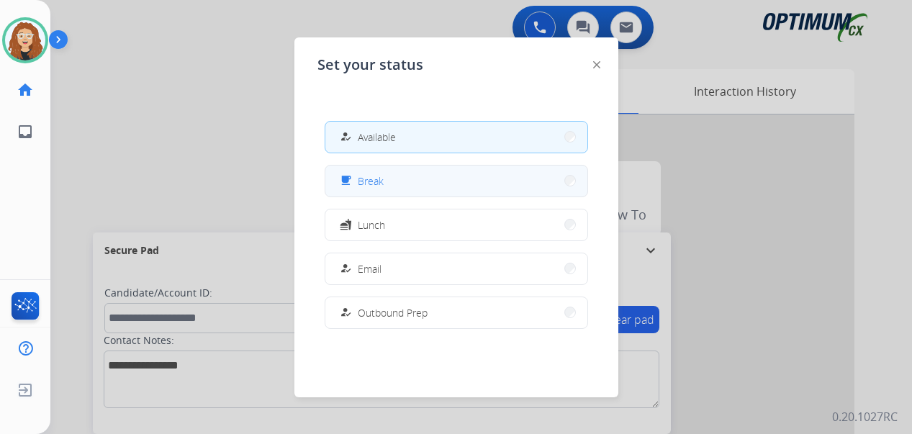
click at [387, 175] on button "free_breakfast Break" at bounding box center [456, 181] width 262 height 31
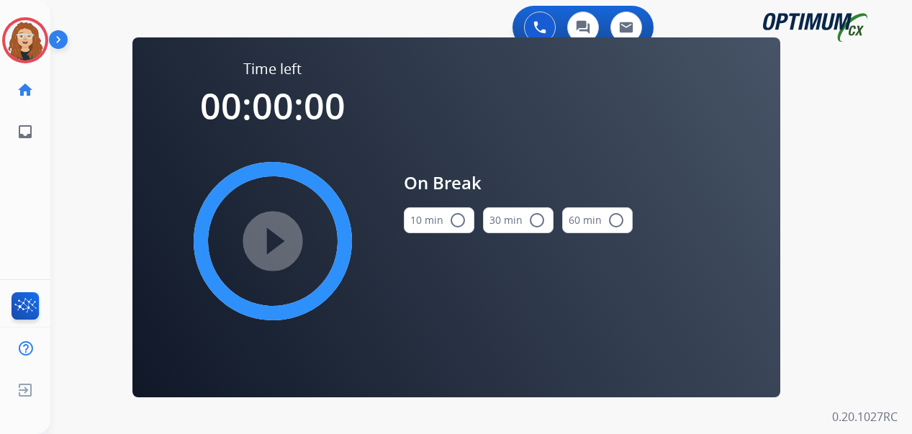
click at [459, 222] on mat-icon "radio_button_unchecked" at bounding box center [457, 220] width 17 height 17
click at [276, 240] on mat-icon "play_circle_filled" at bounding box center [272, 241] width 17 height 17
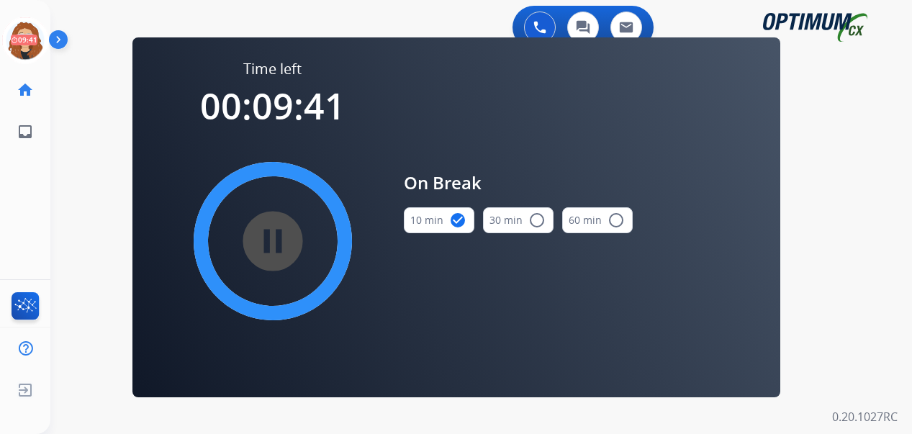
click at [58, 110] on div "swap_horiz Break voice bridge close_fullscreen Connect 3-Way Call merge_type Se…" at bounding box center [463, 86] width 827 height 69
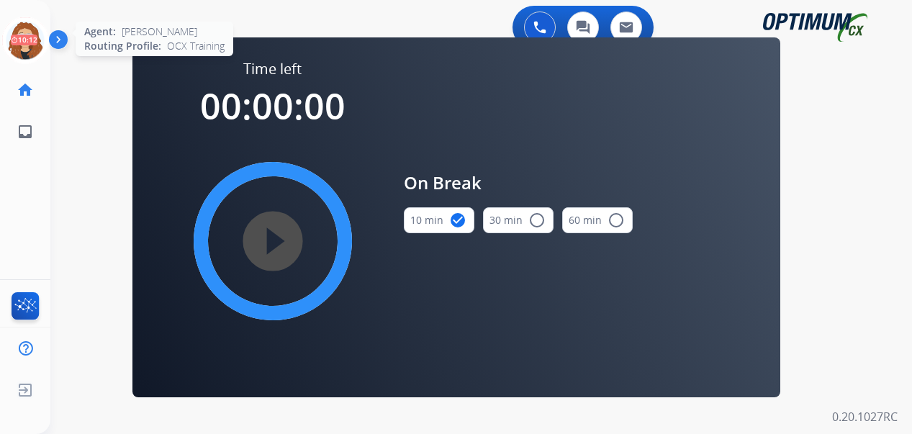
click at [24, 36] on icon at bounding box center [25, 40] width 47 height 47
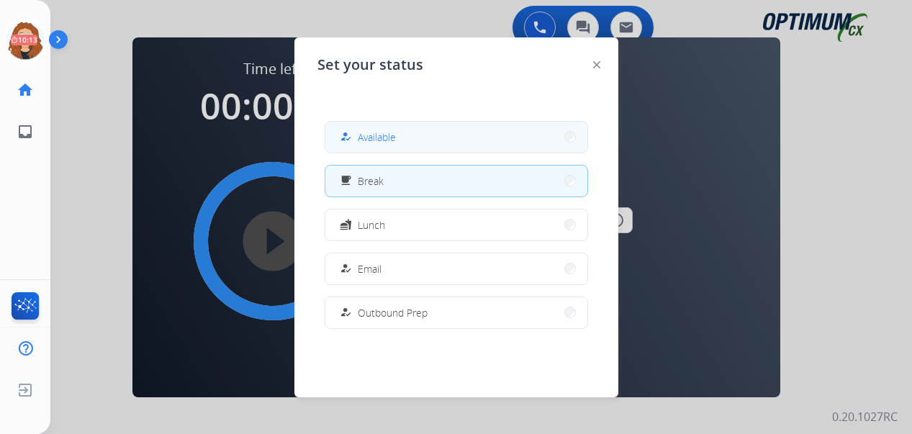
click at [430, 134] on button "how_to_reg Available" at bounding box center [456, 137] width 262 height 31
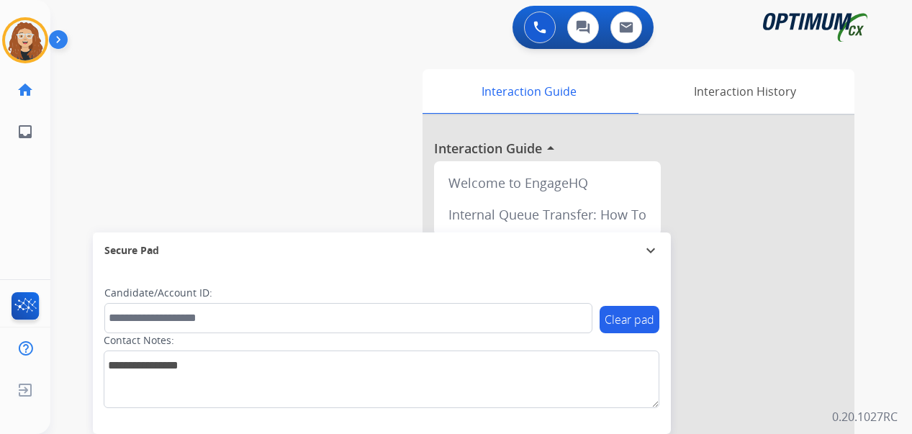
click at [75, 166] on div "swap_horiz Break voice bridge close_fullscreen Connect 3-Way Call merge_type Se…" at bounding box center [463, 352] width 827 height 600
click at [81, 202] on div "swap_horiz Break voice bridge close_fullscreen Connect 3-Way Call merge_type Se…" at bounding box center [463, 352] width 827 height 600
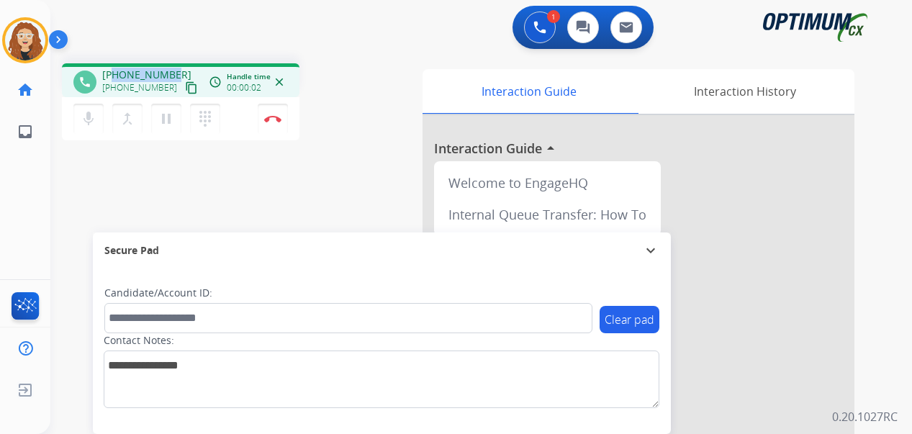
drag, startPoint x: 116, startPoint y: 71, endPoint x: 173, endPoint y: 71, distance: 56.9
click at [173, 71] on div "[PHONE_NUMBER] [PHONE_NUMBER] content_copy" at bounding box center [151, 82] width 98 height 29
click at [274, 121] on img at bounding box center [272, 118] width 17 height 7
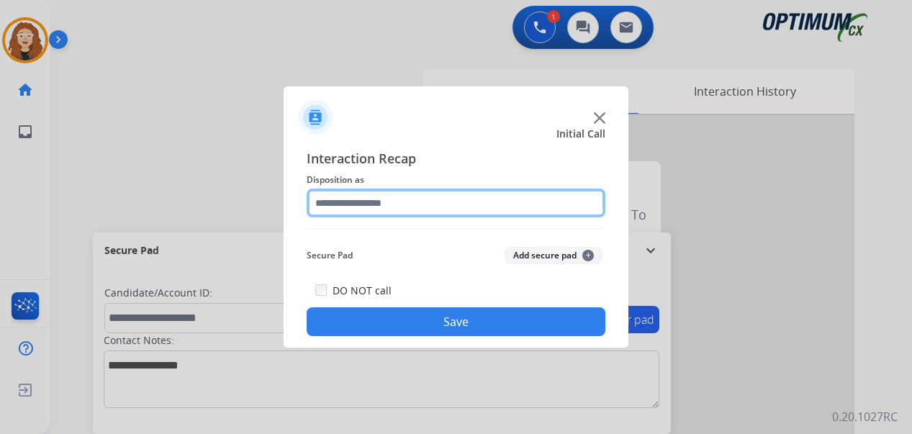
click at [393, 199] on input "text" at bounding box center [456, 203] width 299 height 29
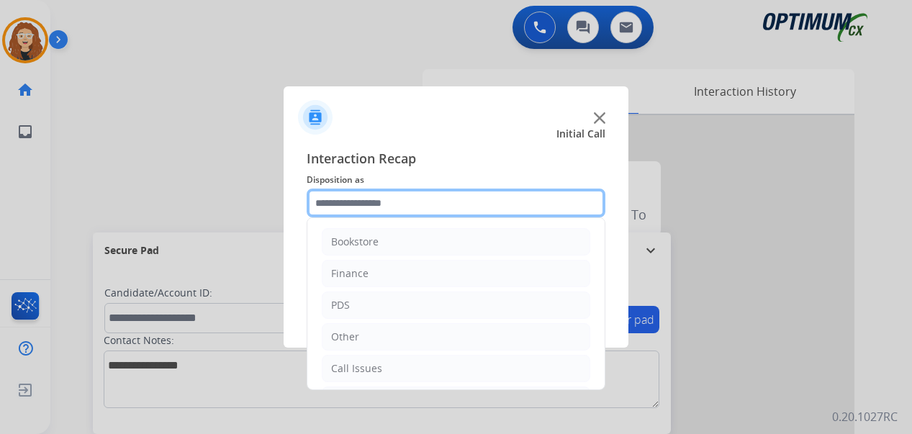
scroll to position [98, 0]
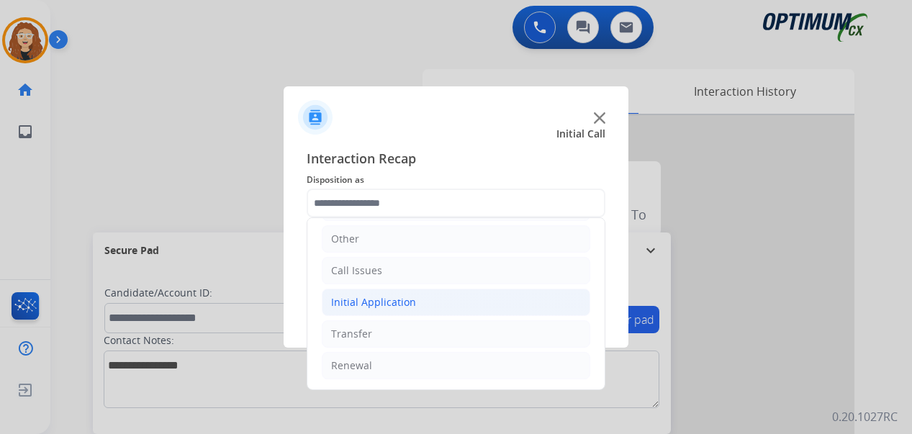
click at [431, 298] on li "Initial Application" at bounding box center [456, 302] width 268 height 27
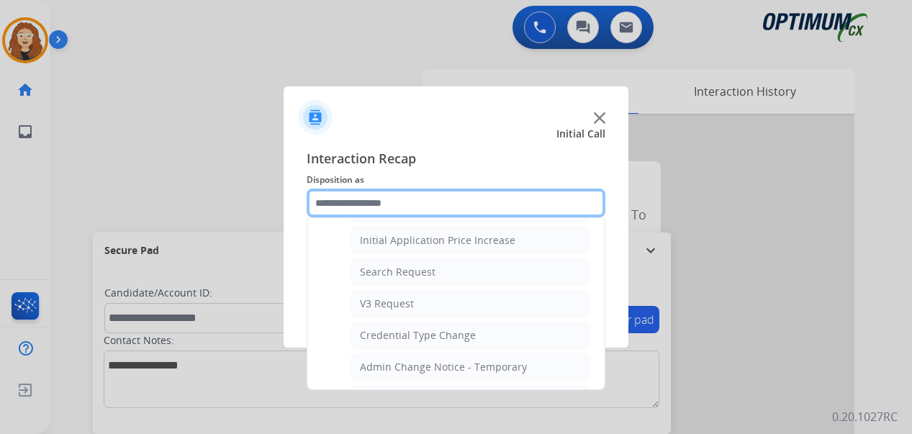
scroll to position [478, 0]
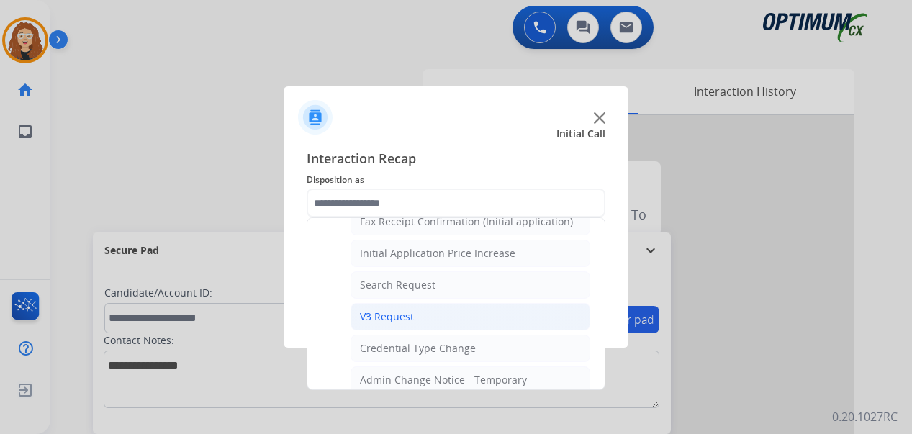
click at [487, 310] on li "V3 Request" at bounding box center [471, 316] width 240 height 27
type input "**********"
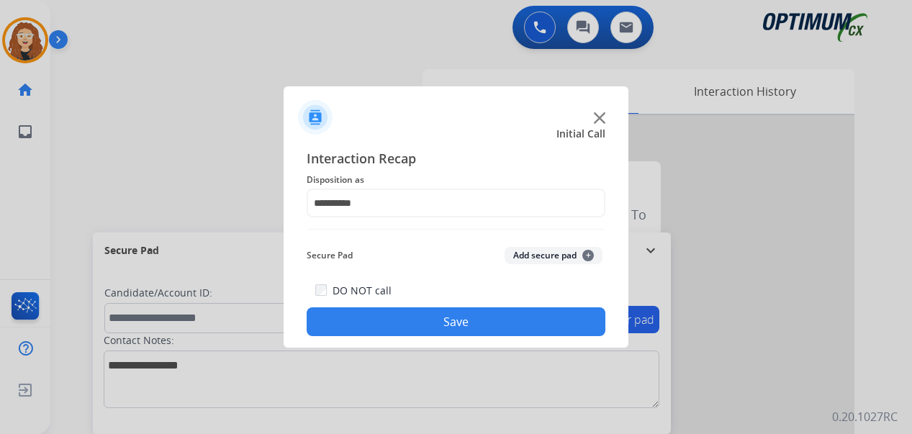
click at [477, 315] on button "Save" at bounding box center [456, 321] width 299 height 29
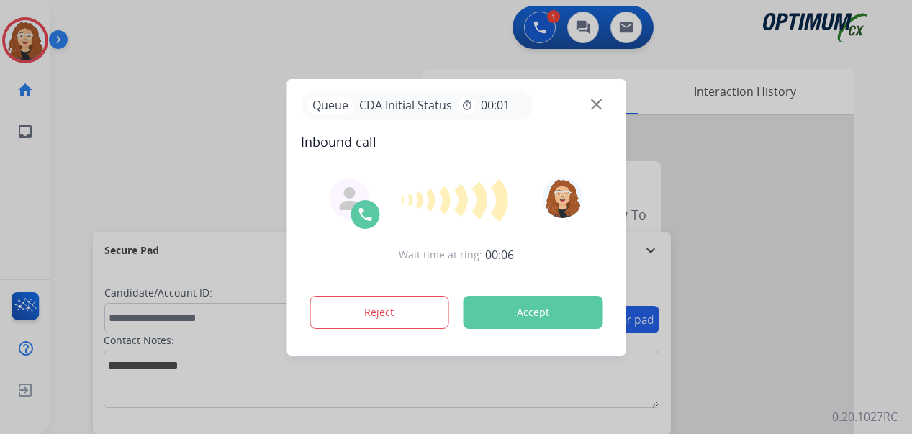
click at [135, 134] on div at bounding box center [456, 217] width 912 height 434
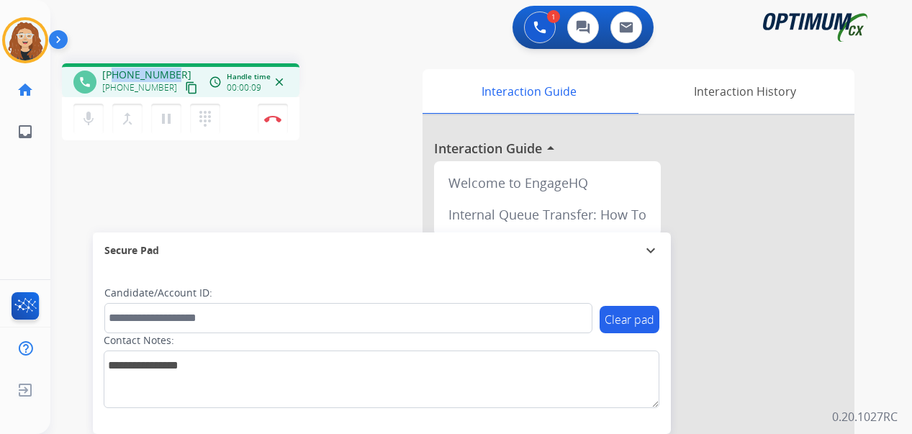
drag, startPoint x: 114, startPoint y: 71, endPoint x: 173, endPoint y: 66, distance: 59.2
click at [173, 66] on div "phone [PHONE_NUMBER] [PHONE_NUMBER] content_copy access_time Call metrics Queue…" at bounding box center [181, 80] width 238 height 34
click at [281, 117] on img at bounding box center [272, 118] width 17 height 7
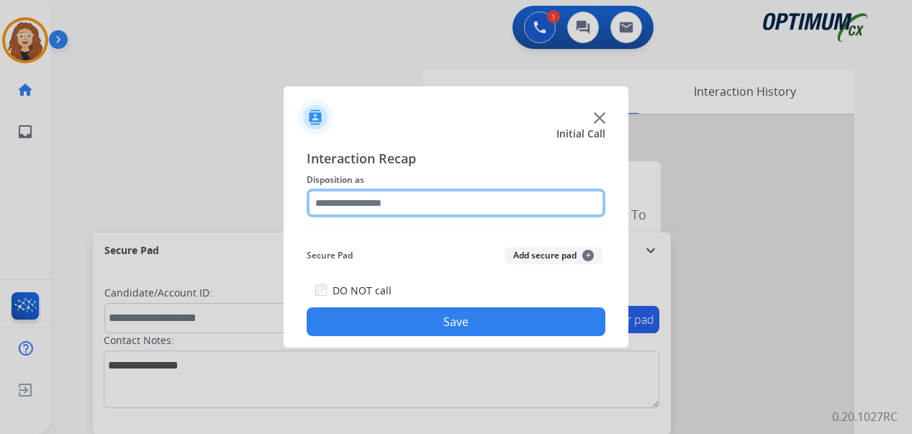
click at [389, 200] on input "text" at bounding box center [456, 203] width 299 height 29
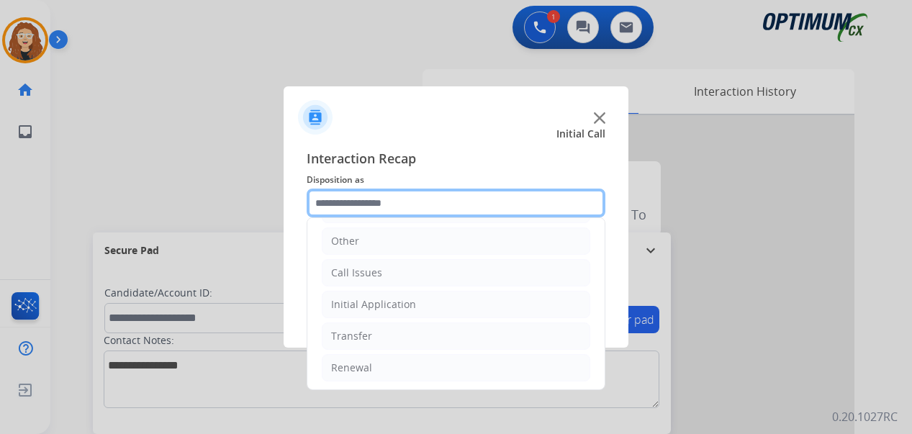
scroll to position [98, 0]
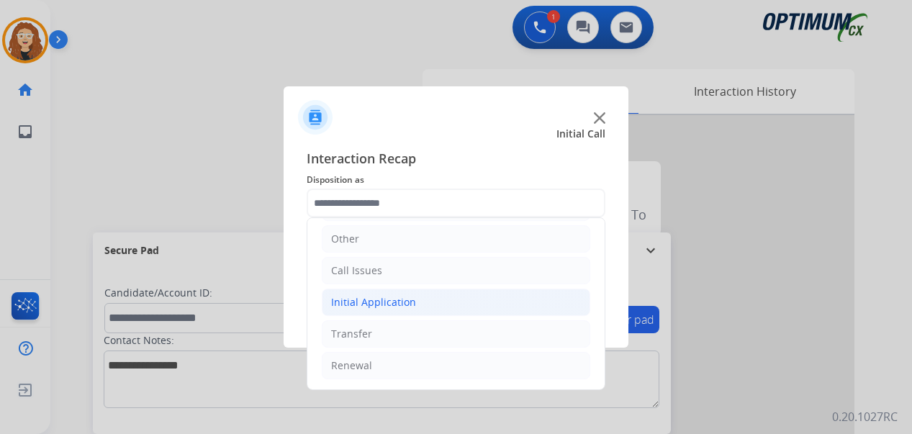
click at [464, 304] on li "Initial Application" at bounding box center [456, 302] width 268 height 27
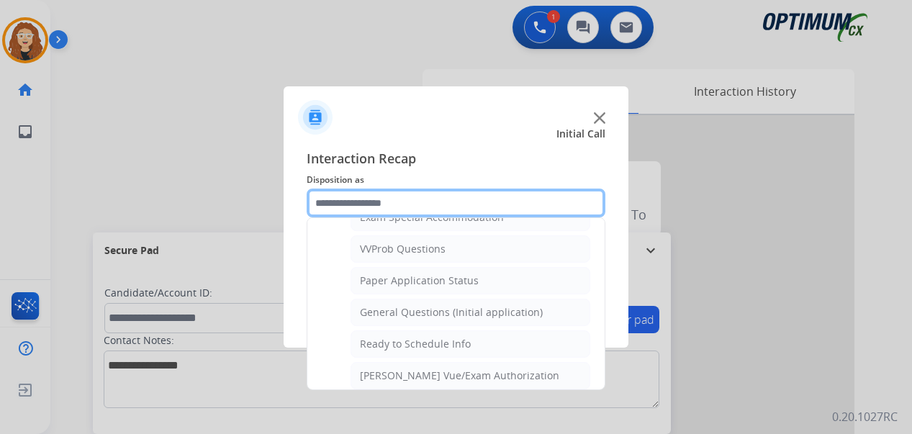
scroll to position [785, 0]
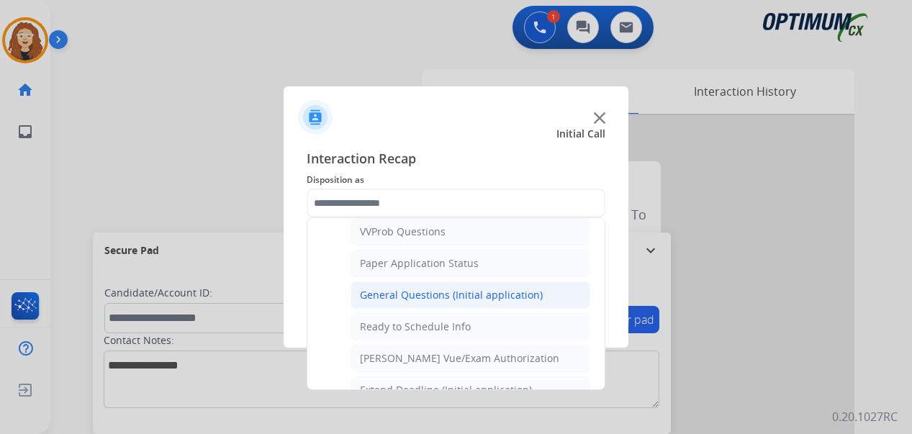
click at [487, 296] on div "General Questions (Initial application)" at bounding box center [451, 295] width 183 height 14
type input "**********"
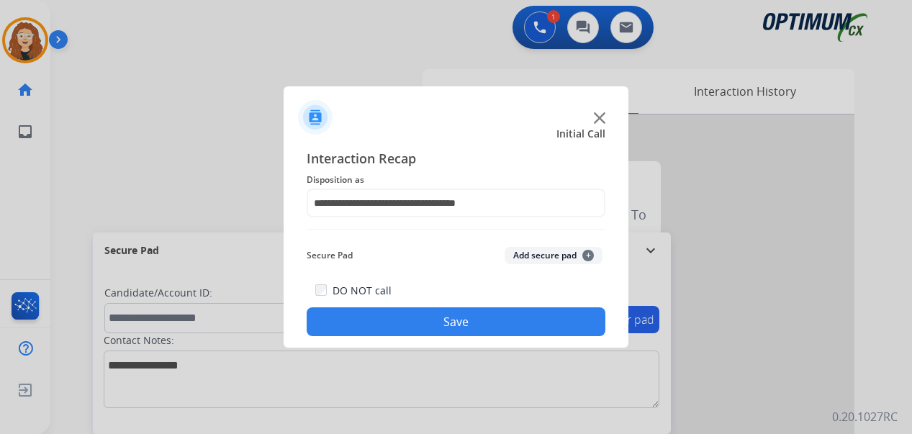
click at [477, 317] on button "Save" at bounding box center [456, 321] width 299 height 29
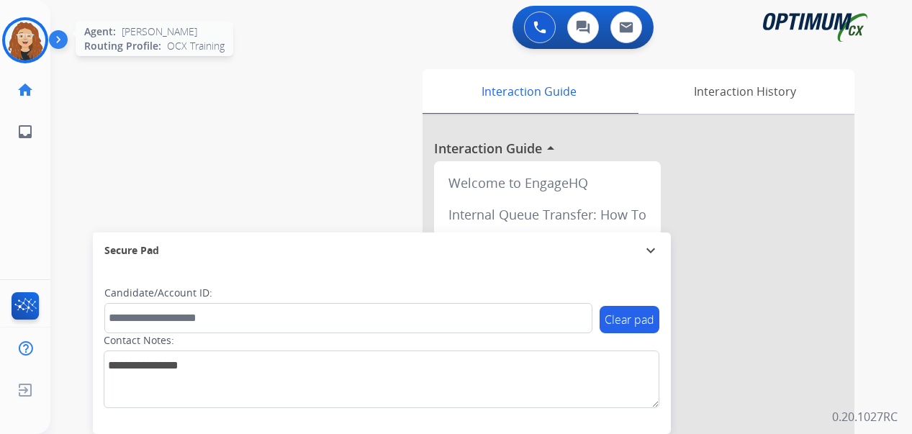
click at [27, 44] on img at bounding box center [25, 40] width 40 height 40
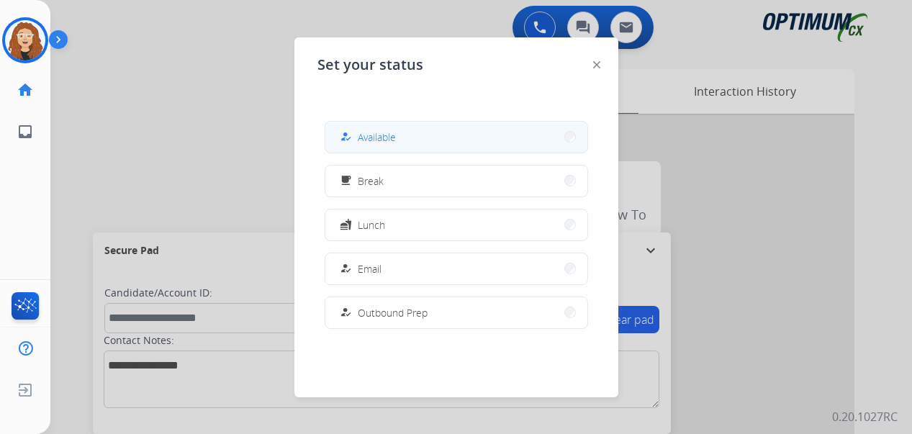
click at [377, 145] on button "how_to_reg Available" at bounding box center [456, 137] width 262 height 31
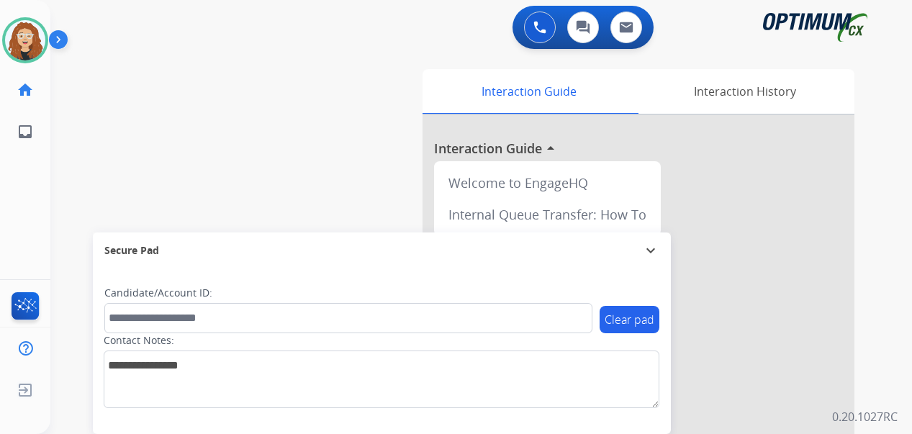
click at [286, 122] on div "swap_horiz Break voice bridge close_fullscreen Connect 3-Way Call merge_type Se…" at bounding box center [463, 352] width 827 height 600
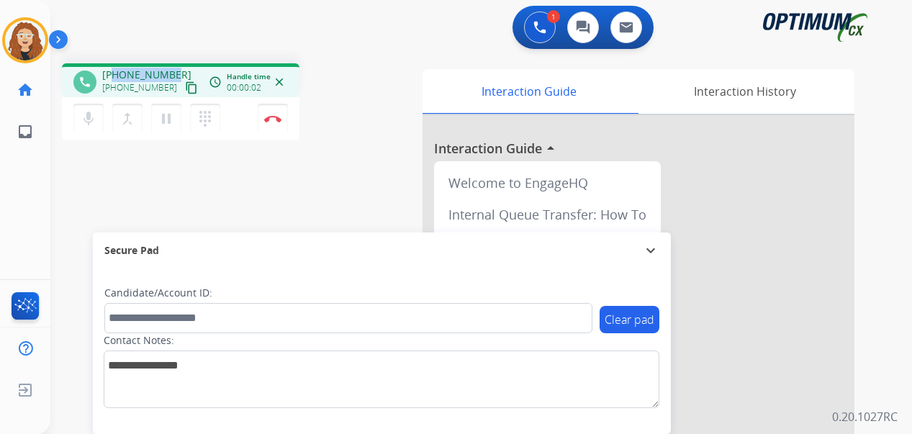
drag, startPoint x: 115, startPoint y: 74, endPoint x: 176, endPoint y: 71, distance: 60.5
click at [176, 71] on div "[PHONE_NUMBER] [PHONE_NUMBER] content_copy" at bounding box center [151, 82] width 98 height 29
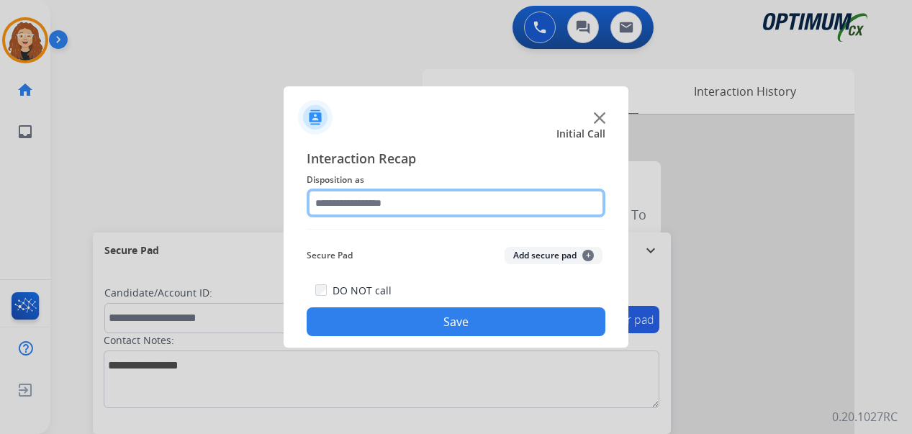
click at [393, 204] on input "text" at bounding box center [456, 203] width 299 height 29
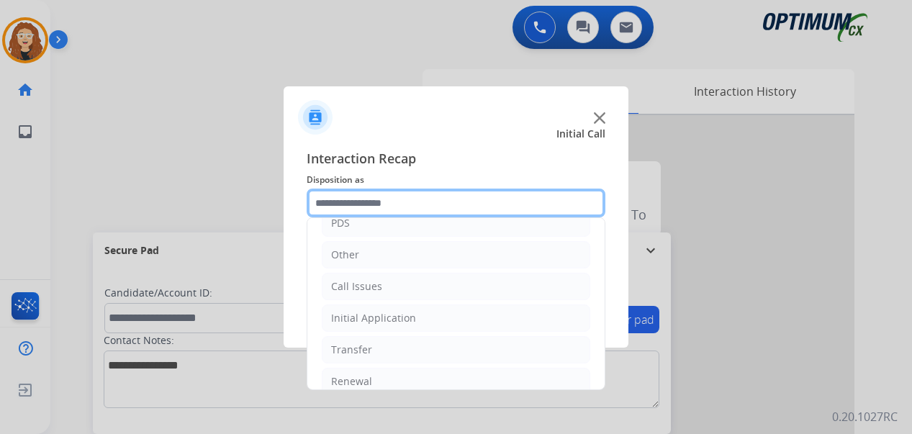
scroll to position [98, 0]
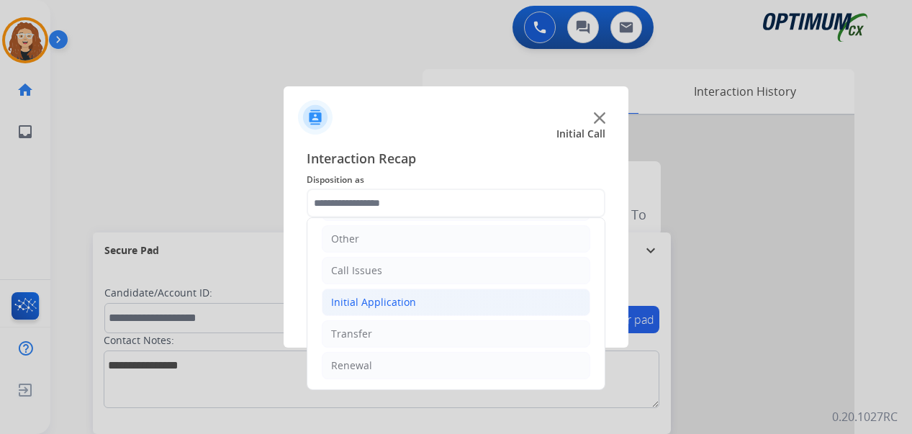
click at [376, 304] on div "Initial Application" at bounding box center [373, 302] width 85 height 14
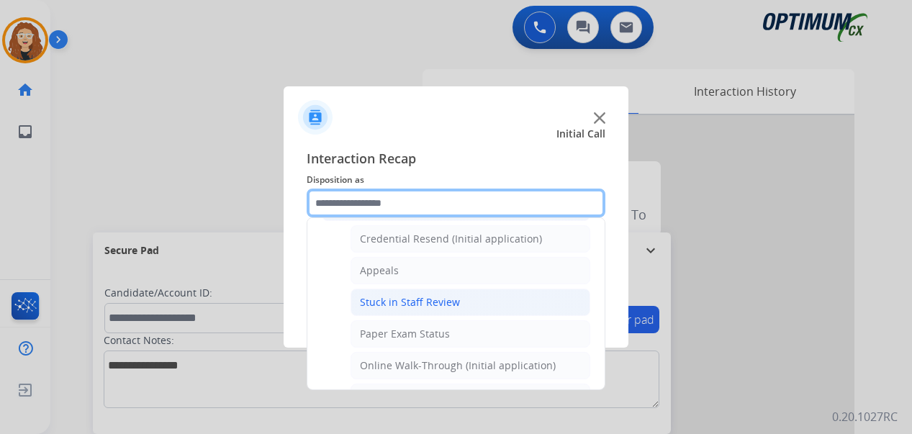
scroll to position [202, 0]
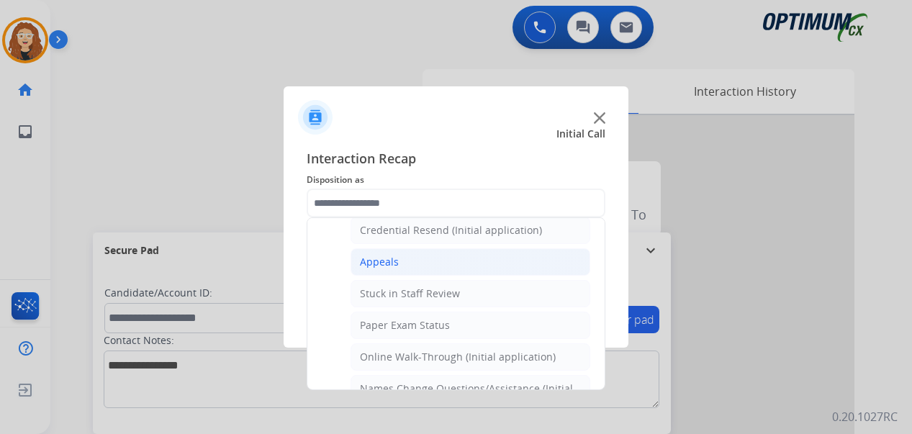
click at [426, 262] on li "Appeals" at bounding box center [471, 261] width 240 height 27
type input "*******"
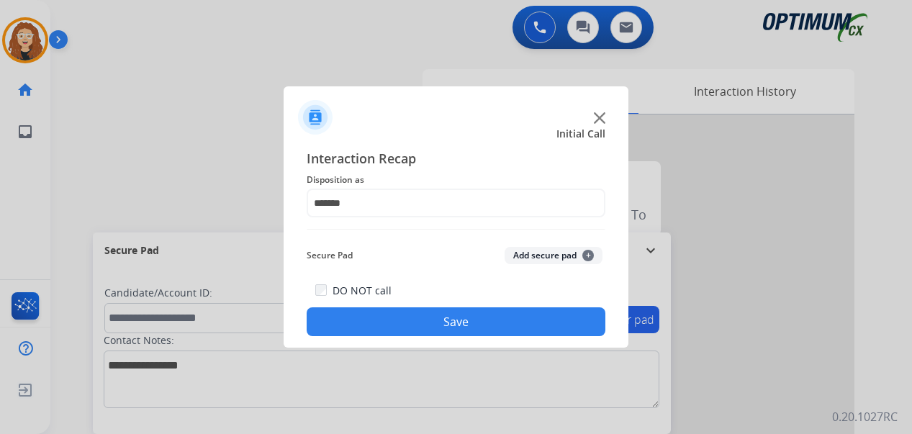
click at [385, 312] on button "Save" at bounding box center [456, 321] width 299 height 29
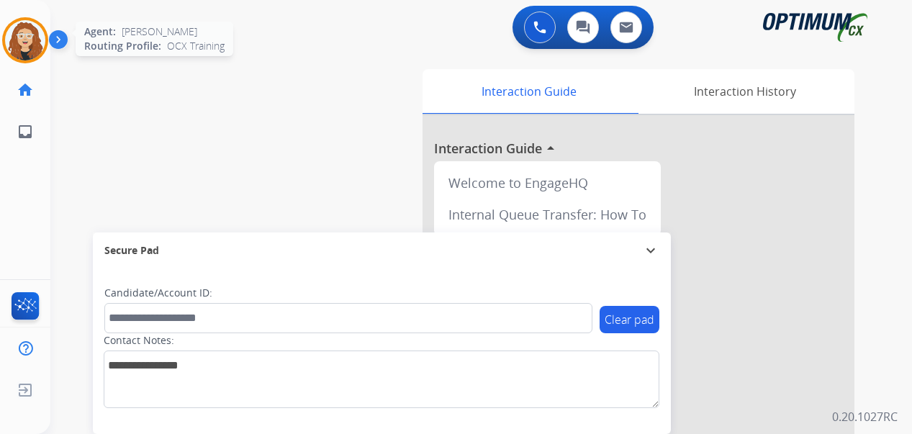
click at [24, 38] on img at bounding box center [25, 40] width 40 height 40
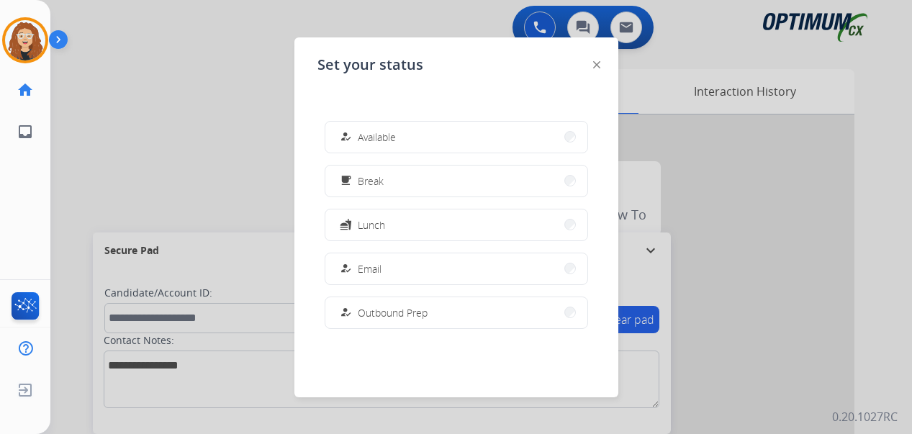
scroll to position [359, 0]
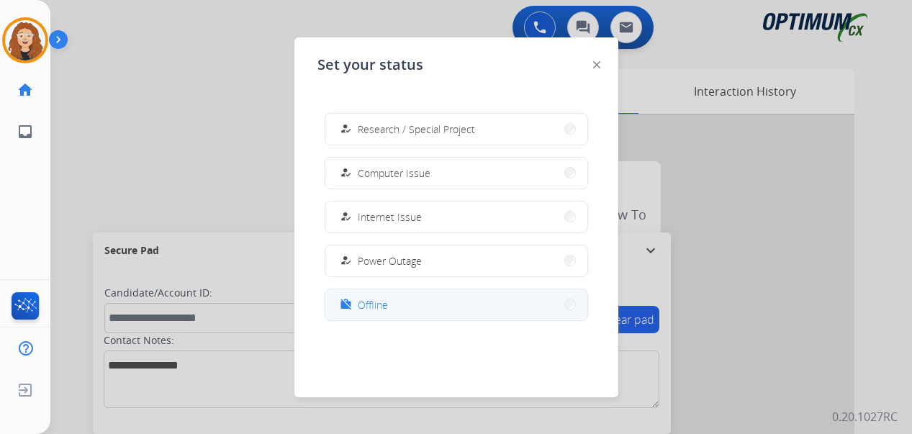
click at [400, 307] on button "work_off Offline" at bounding box center [456, 304] width 262 height 31
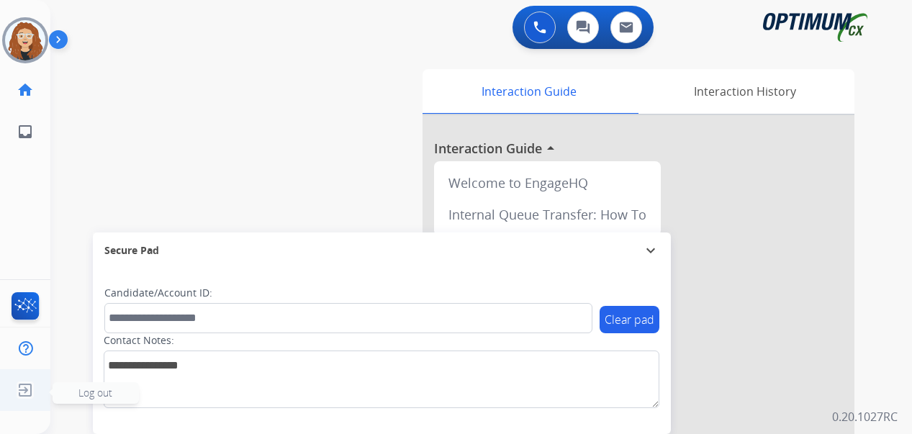
click at [22, 389] on img at bounding box center [25, 389] width 26 height 27
click at [68, 392] on span "Log out" at bounding box center [96, 393] width 86 height 22
